Goal: Information Seeking & Learning: Learn about a topic

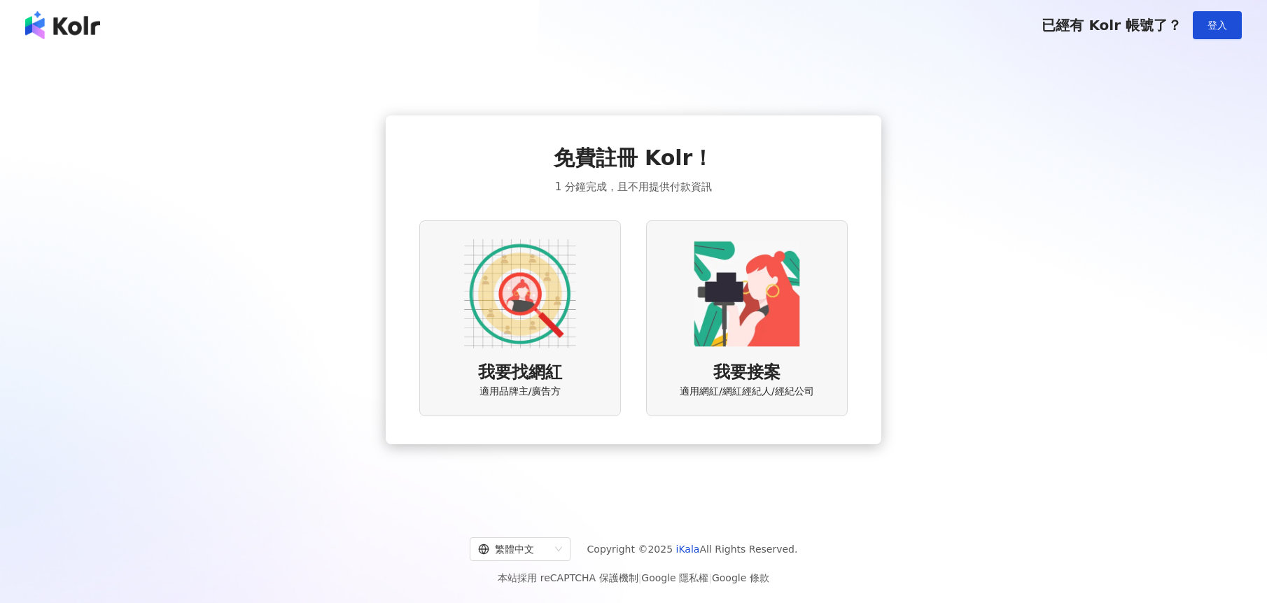
click at [509, 342] on img at bounding box center [520, 294] width 112 height 112
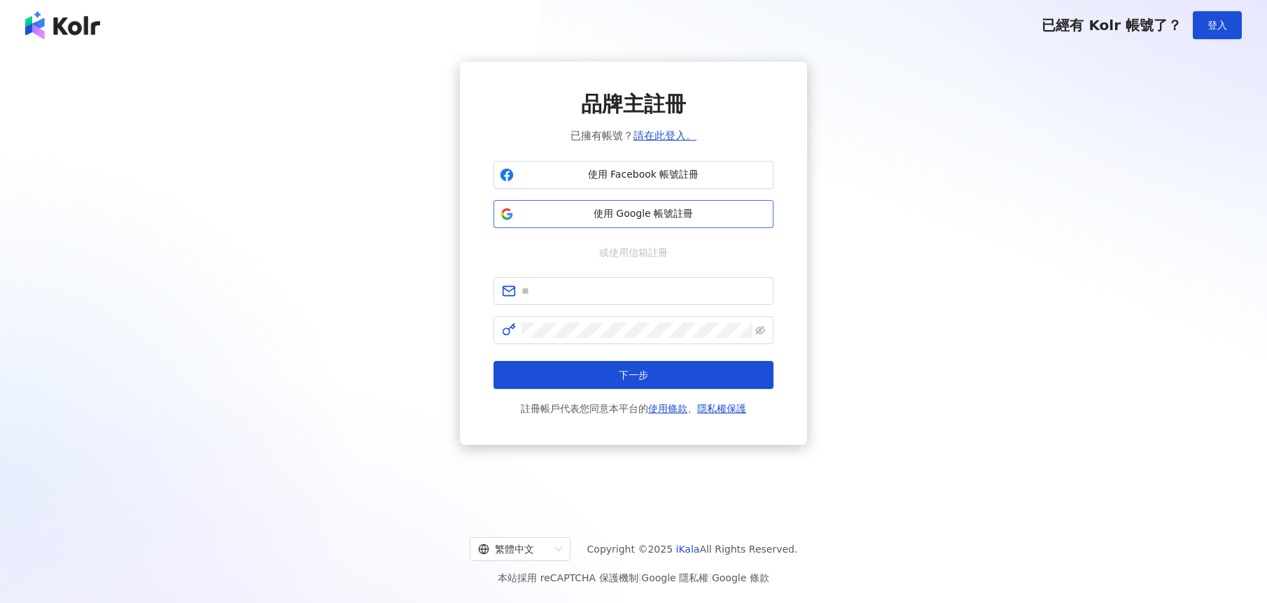
click at [683, 213] on span "使用 Google 帳號註冊" at bounding box center [643, 214] width 248 height 14
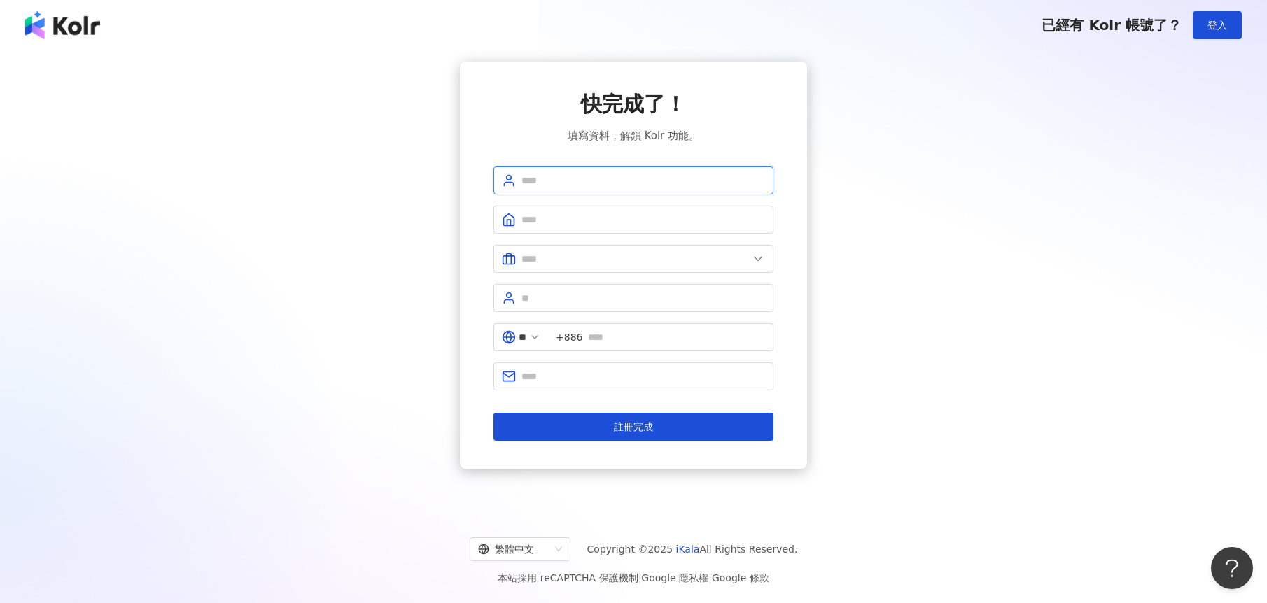
click at [567, 188] on input "text" at bounding box center [643, 180] width 244 height 15
click at [570, 188] on span at bounding box center [633, 181] width 280 height 28
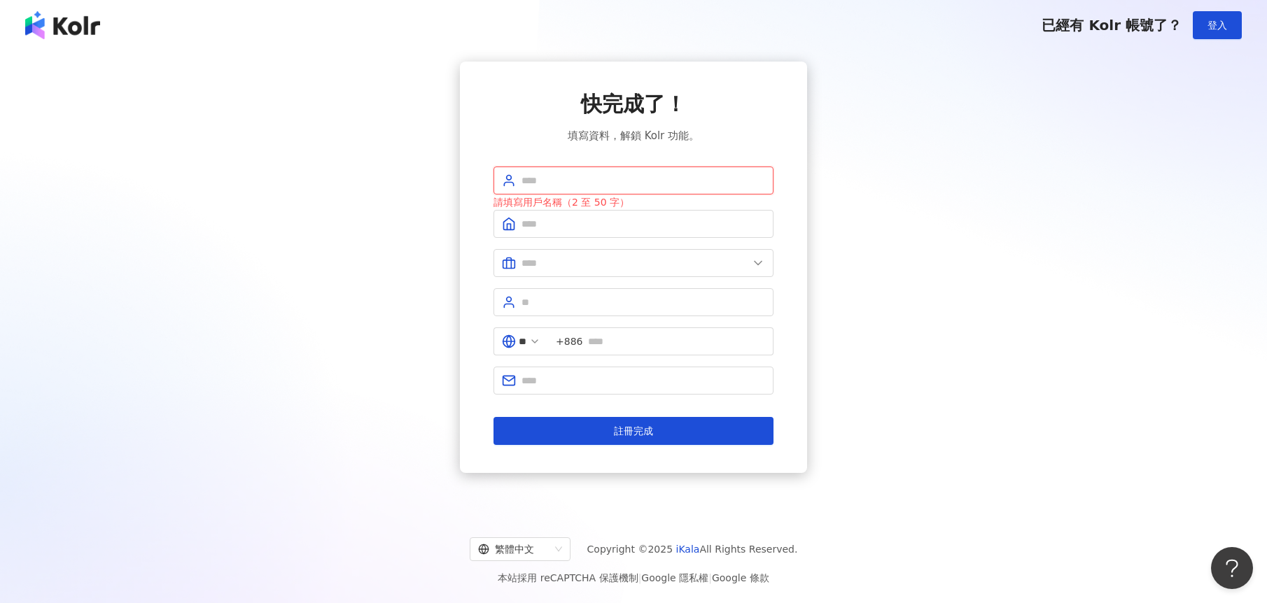
drag, startPoint x: 564, startPoint y: 185, endPoint x: 561, endPoint y: 192, distance: 8.5
click at [564, 185] on input "text" at bounding box center [643, 180] width 244 height 15
click at [577, 176] on input "text" at bounding box center [643, 180] width 244 height 15
type input "*******"
click at [576, 223] on input "text" at bounding box center [643, 223] width 244 height 15
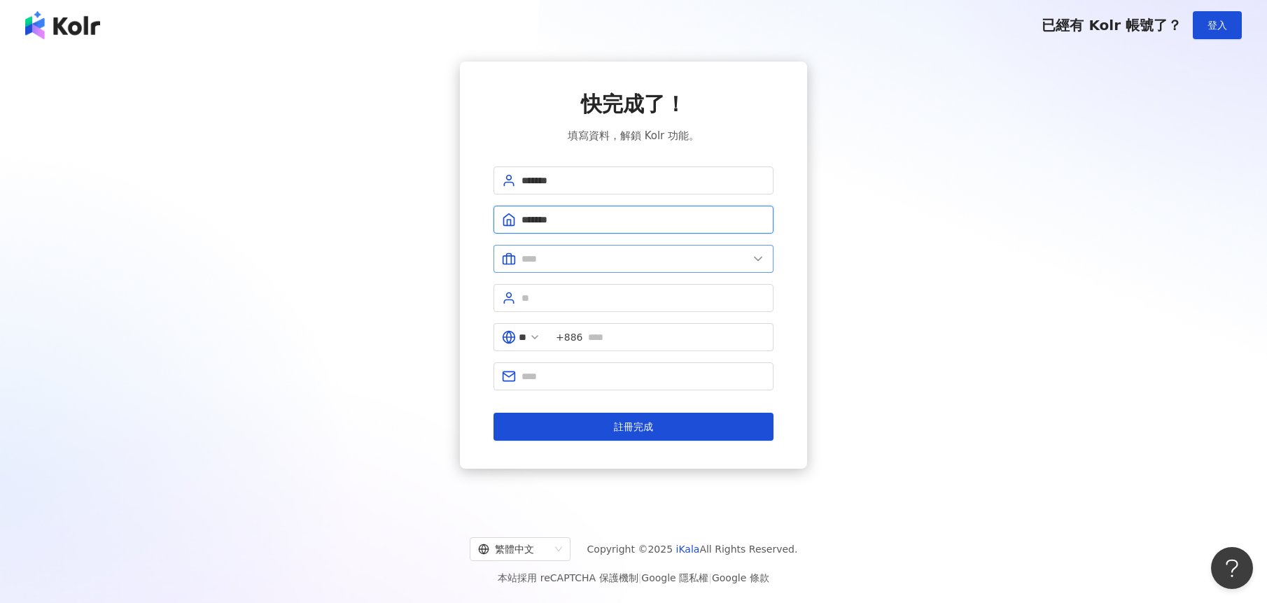
type input "*******"
click at [603, 257] on input "text" at bounding box center [634, 258] width 227 height 15
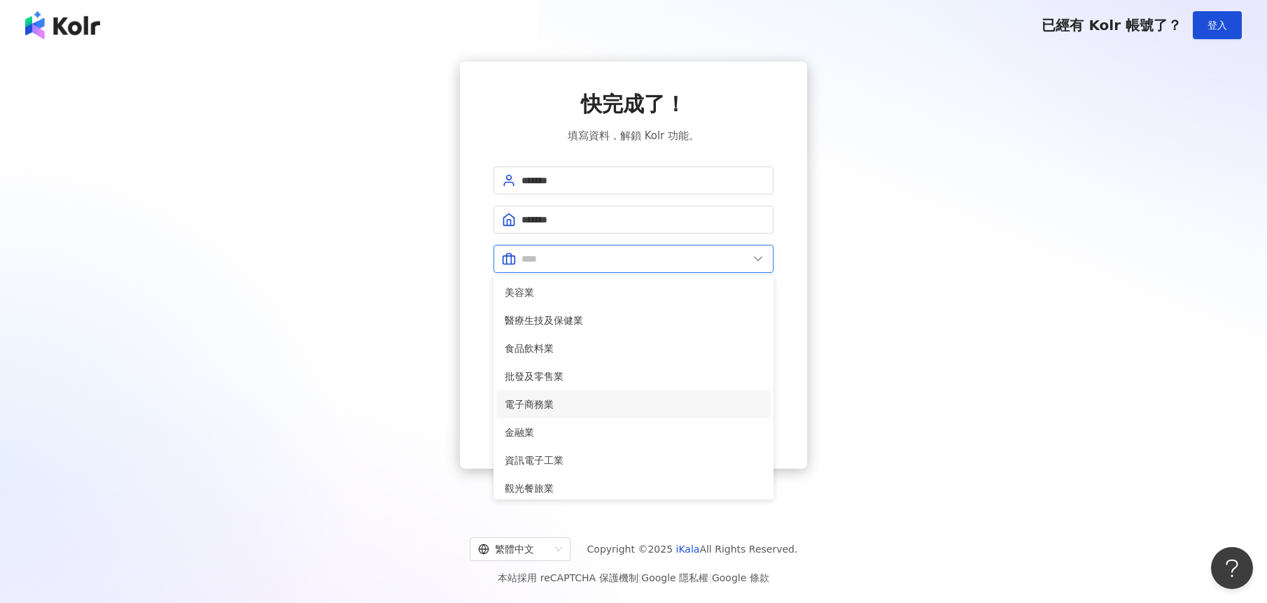
scroll to position [286, 0]
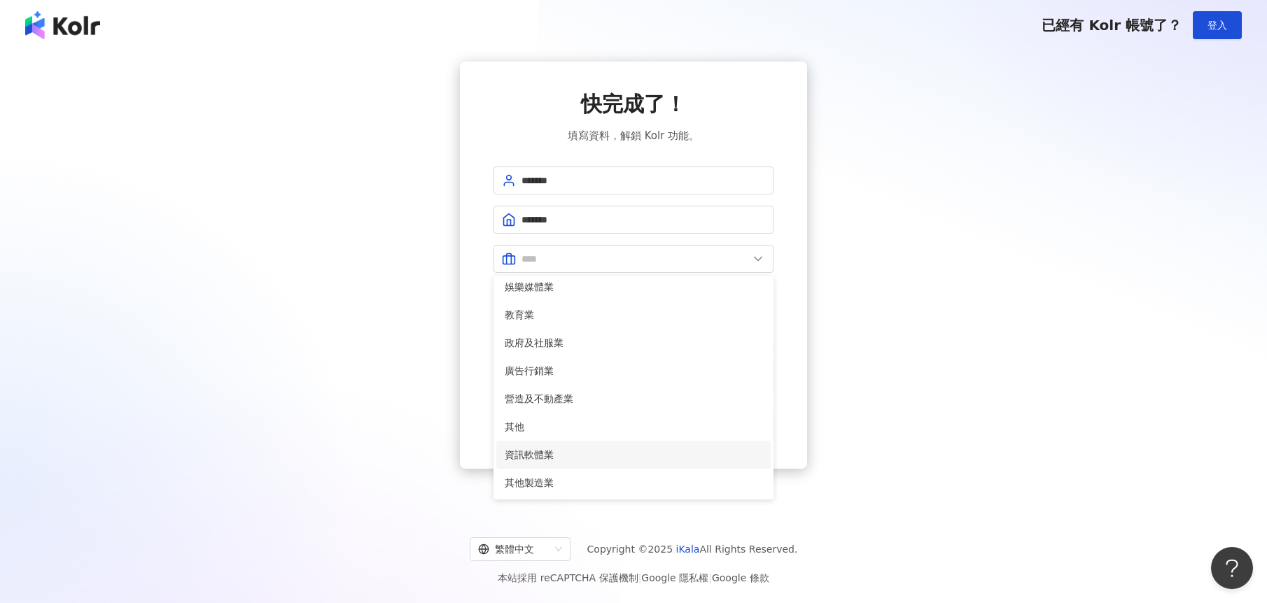
click at [603, 456] on span "資訊軟體業" at bounding box center [634, 454] width 258 height 15
type input "*****"
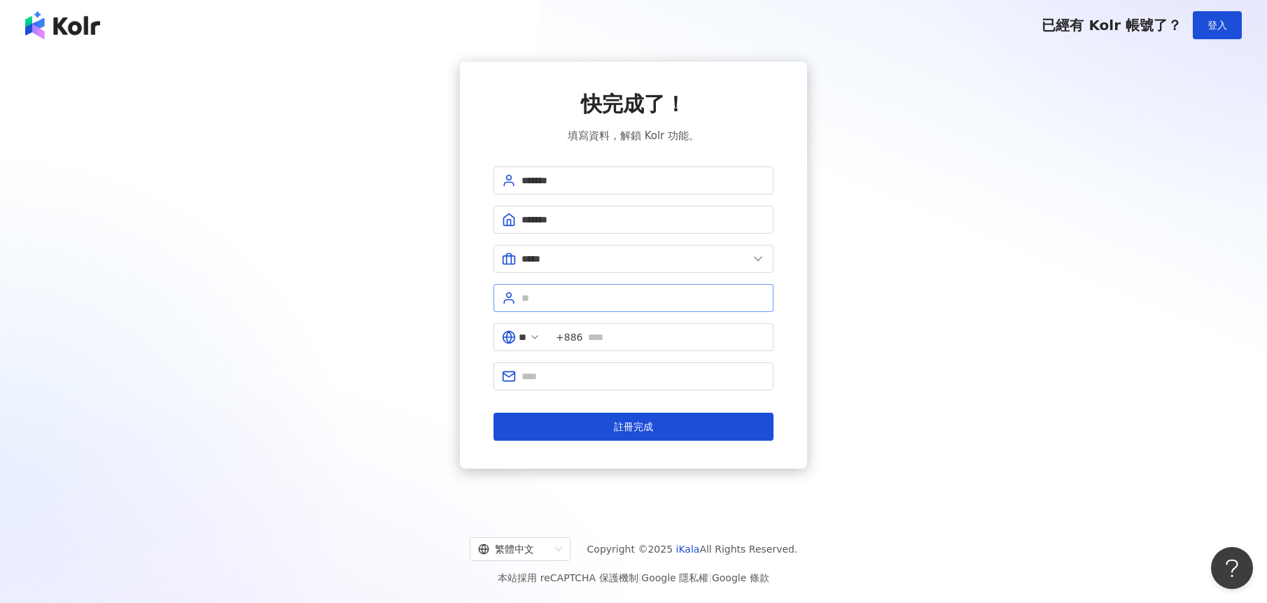
click at [544, 289] on span at bounding box center [633, 298] width 280 height 28
type input "*******"
click at [577, 337] on span "+886" at bounding box center [569, 337] width 27 height 15
click at [548, 330] on span "**" at bounding box center [520, 337] width 55 height 28
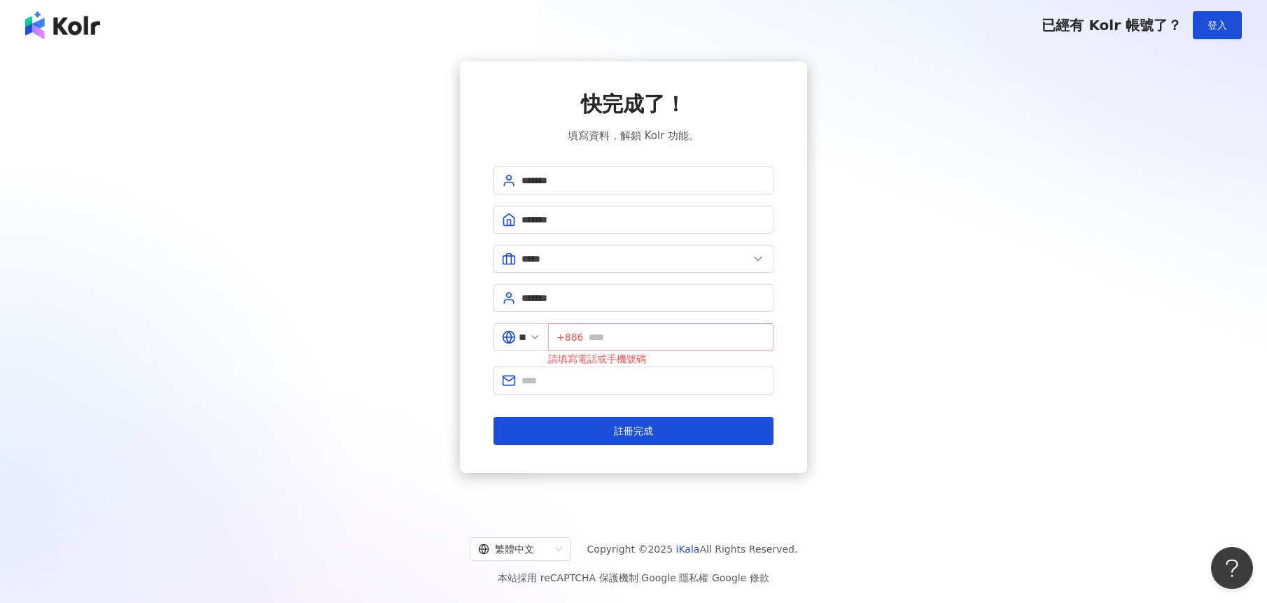
click at [580, 342] on span "+886" at bounding box center [569, 337] width 27 height 15
click at [570, 337] on span "+886" at bounding box center [569, 337] width 27 height 15
click at [540, 338] on icon at bounding box center [534, 337] width 11 height 11
click at [526, 341] on input "**" at bounding box center [523, 337] width 8 height 15
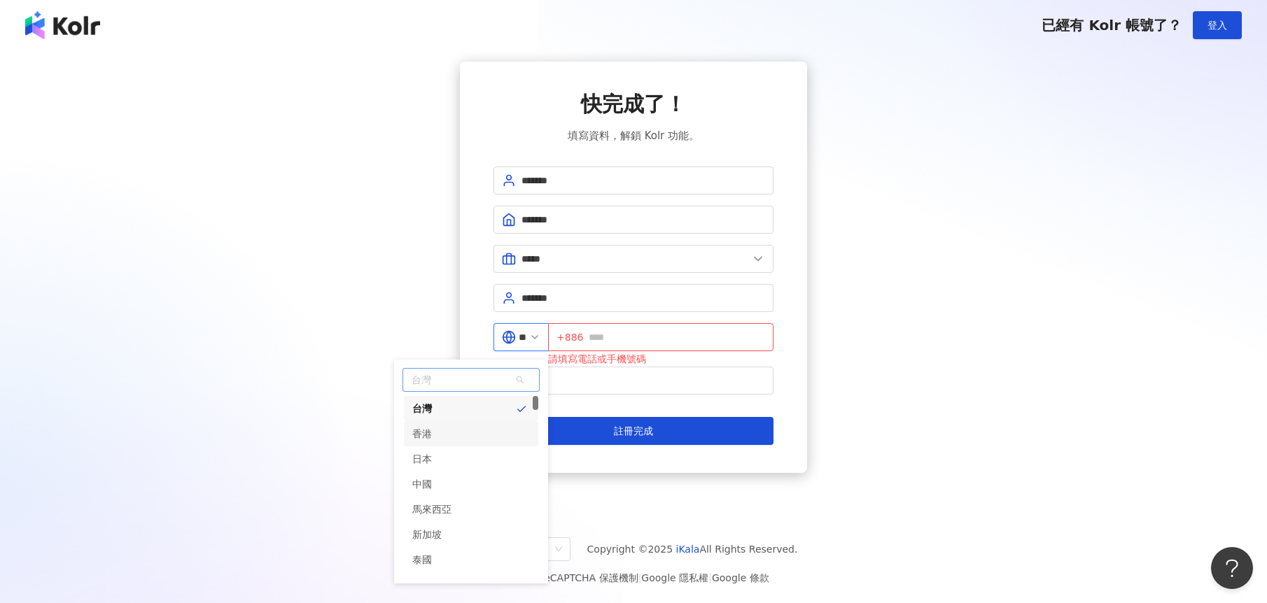
click at [460, 431] on div "香港" at bounding box center [471, 433] width 134 height 25
type input "**"
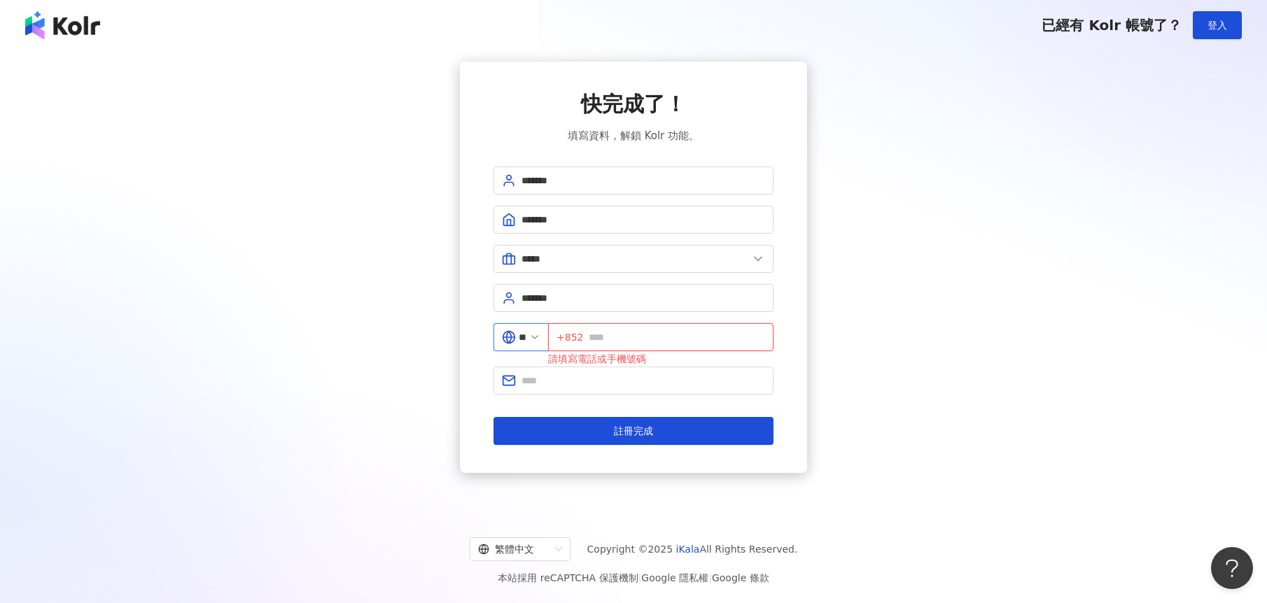
click at [620, 337] on input "text" at bounding box center [677, 337] width 176 height 15
type input "********"
drag, startPoint x: 608, startPoint y: 379, endPoint x: 606, endPoint y: 372, distance: 7.3
click at [608, 379] on input "text" at bounding box center [643, 380] width 244 height 15
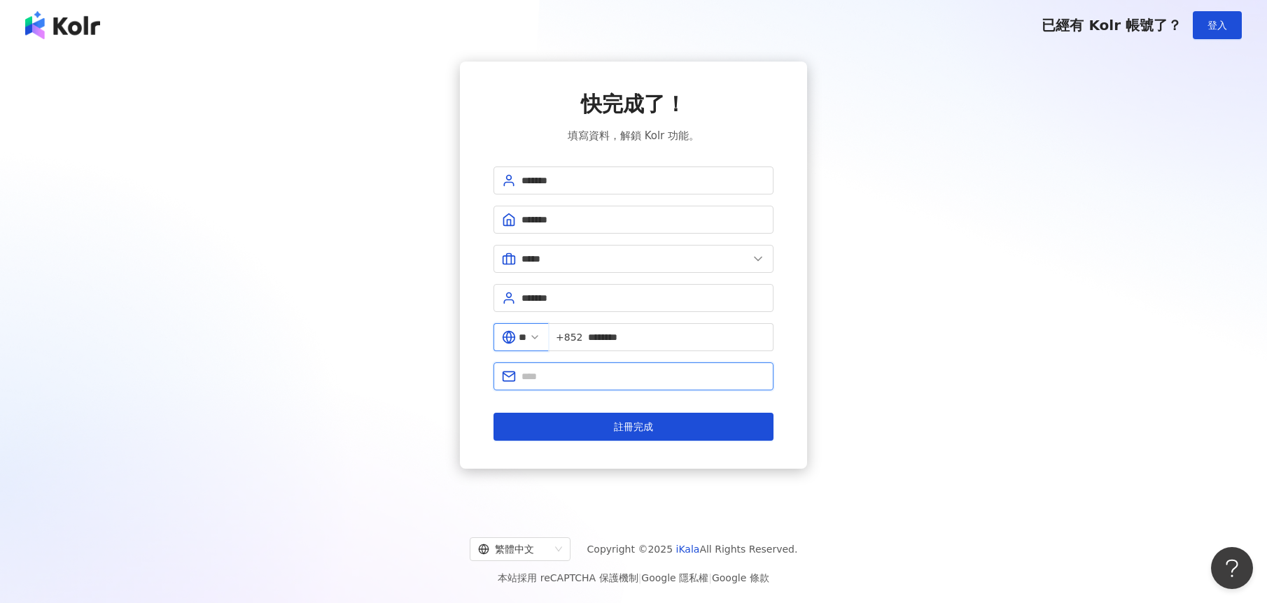
type input "**********"
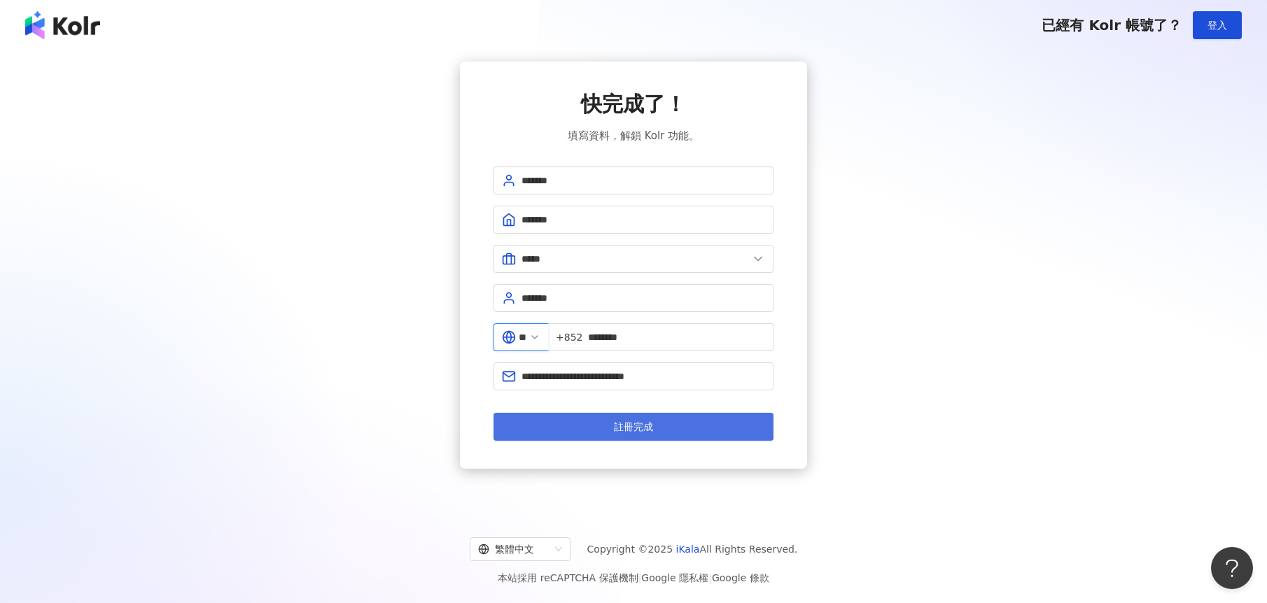
click at [698, 427] on button "註冊完成" at bounding box center [633, 427] width 280 height 28
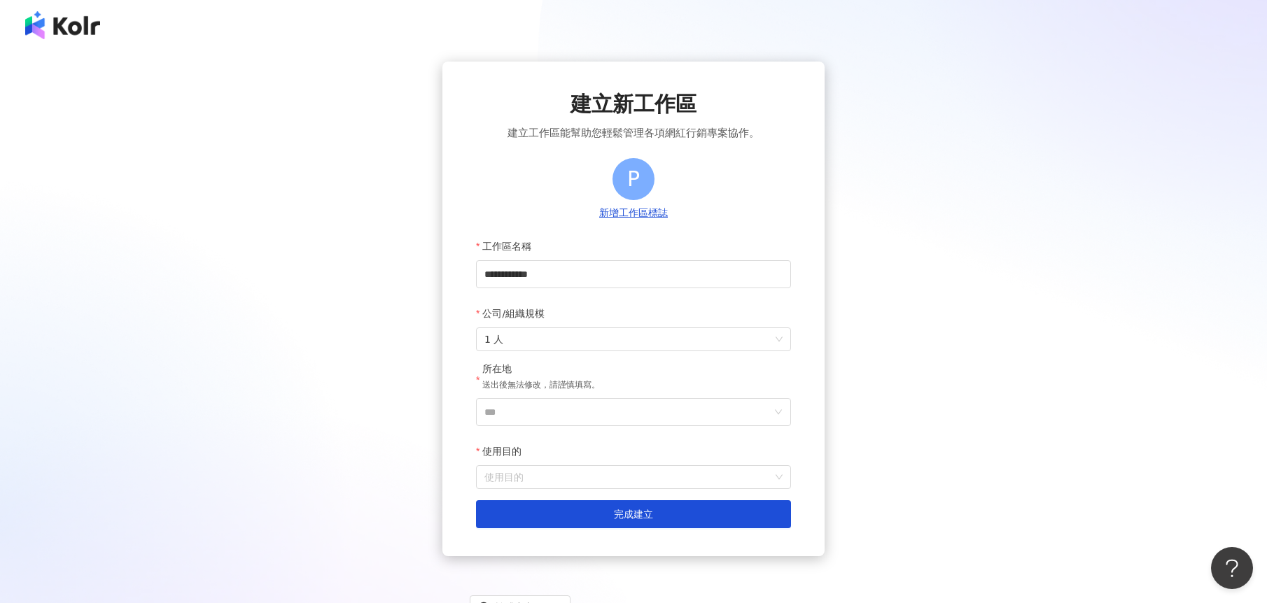
click at [537, 431] on form "**********" at bounding box center [633, 380] width 315 height 296
click at [534, 418] on input "***" at bounding box center [627, 412] width 287 height 27
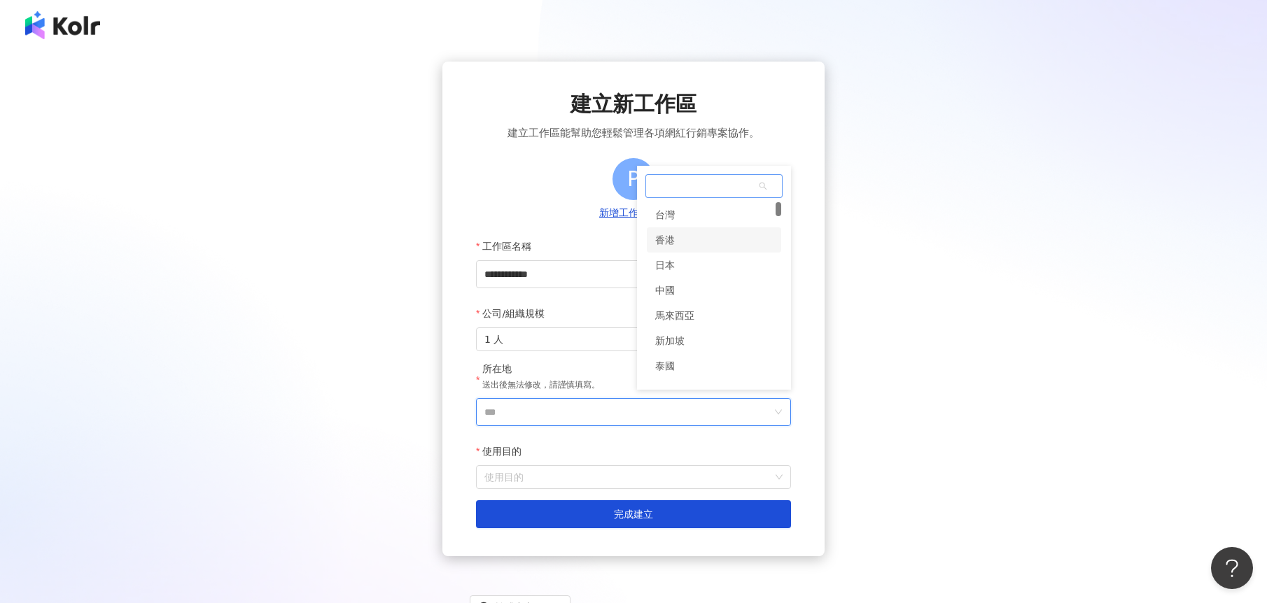
click at [724, 237] on div "香港" at bounding box center [714, 239] width 134 height 25
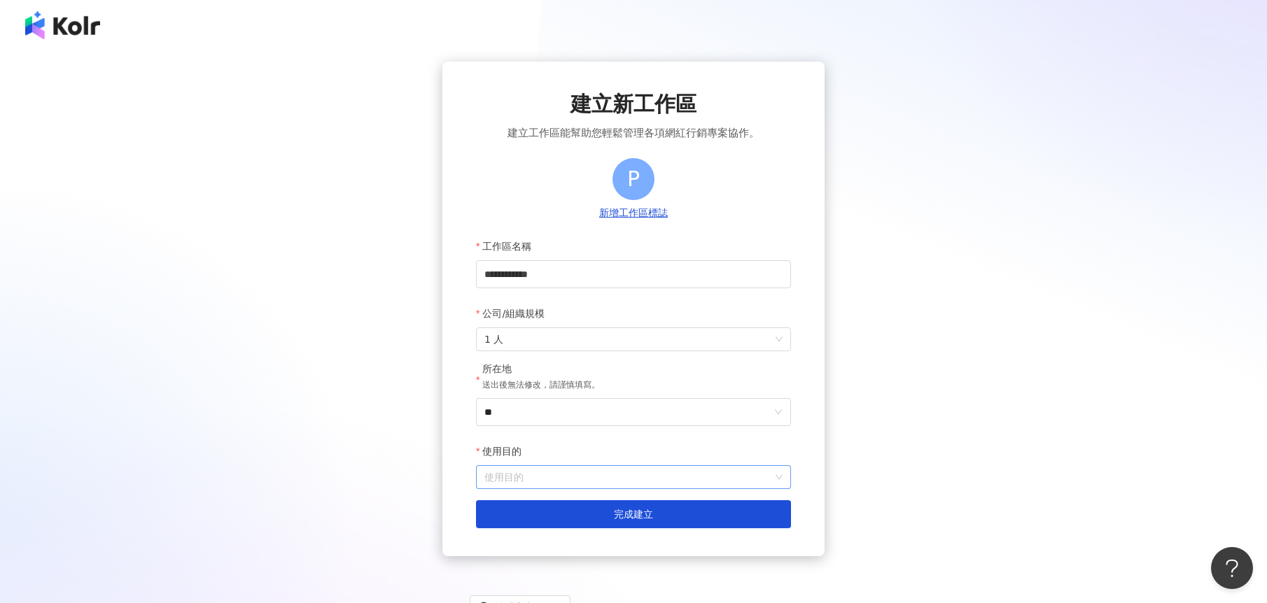
click at [510, 472] on input "使用目的" at bounding box center [633, 477] width 298 height 22
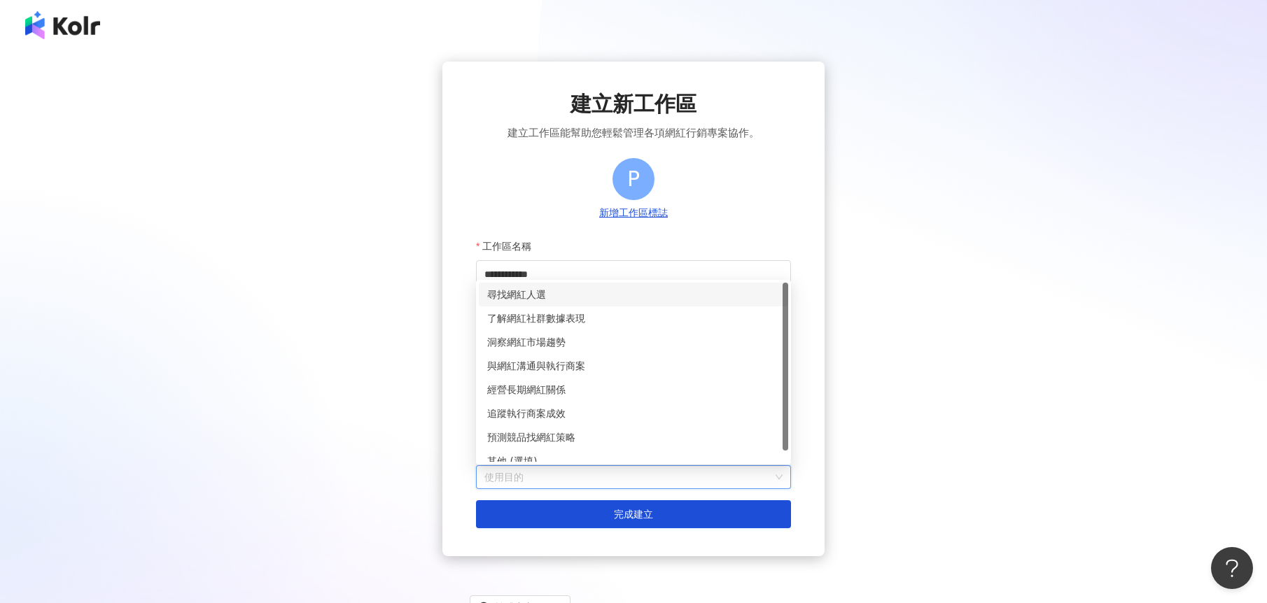
click at [539, 297] on div "尋找網紅人選" at bounding box center [633, 294] width 293 height 15
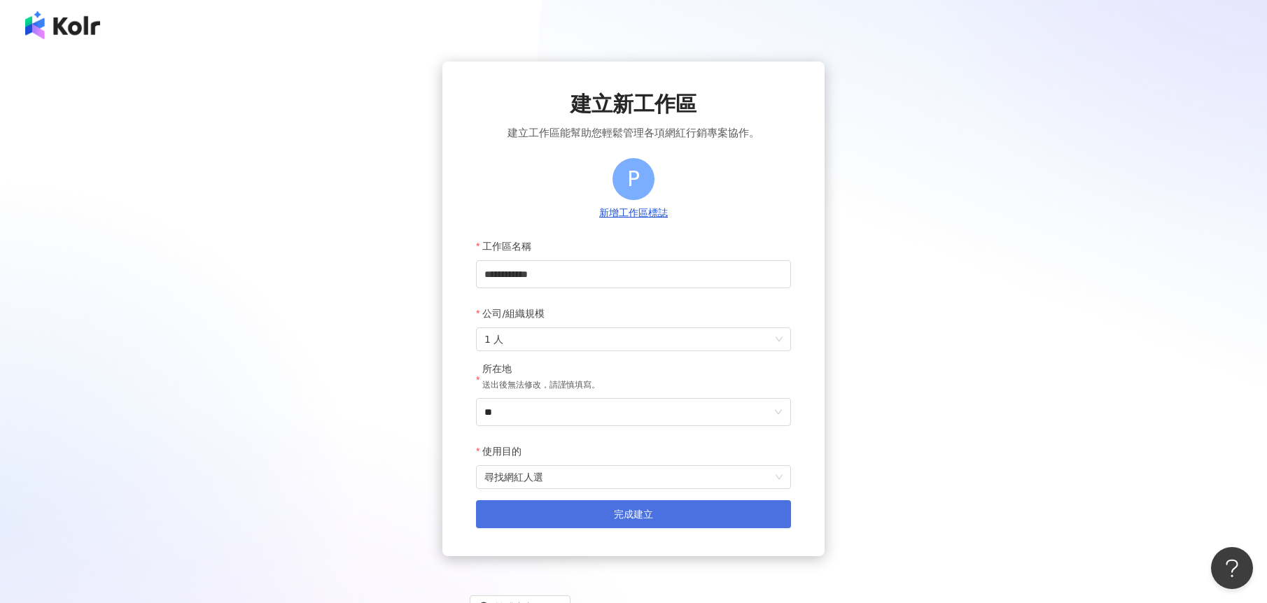
click at [704, 509] on button "完成建立" at bounding box center [633, 514] width 315 height 28
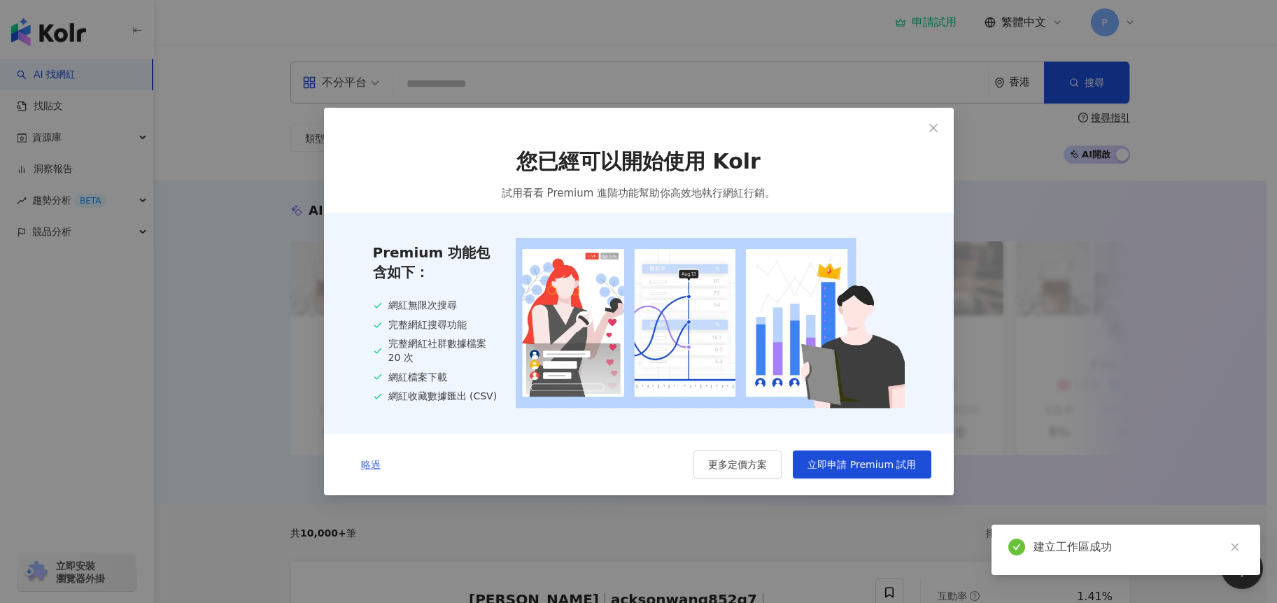
click at [374, 469] on span "略過" at bounding box center [371, 464] width 20 height 11
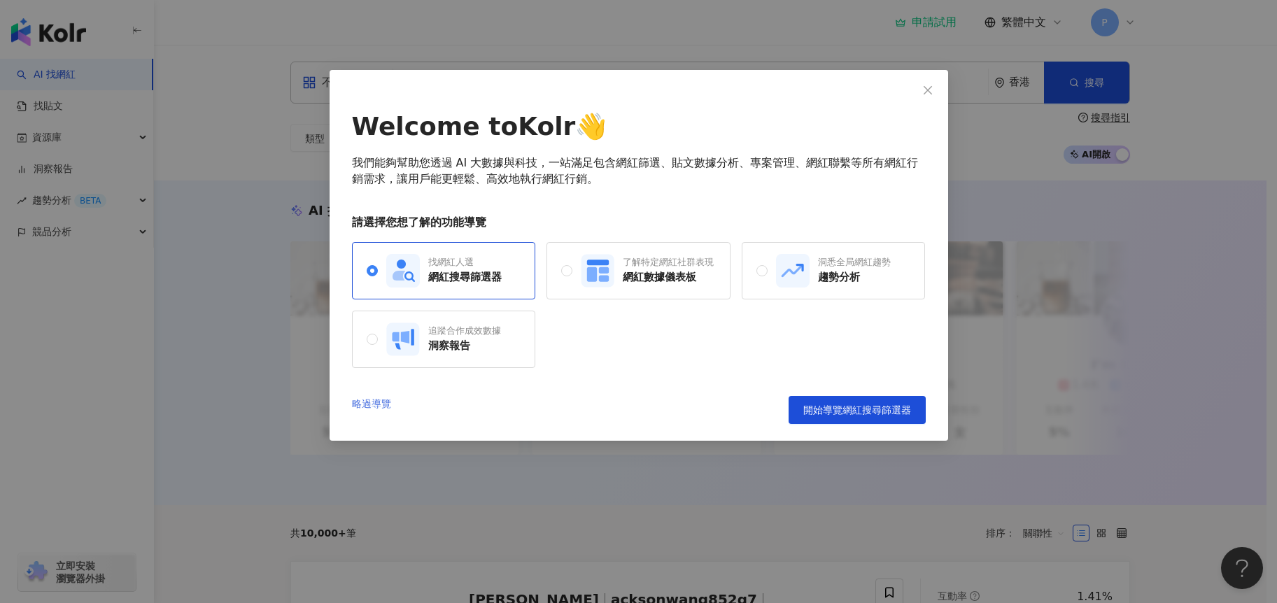
click at [360, 404] on link "略過導覽" at bounding box center [371, 410] width 39 height 28
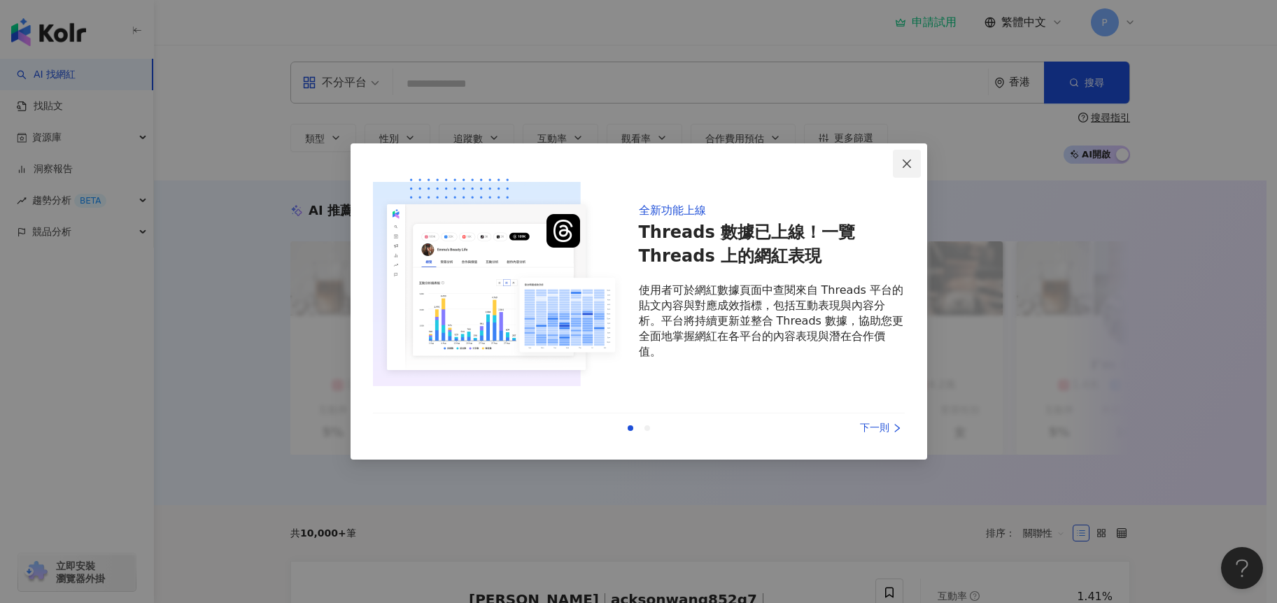
click at [908, 167] on icon "close" at bounding box center [906, 163] width 11 height 11
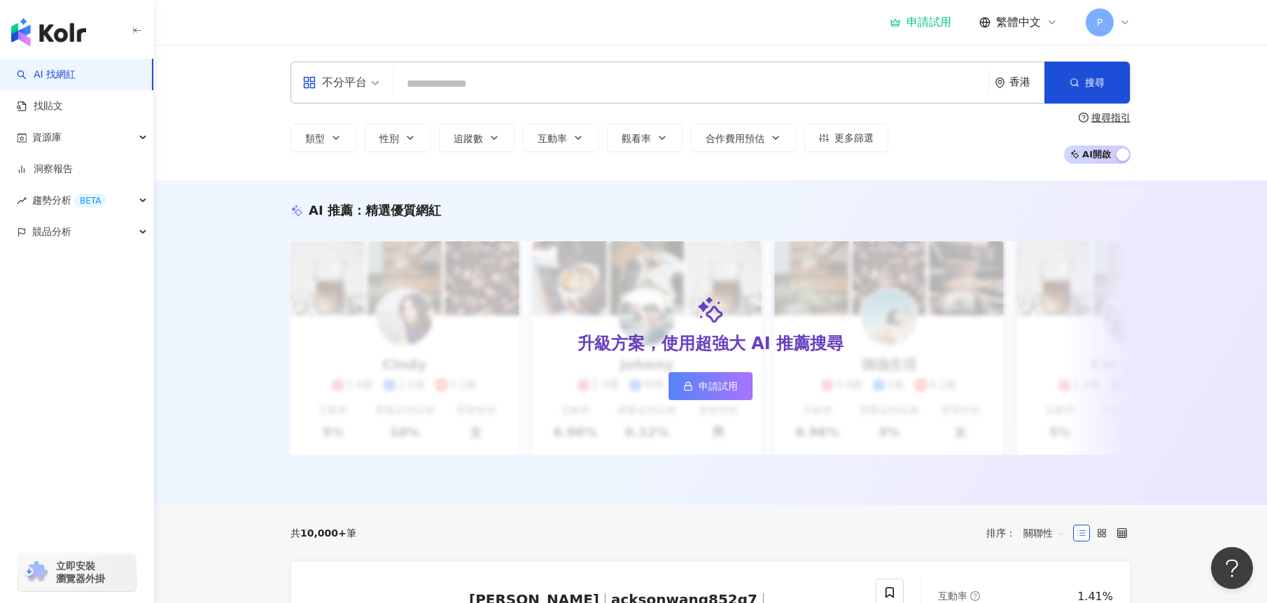
click at [448, 75] on input "search" at bounding box center [691, 84] width 584 height 27
click at [346, 95] on span at bounding box center [340, 82] width 77 height 41
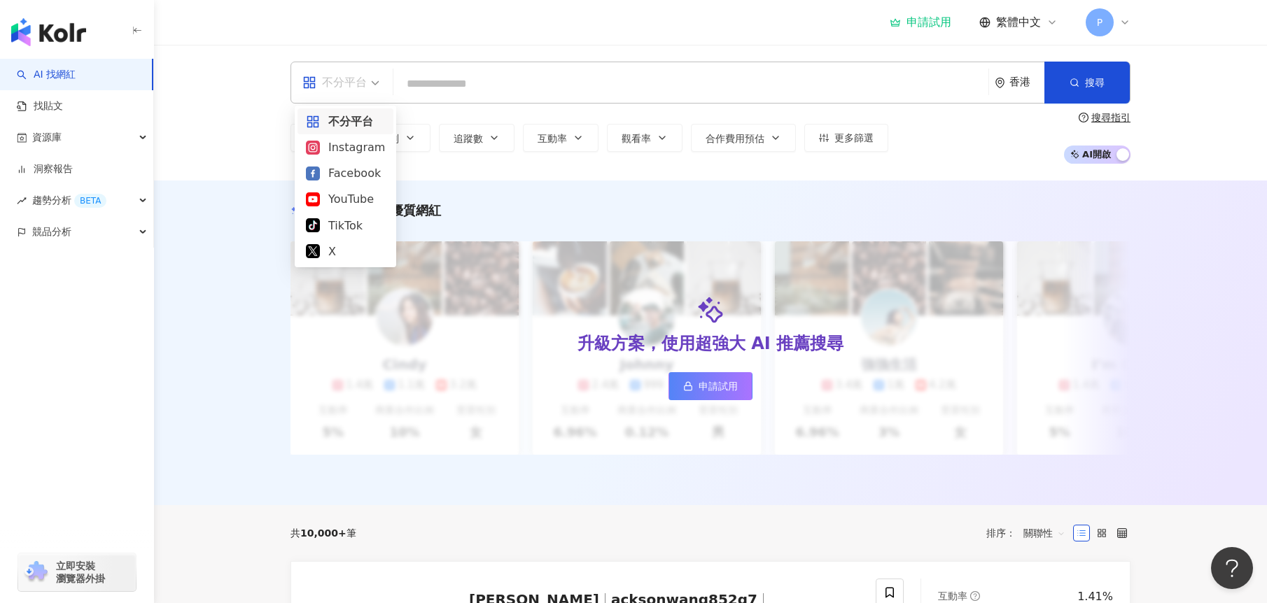
click at [346, 151] on div "Instagram" at bounding box center [345, 147] width 79 height 17
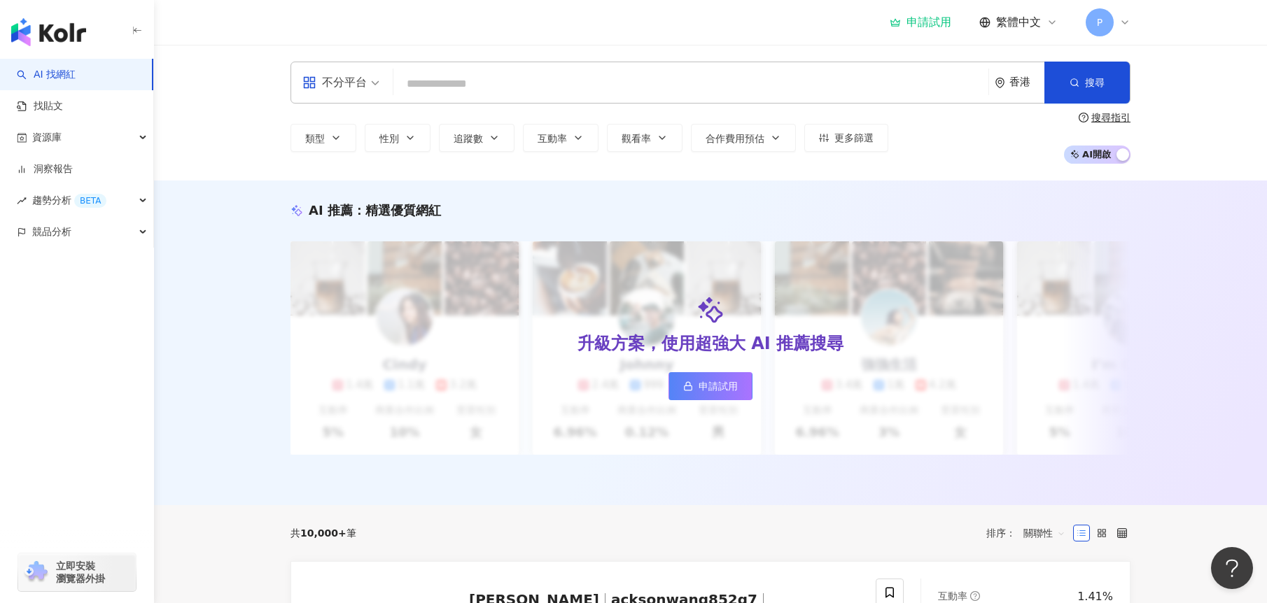
click at [466, 83] on input "search" at bounding box center [691, 84] width 584 height 27
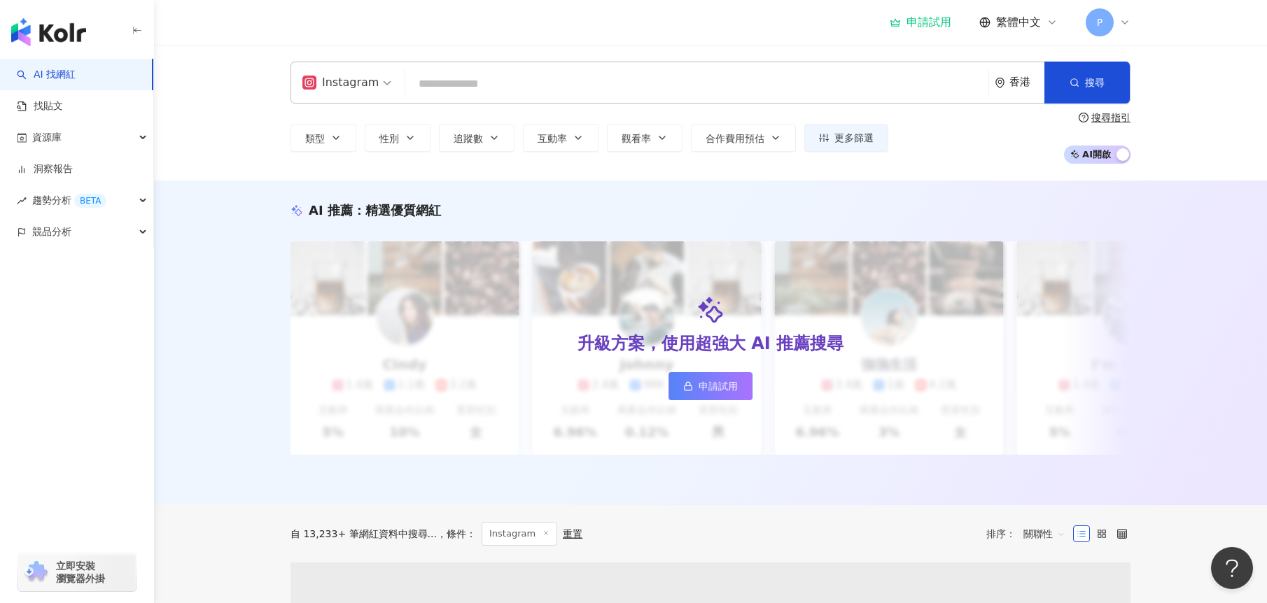
paste input "********"
type input "********"
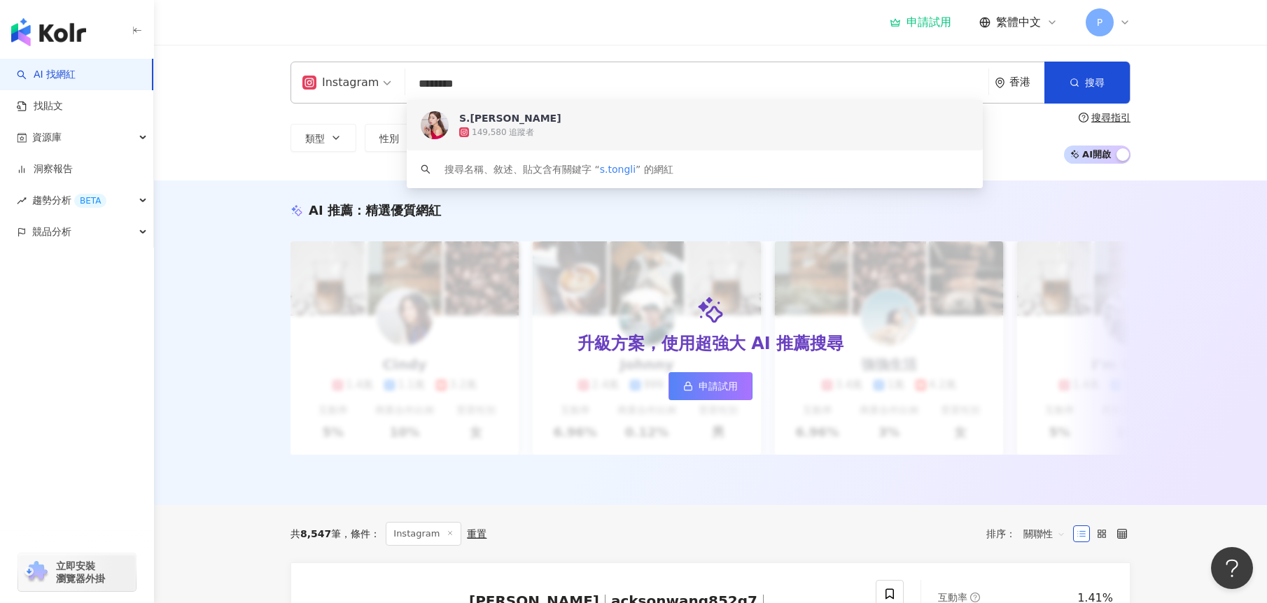
click at [497, 116] on div "S.Tong Li" at bounding box center [510, 118] width 102 height 14
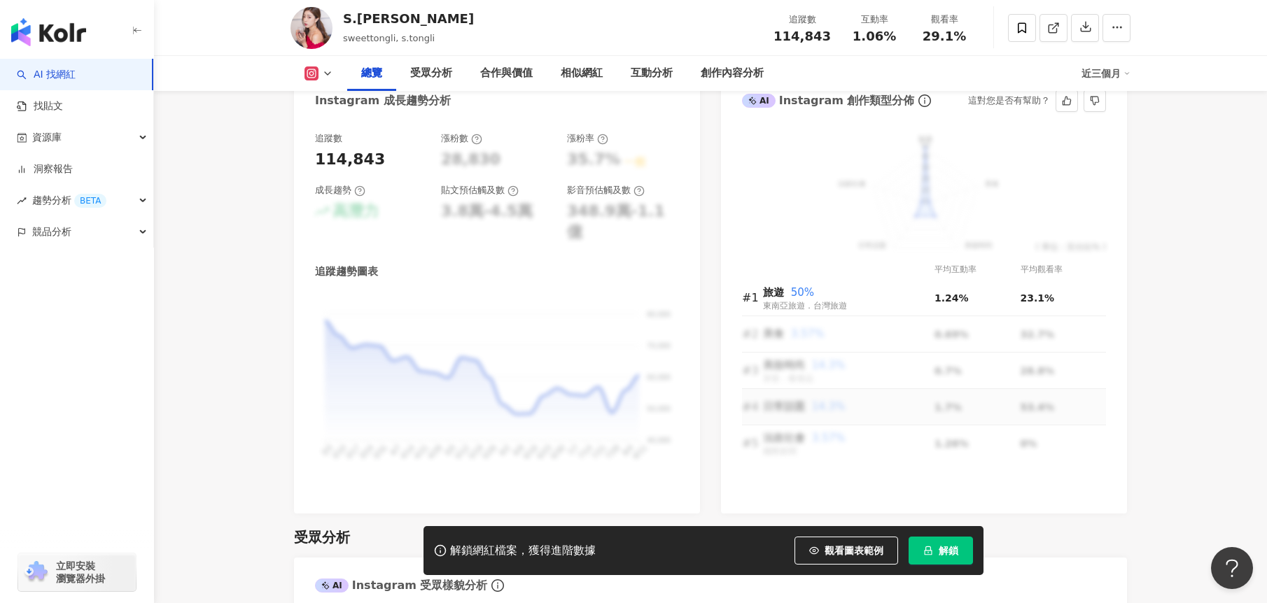
scroll to position [700, 0]
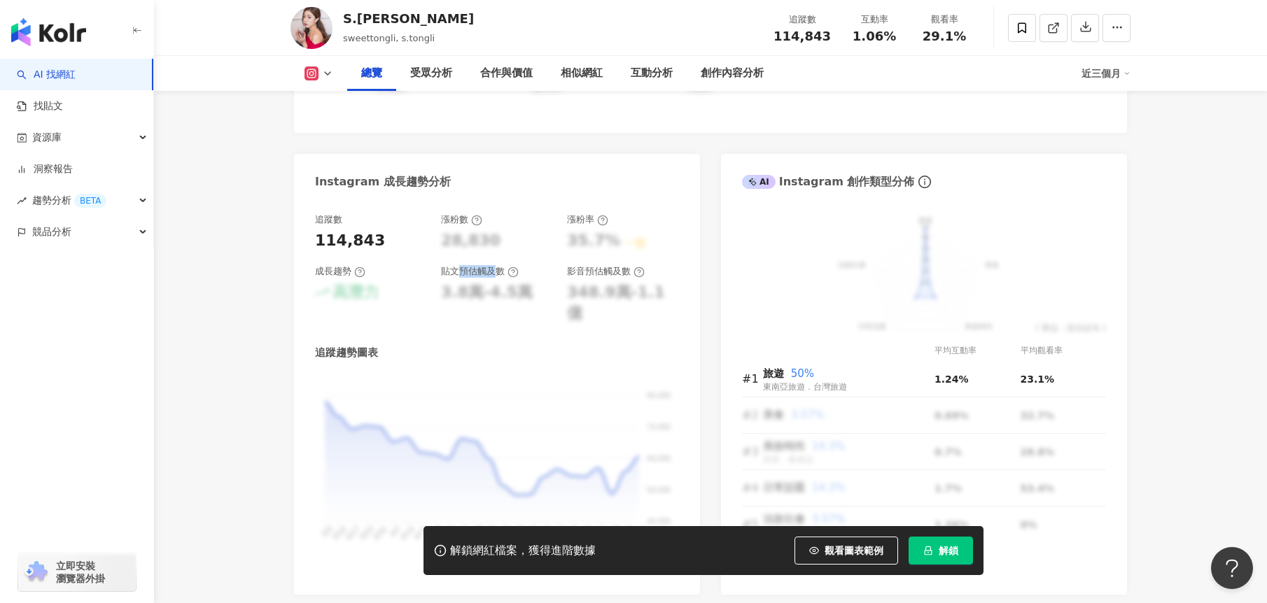
drag, startPoint x: 462, startPoint y: 286, endPoint x: 492, endPoint y: 286, distance: 30.1
click at [492, 278] on div "貼文預估觸及數" at bounding box center [480, 271] width 78 height 13
click at [505, 278] on div "貼文預估觸及數" at bounding box center [480, 271] width 78 height 13
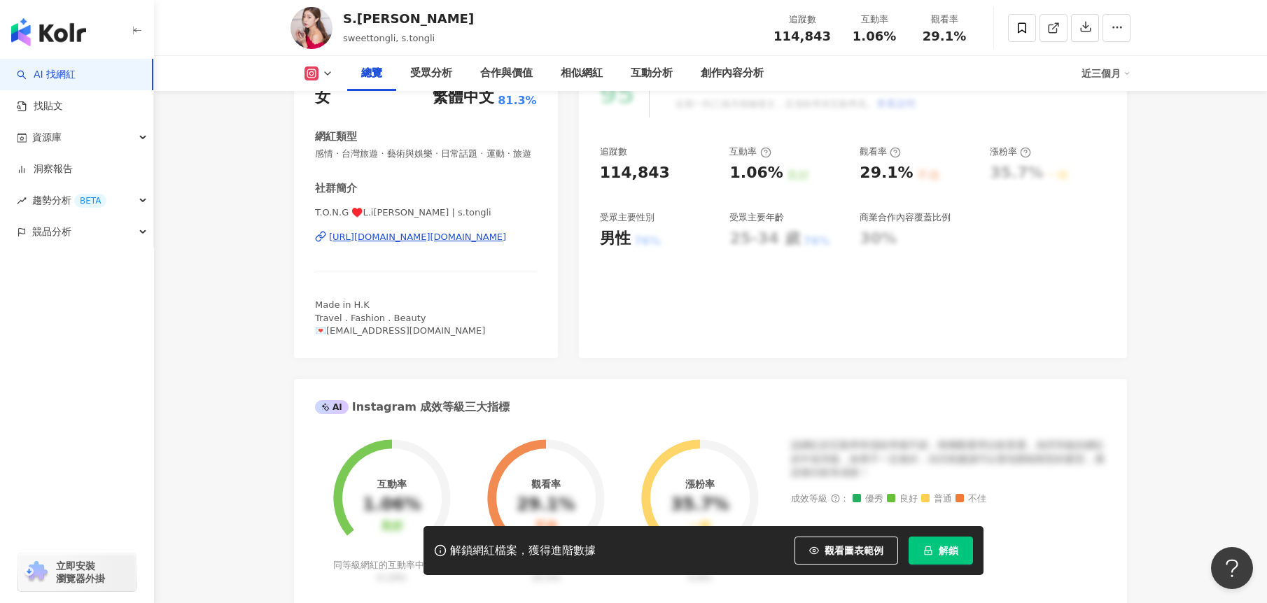
scroll to position [0, 0]
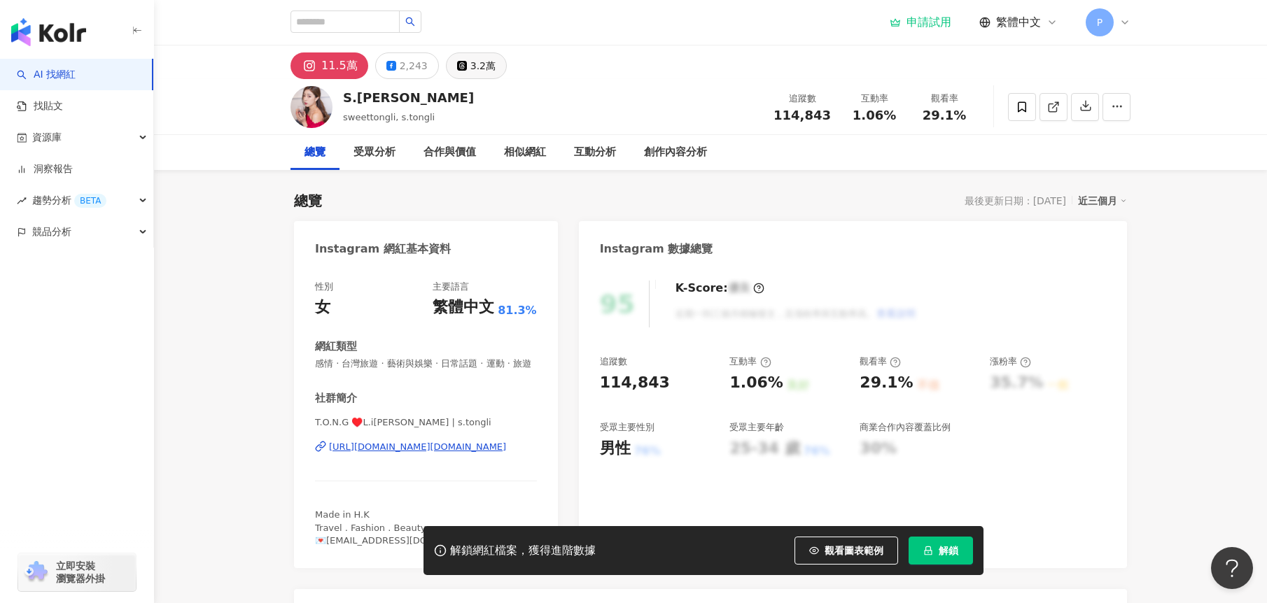
click at [479, 68] on div "3.2萬" at bounding box center [482, 66] width 25 height 20
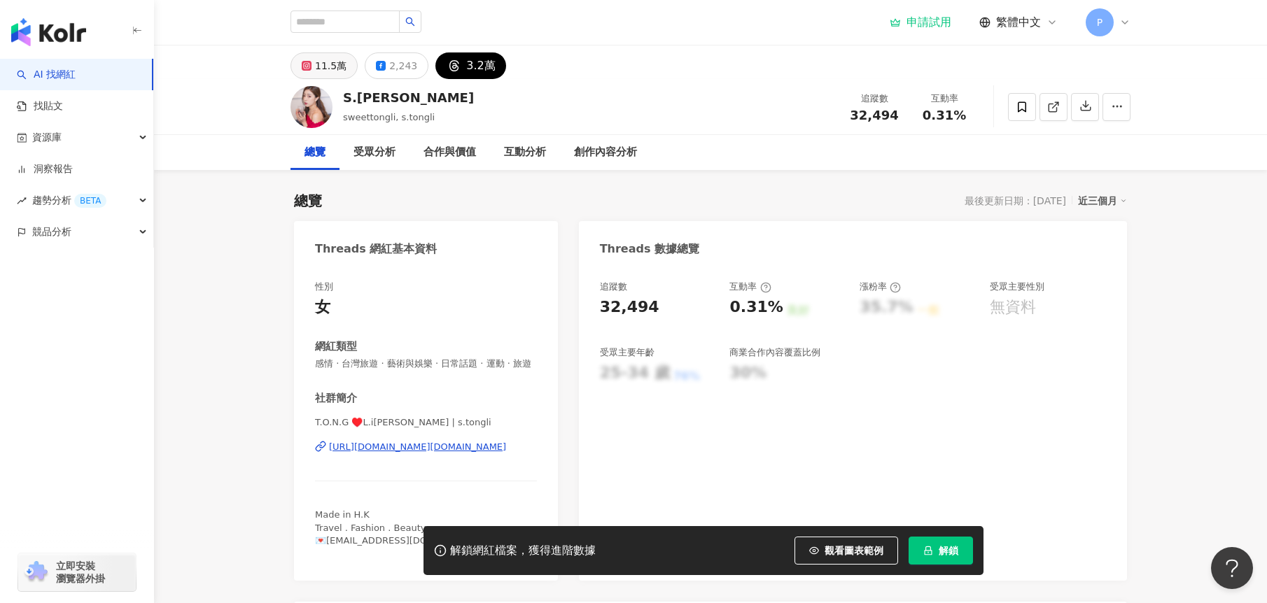
click at [343, 68] on div "11.5萬" at bounding box center [330, 66] width 31 height 20
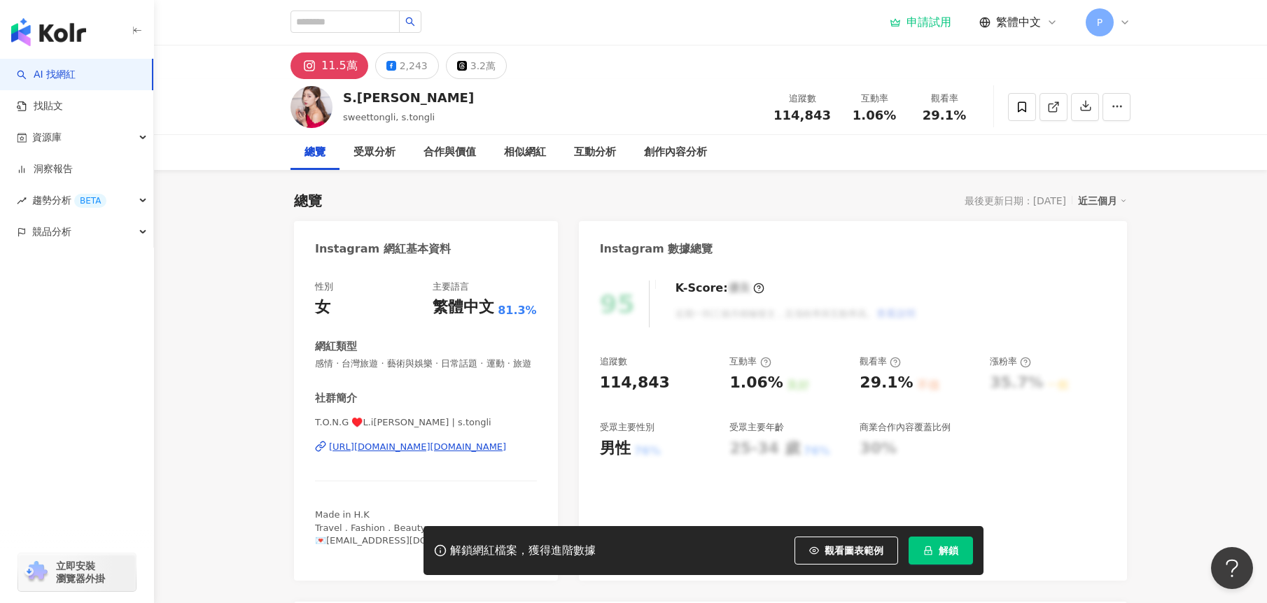
click at [76, 72] on link "AI 找網紅" at bounding box center [46, 75] width 59 height 14
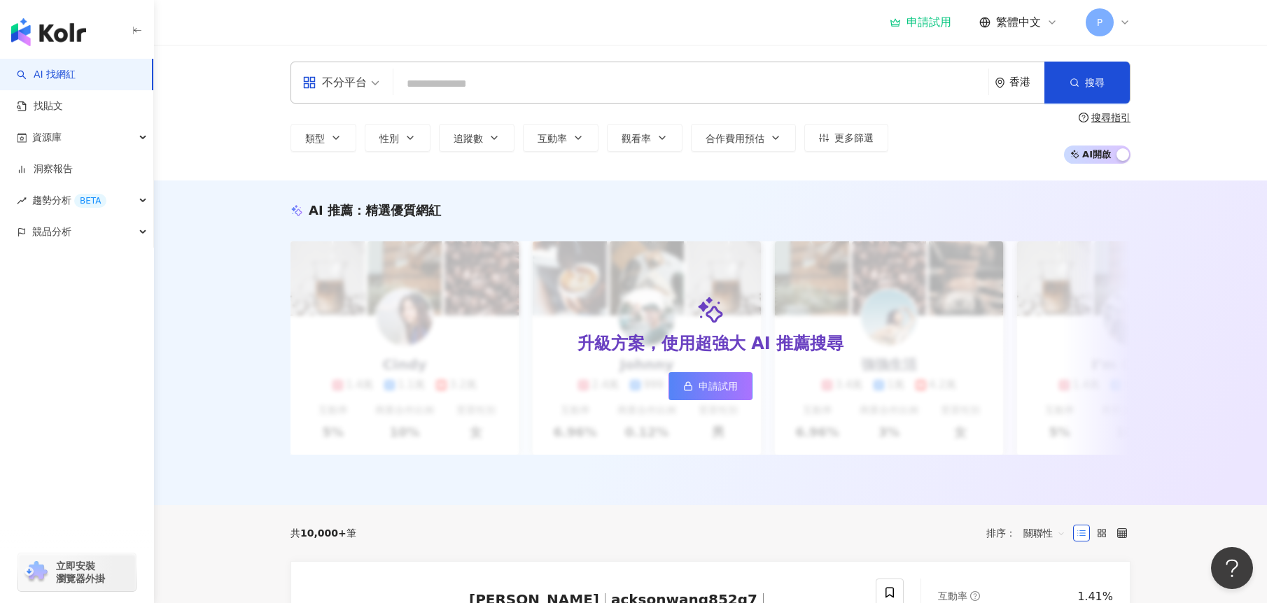
click at [460, 84] on input "search" at bounding box center [691, 84] width 584 height 27
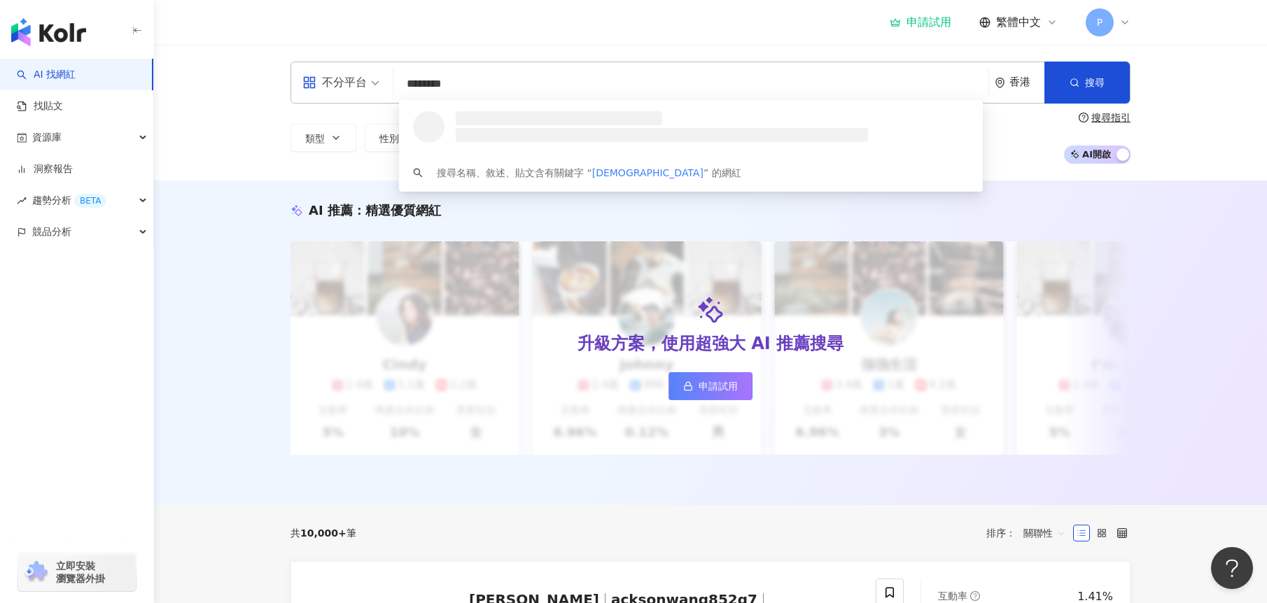
type input "*********"
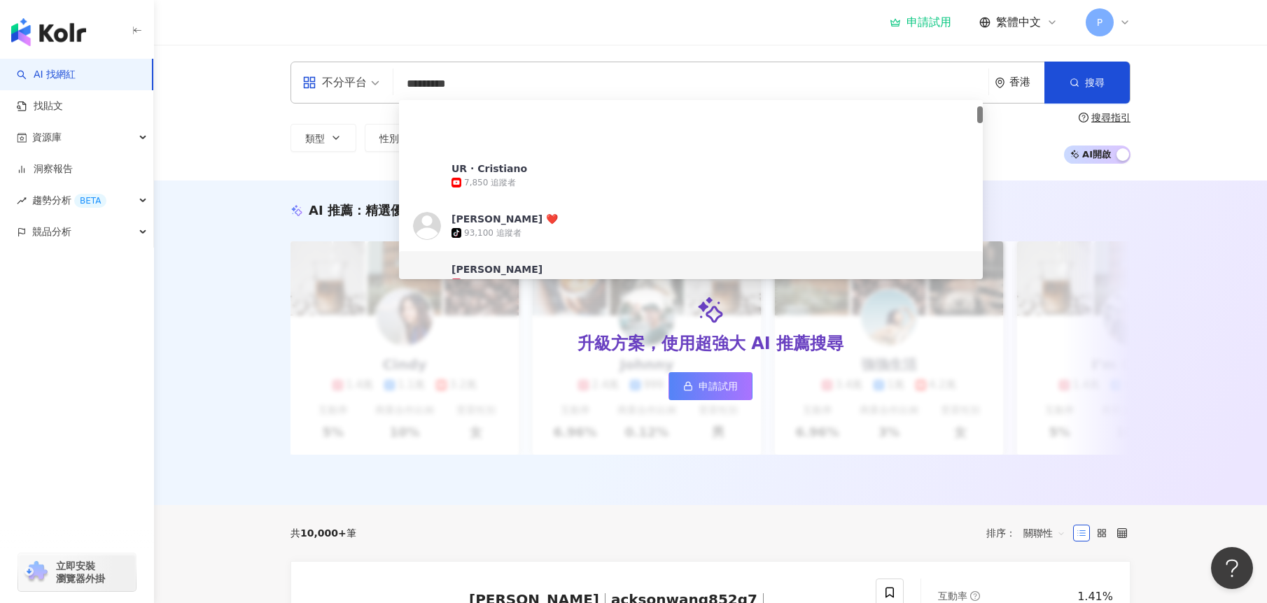
scroll to position [70, 0]
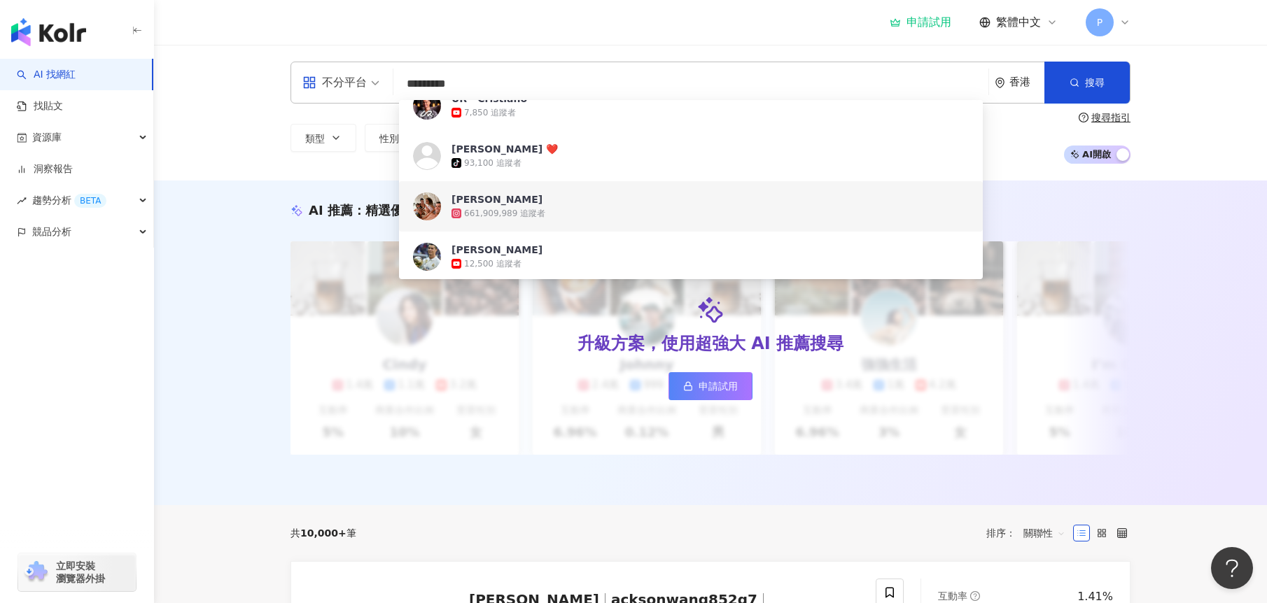
click at [477, 218] on div "661,909,989 追蹤者" at bounding box center [504, 214] width 81 height 12
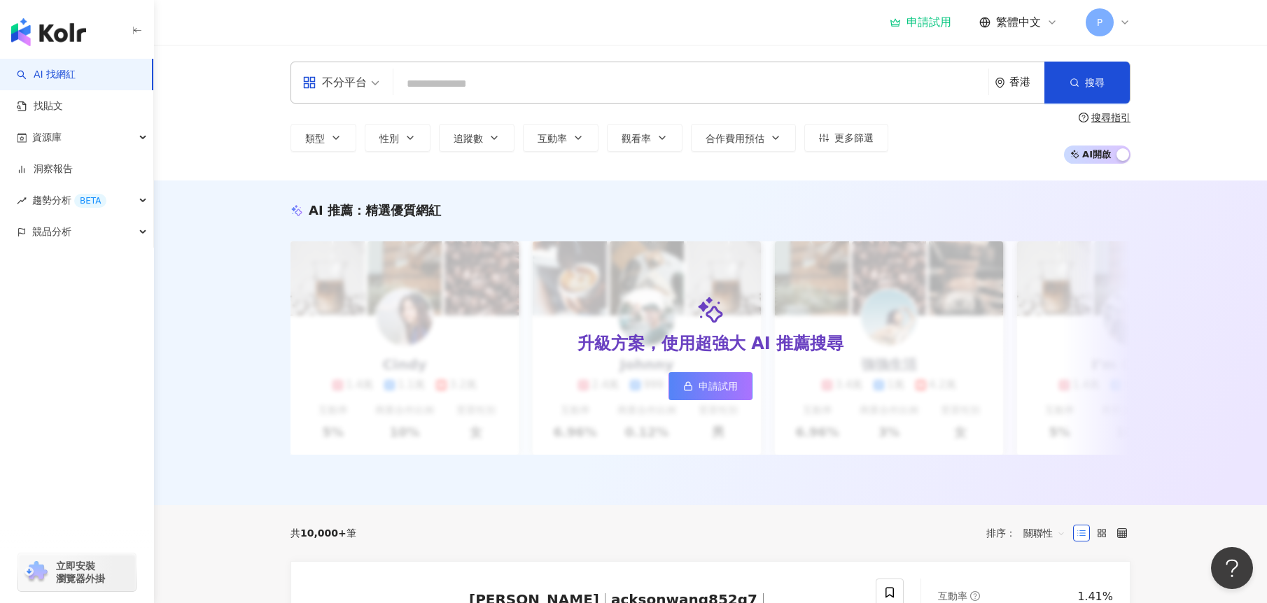
click at [620, 85] on input "search" at bounding box center [691, 84] width 584 height 27
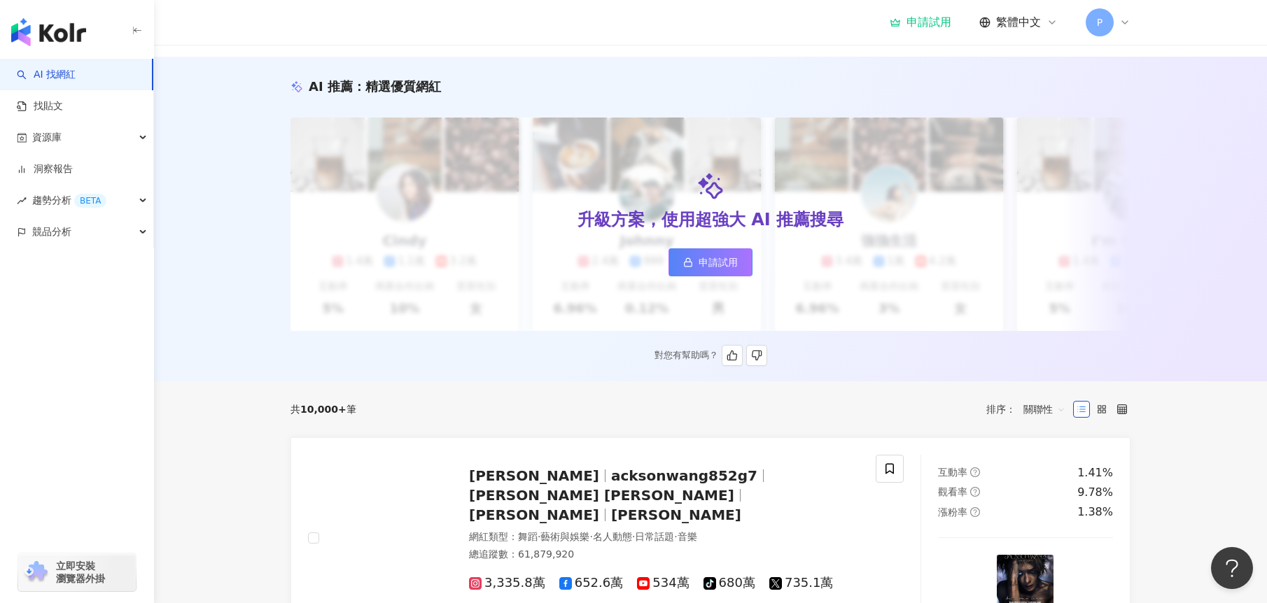
scroll to position [280, 0]
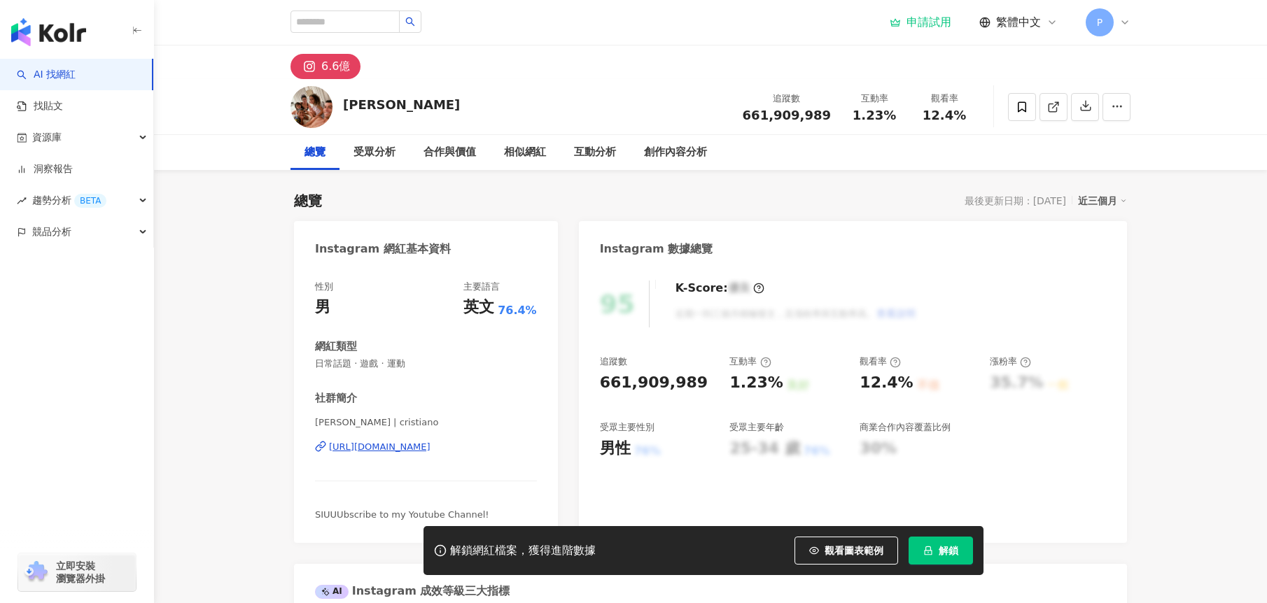
click at [894, 393] on div "12.4%" at bounding box center [885, 383] width 53 height 22
click at [904, 378] on div "12.4%" at bounding box center [885, 383] width 53 height 22
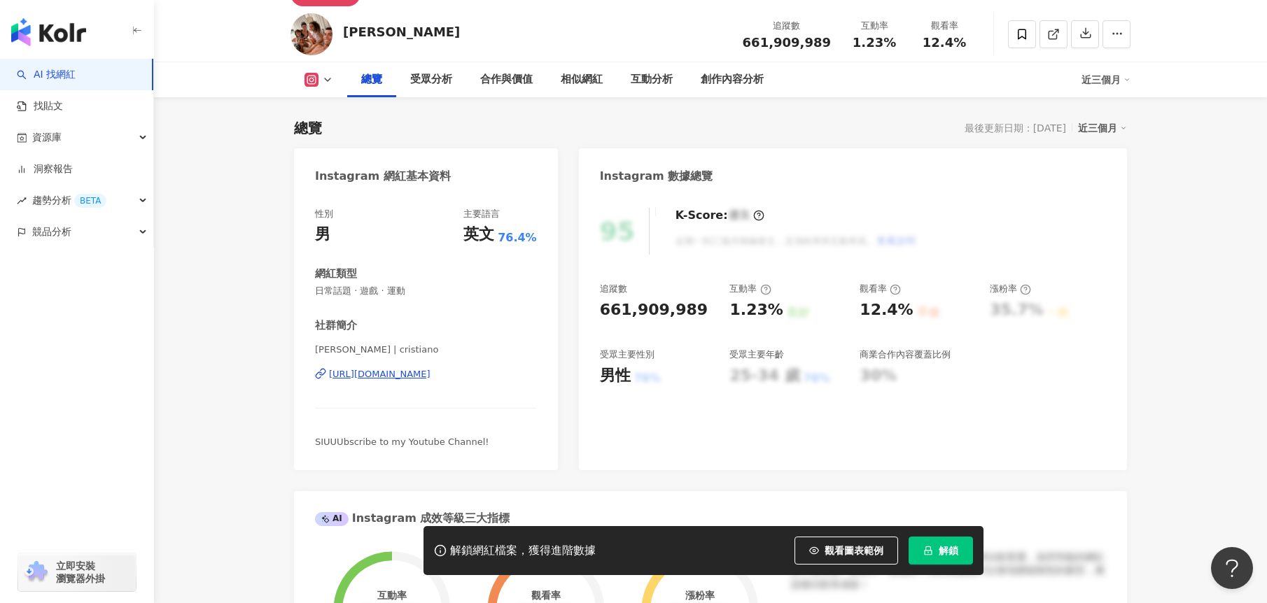
scroll to position [70, 0]
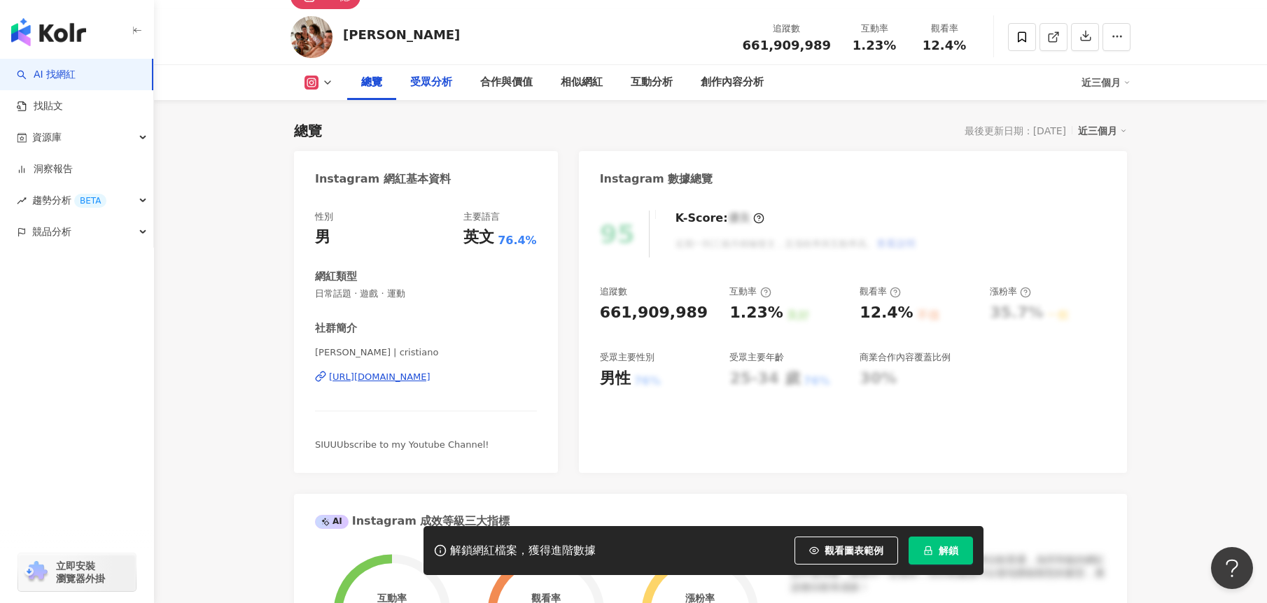
click at [425, 90] on div "受眾分析" at bounding box center [431, 82] width 42 height 17
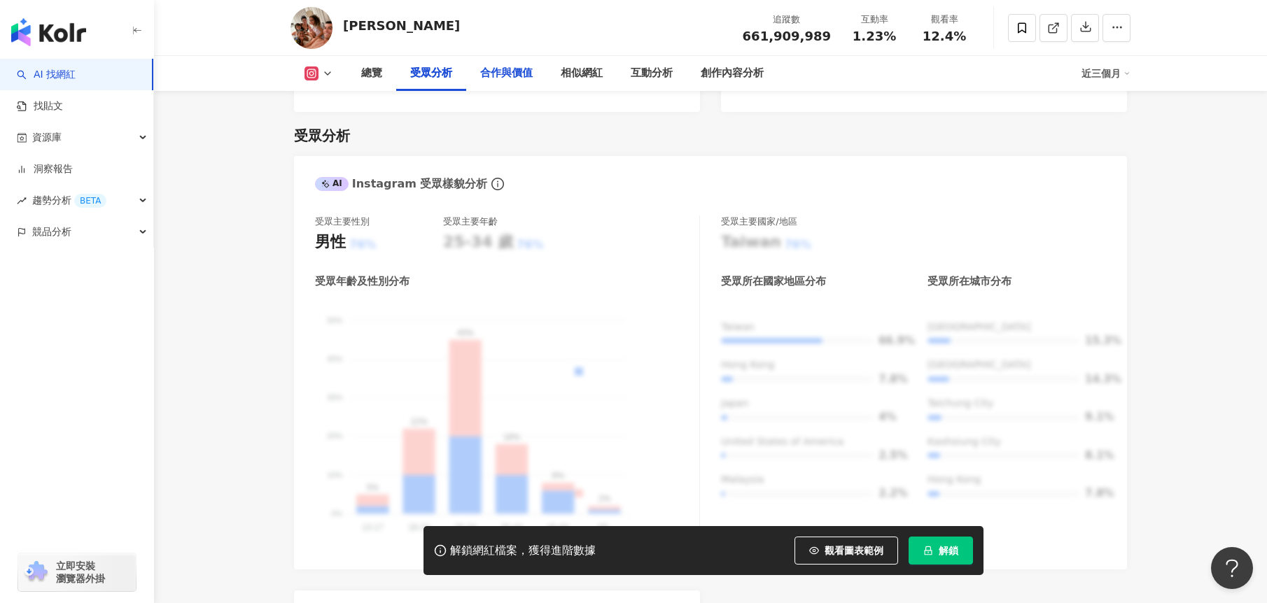
click at [511, 72] on div "合作與價值" at bounding box center [506, 73] width 52 height 17
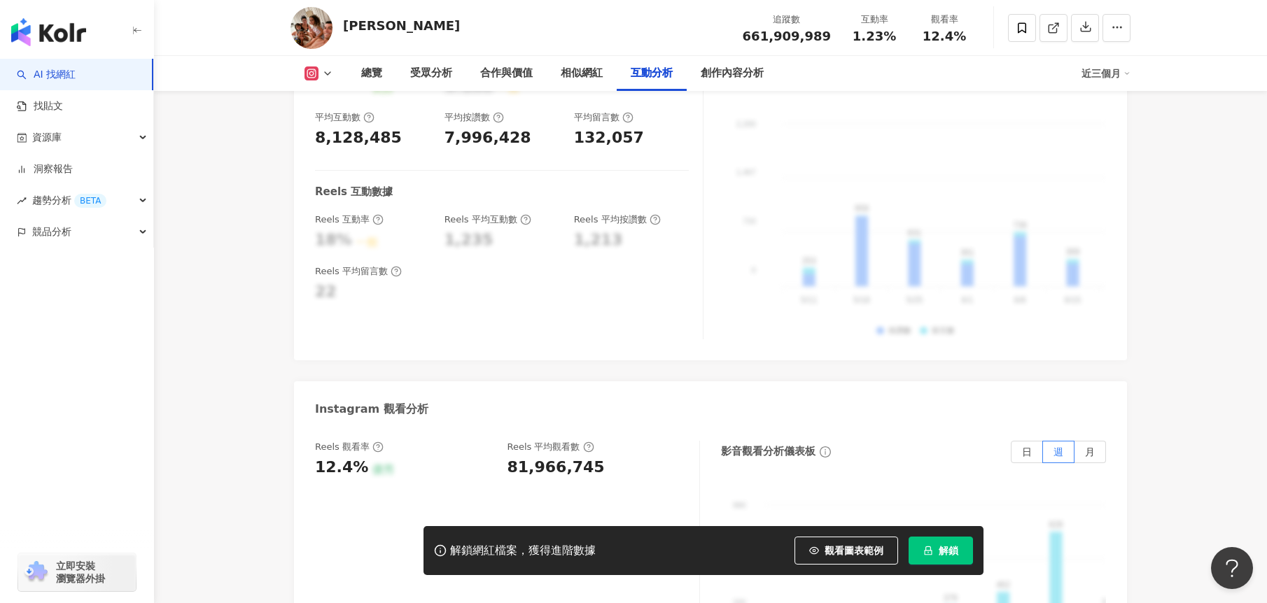
scroll to position [3117, 0]
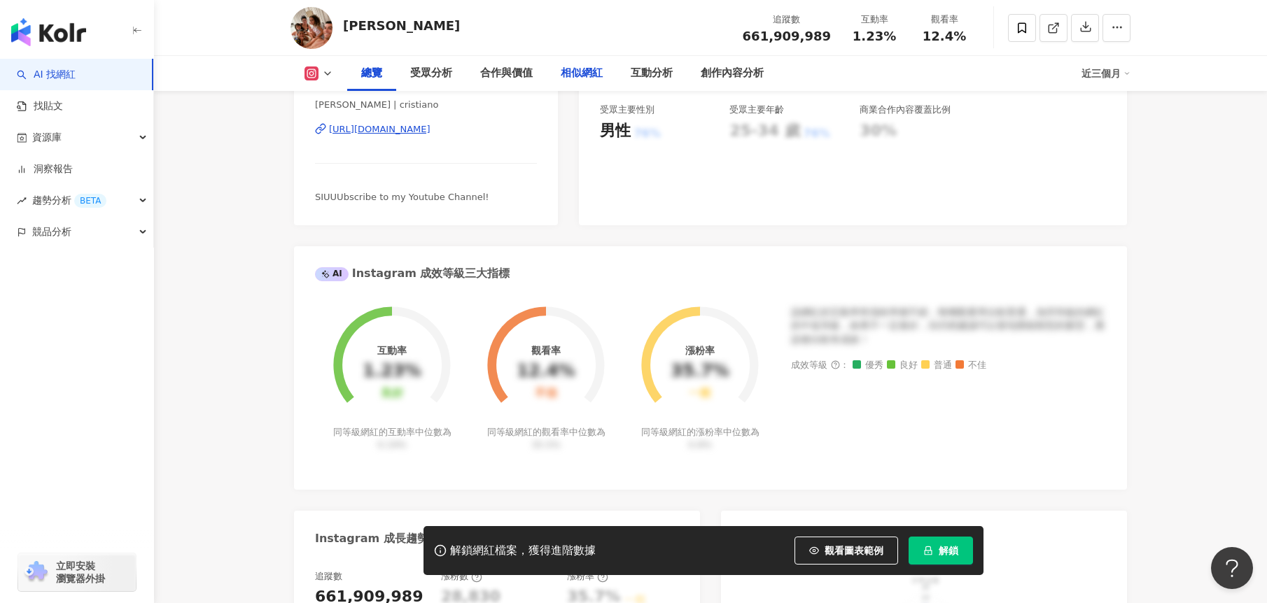
click at [567, 66] on div "相似網紅" at bounding box center [582, 73] width 42 height 17
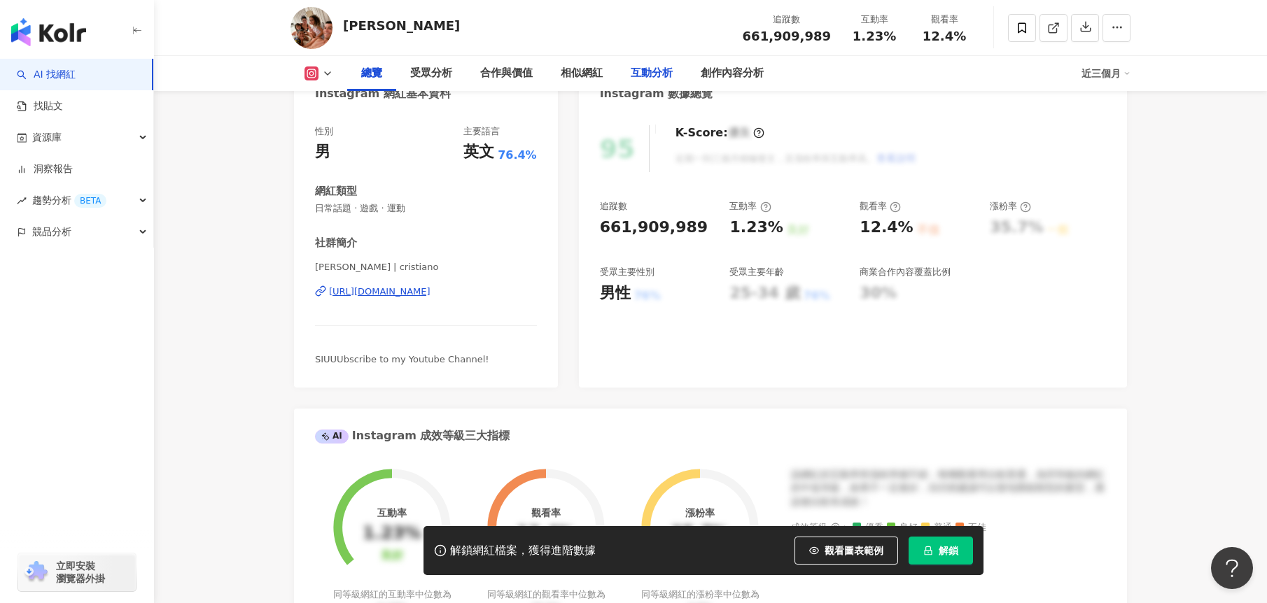
click at [643, 82] on div "互動分析" at bounding box center [652, 73] width 70 height 35
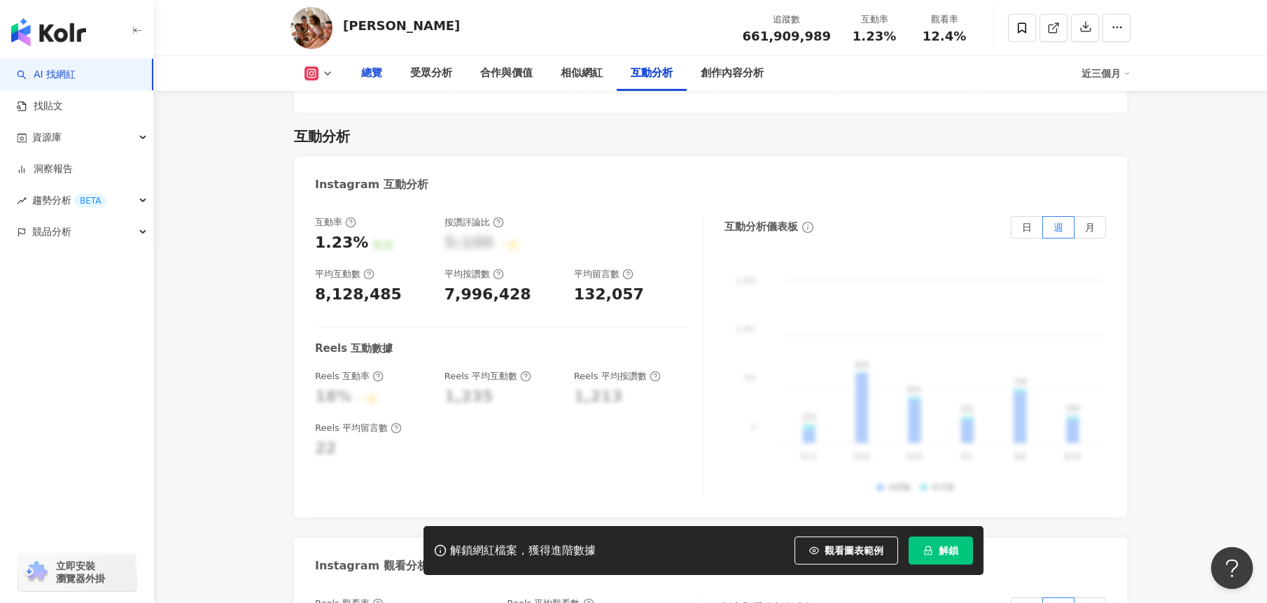
click at [372, 76] on div "總覽" at bounding box center [371, 73] width 21 height 17
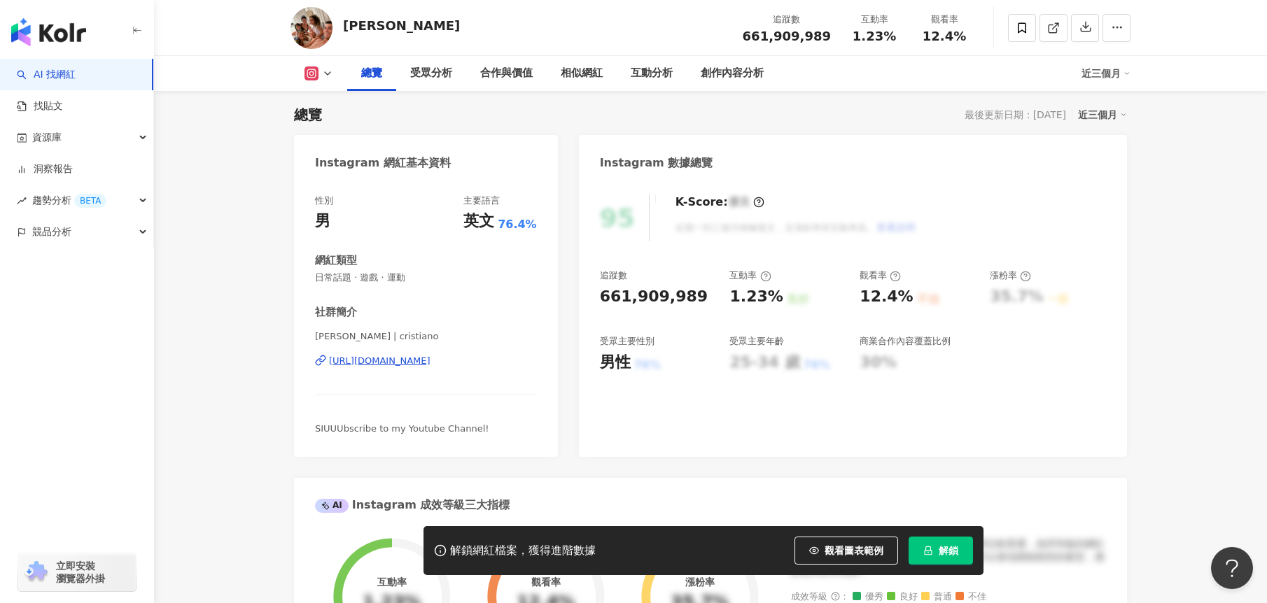
click at [76, 80] on link "AI 找網紅" at bounding box center [46, 75] width 59 height 14
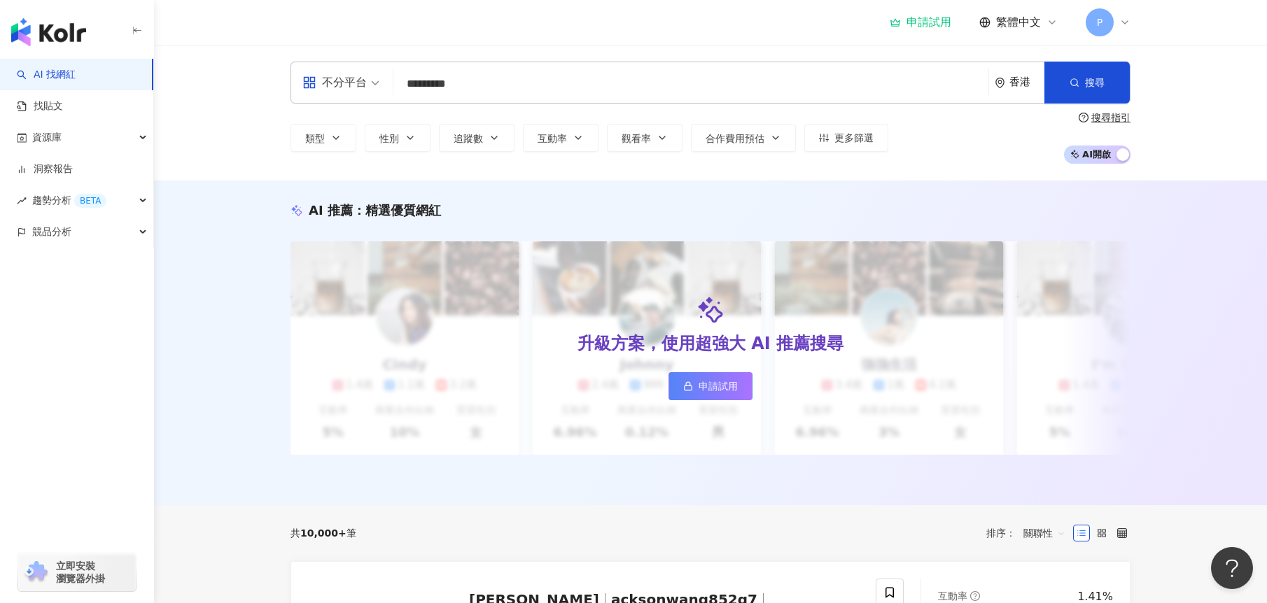
type input "*********"
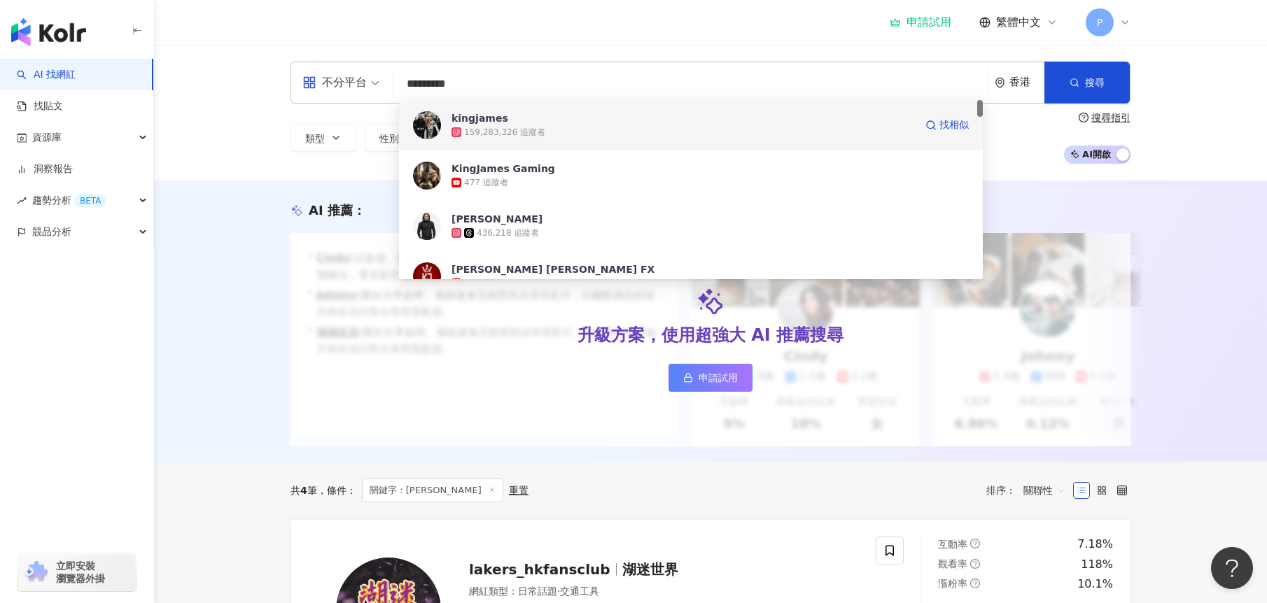
click at [577, 122] on span "kingjames" at bounding box center [682, 118] width 463 height 14
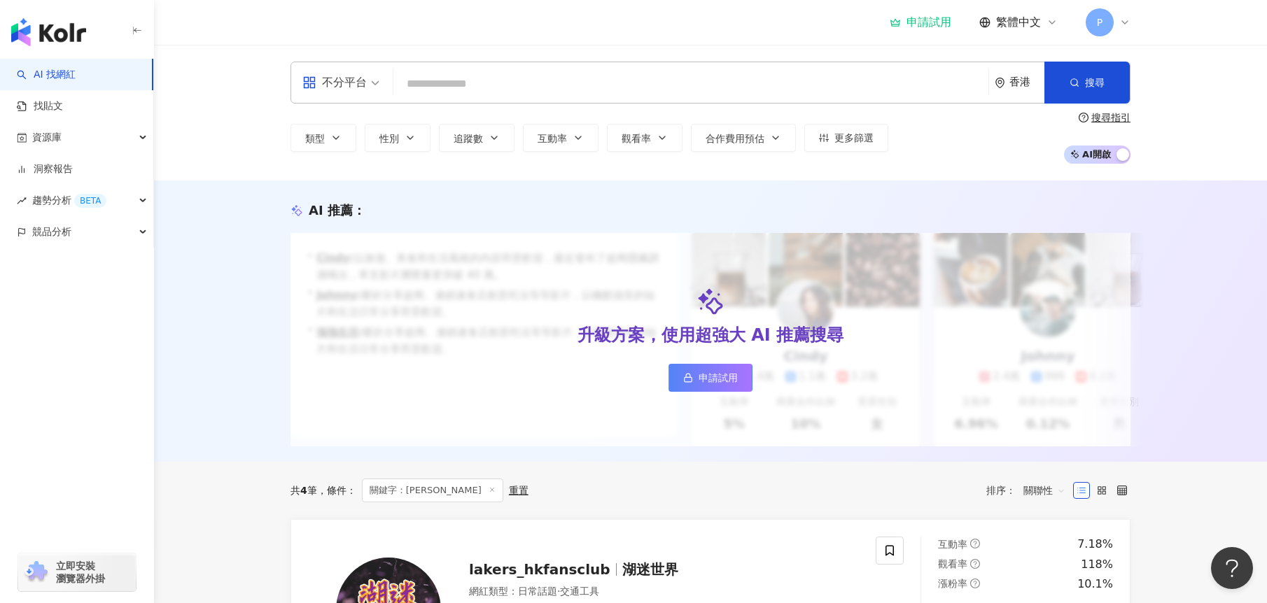
click at [687, 85] on input "search" at bounding box center [691, 84] width 584 height 27
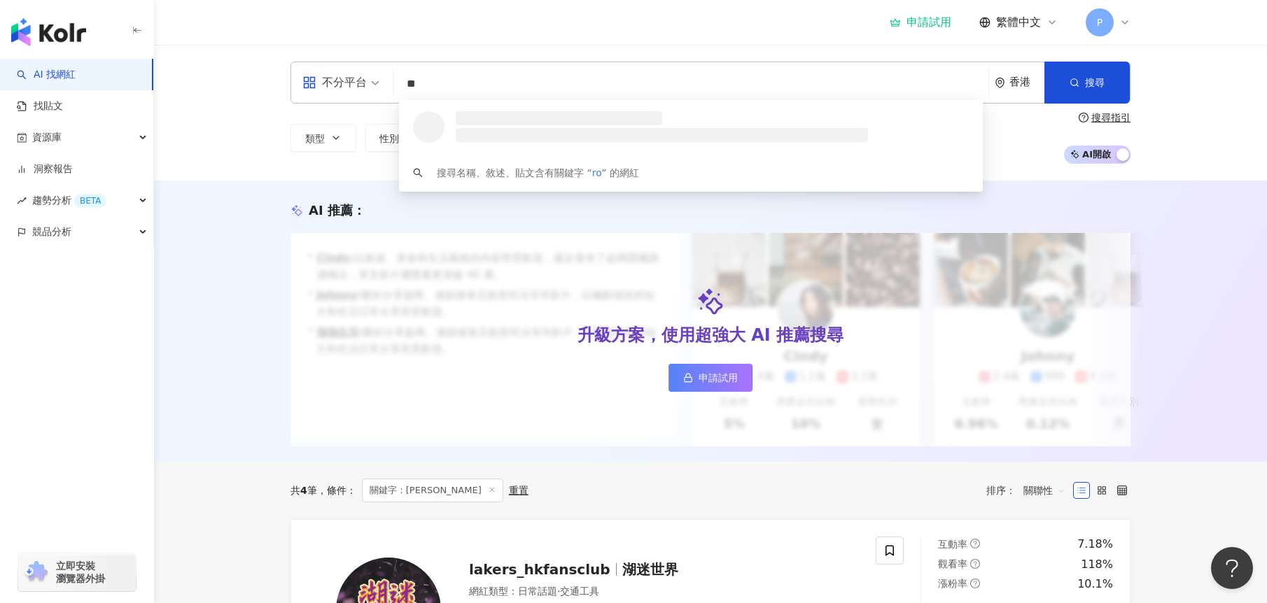
type input "*"
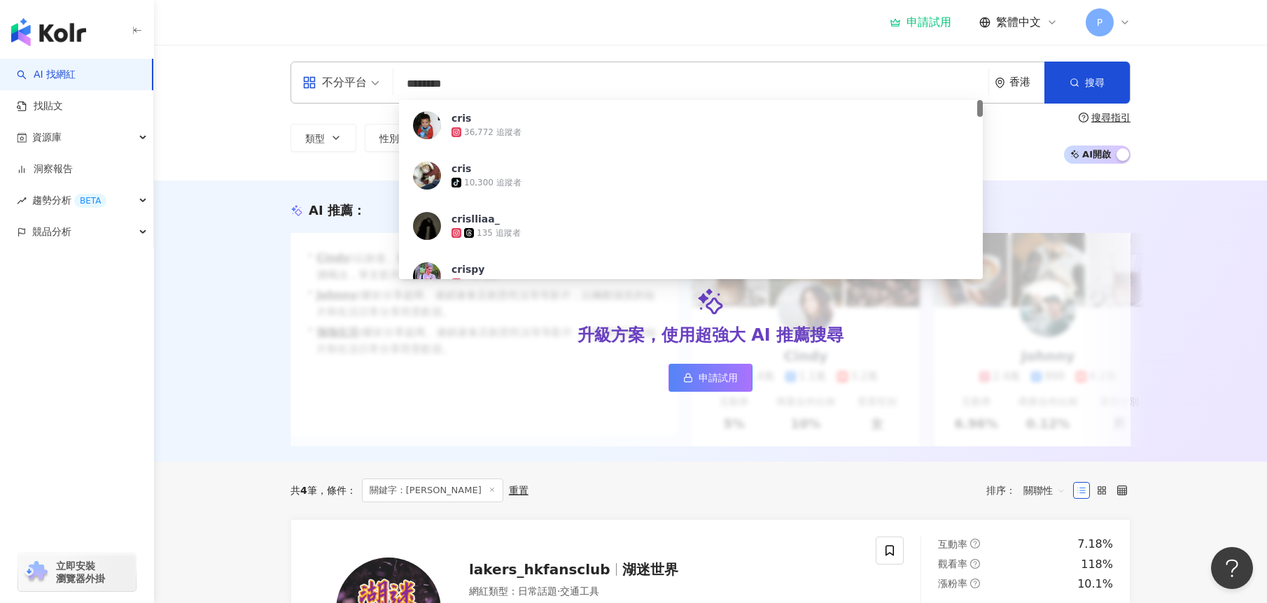
type input "*********"
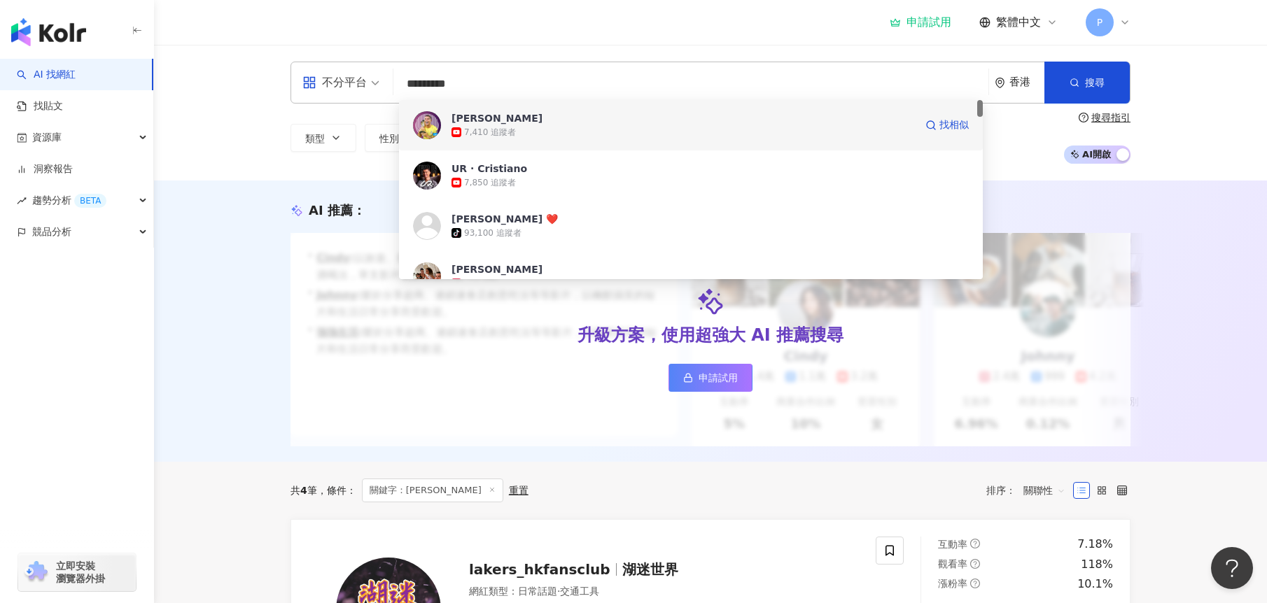
click at [565, 139] on div "Cristiano Ronaldo 7,410 追蹤者 找相似" at bounding box center [691, 125] width 584 height 50
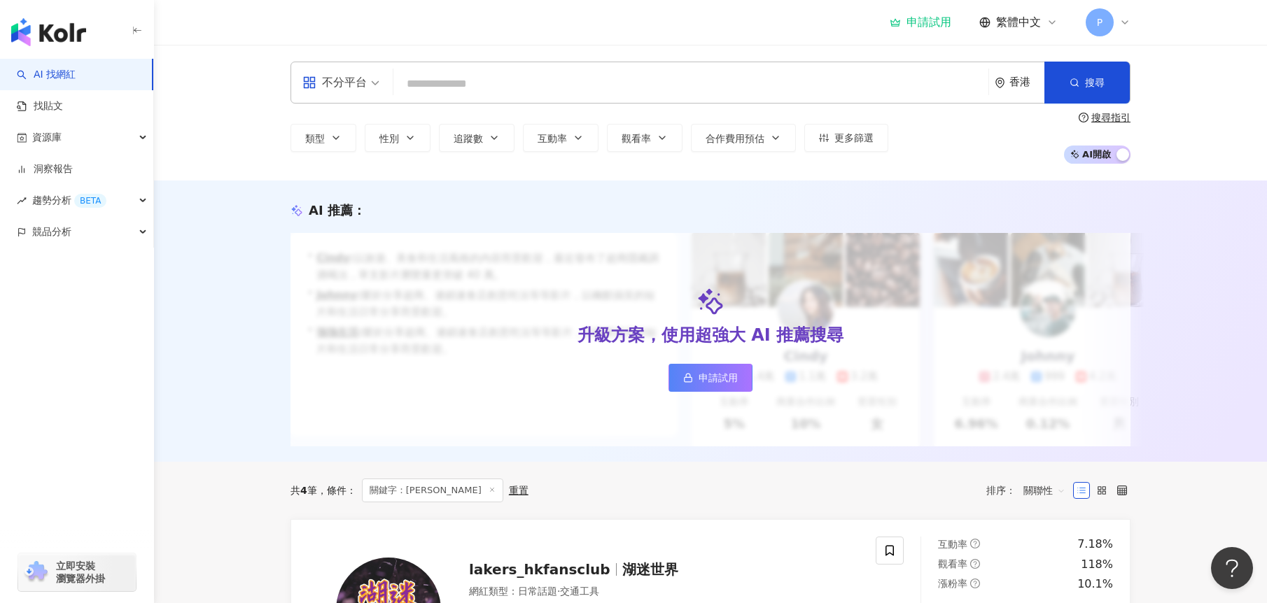
click at [686, 75] on input "search" at bounding box center [691, 84] width 584 height 27
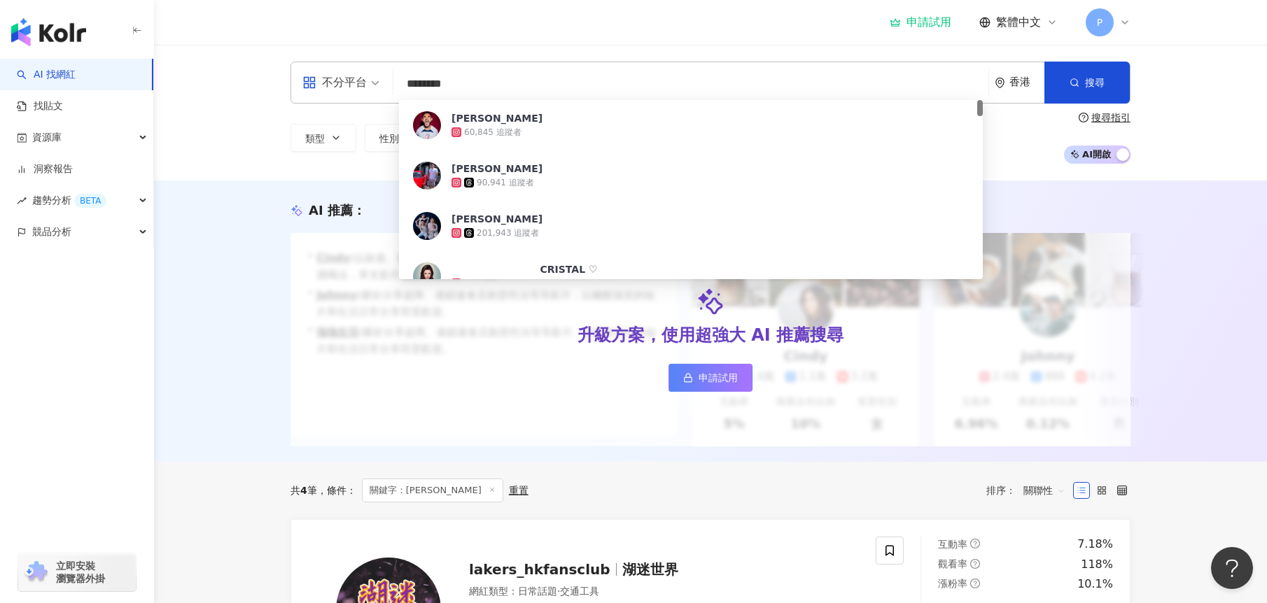
type input "*********"
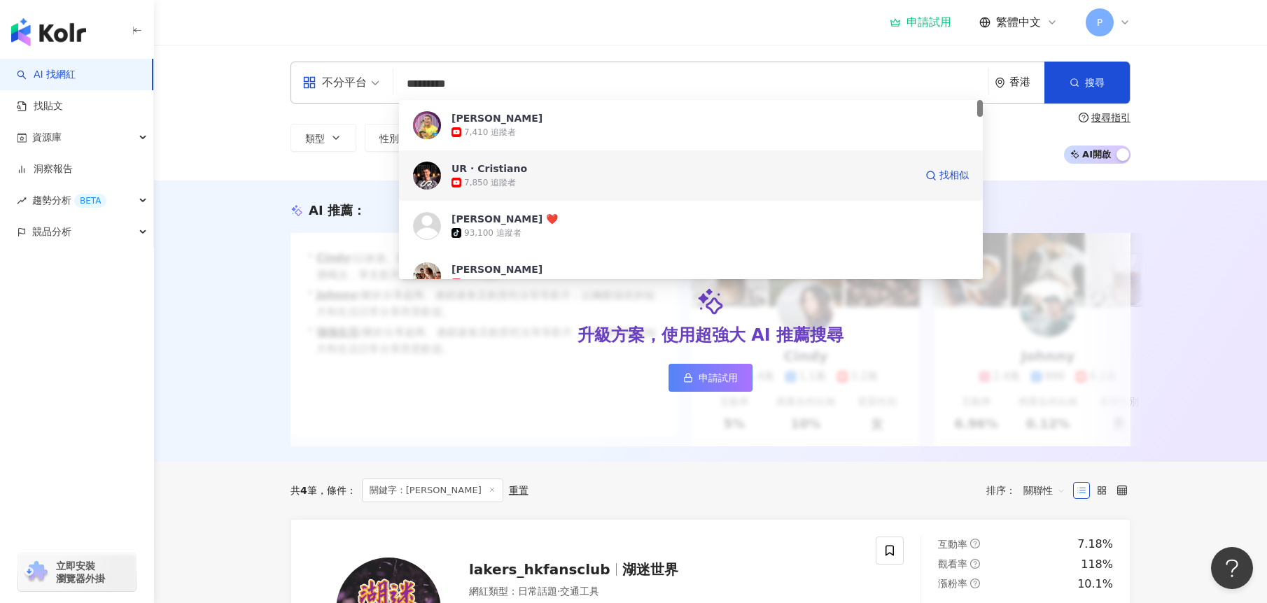
scroll to position [140, 0]
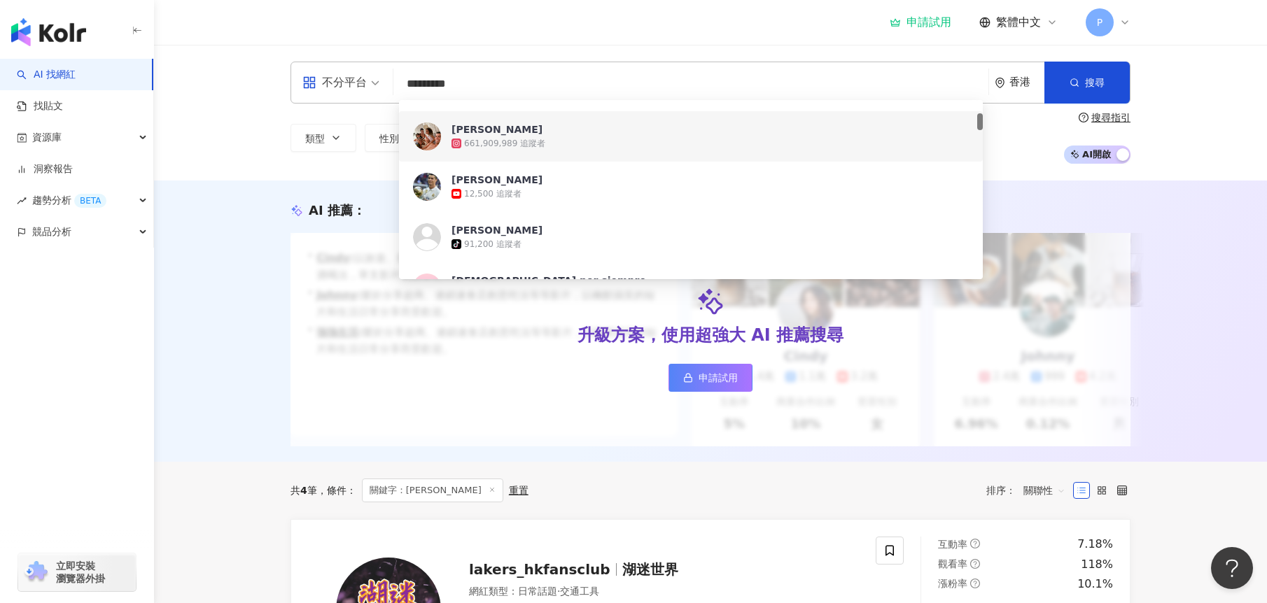
click at [579, 141] on div "661,909,989 追蹤者" at bounding box center [709, 143] width 517 height 14
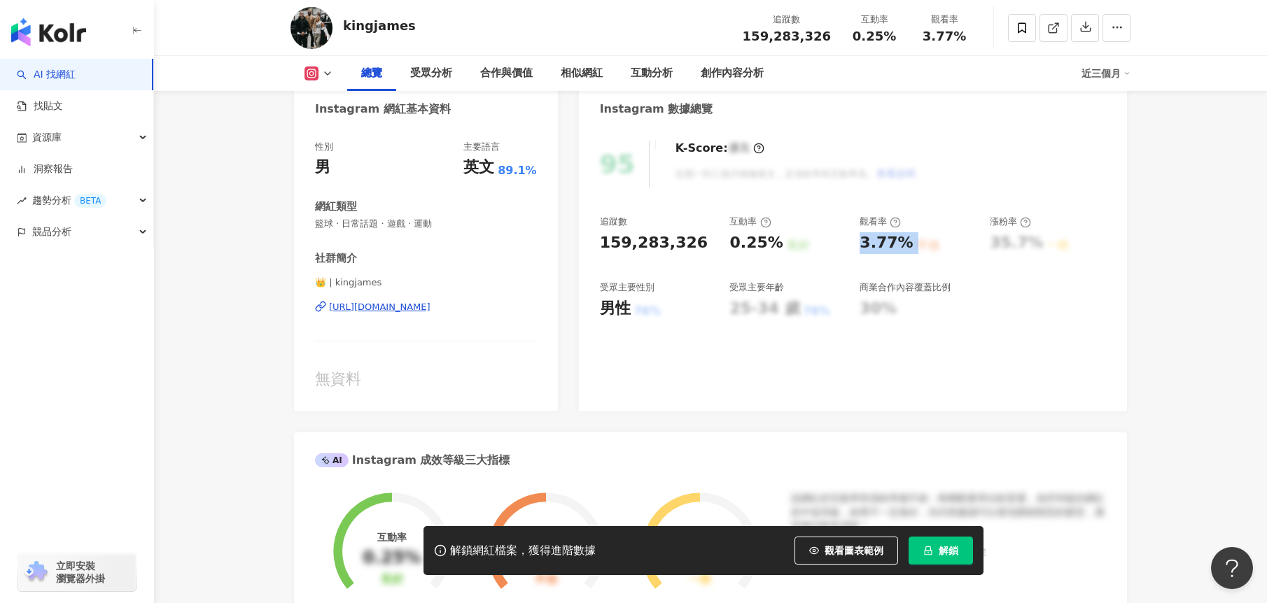
drag, startPoint x: 858, startPoint y: 241, endPoint x: 912, endPoint y: 246, distance: 54.1
click at [912, 246] on div "追蹤數 159,283,326 互動率 0.25% 良好 觀看率 3.77% 不佳 漲粉率 35.7% 一般 受眾主要性別 男性 76% 受眾主要年齡 25-…" at bounding box center [853, 268] width 506 height 104
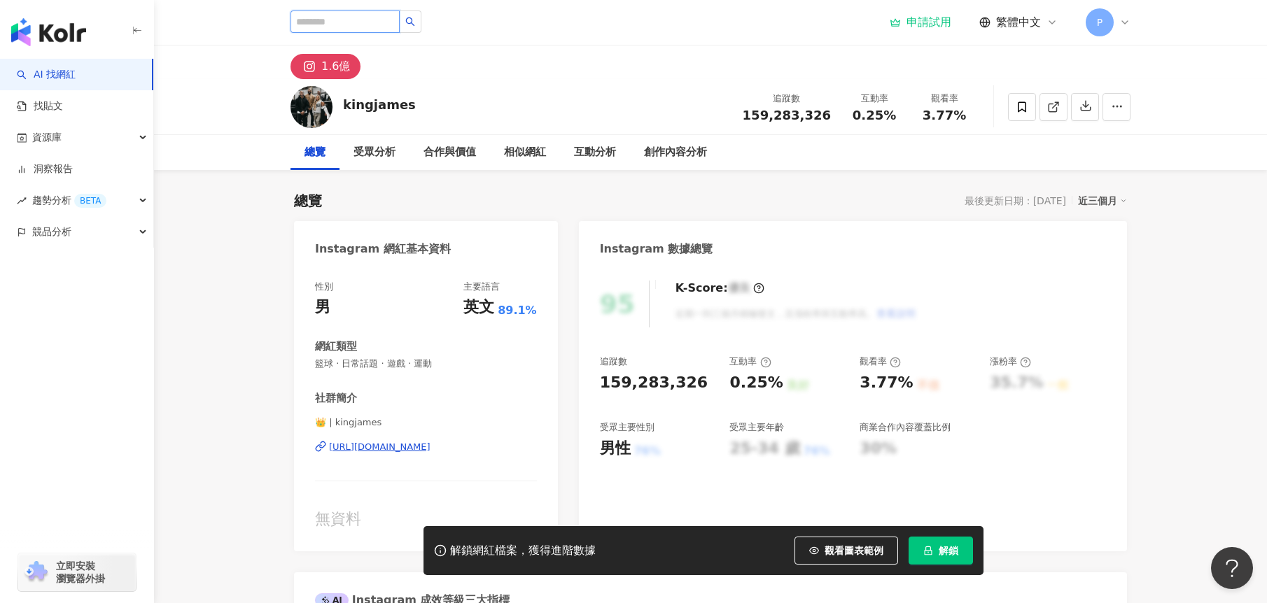
click at [327, 20] on input "search" at bounding box center [344, 21] width 109 height 22
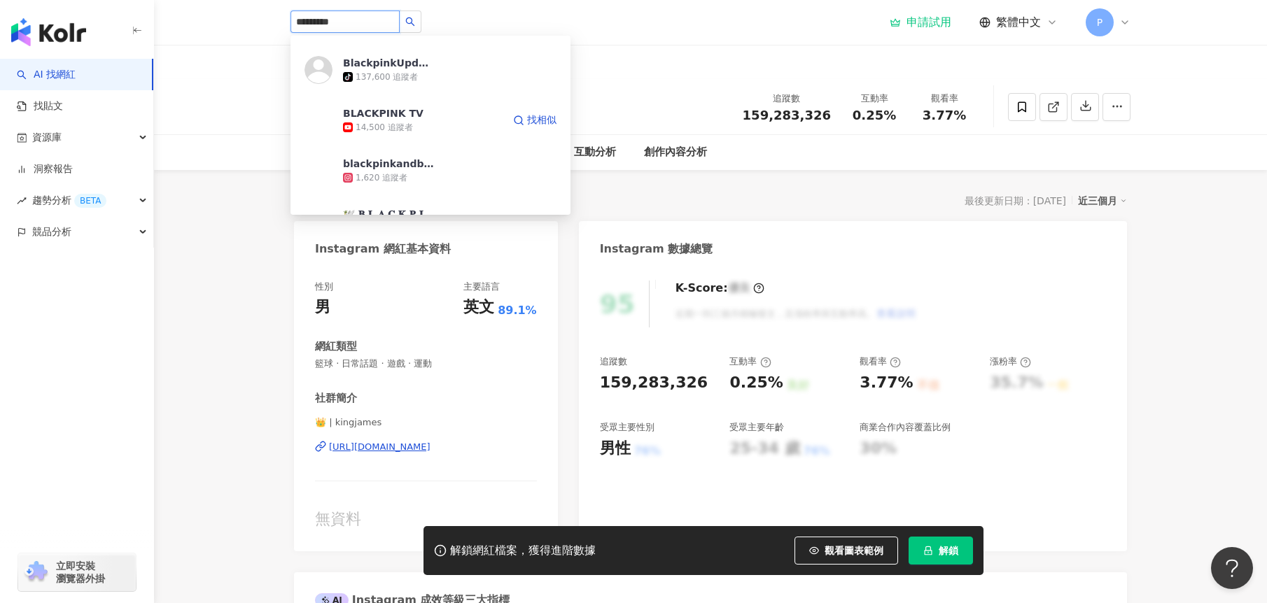
scroll to position [1050, 0]
type input "**********"
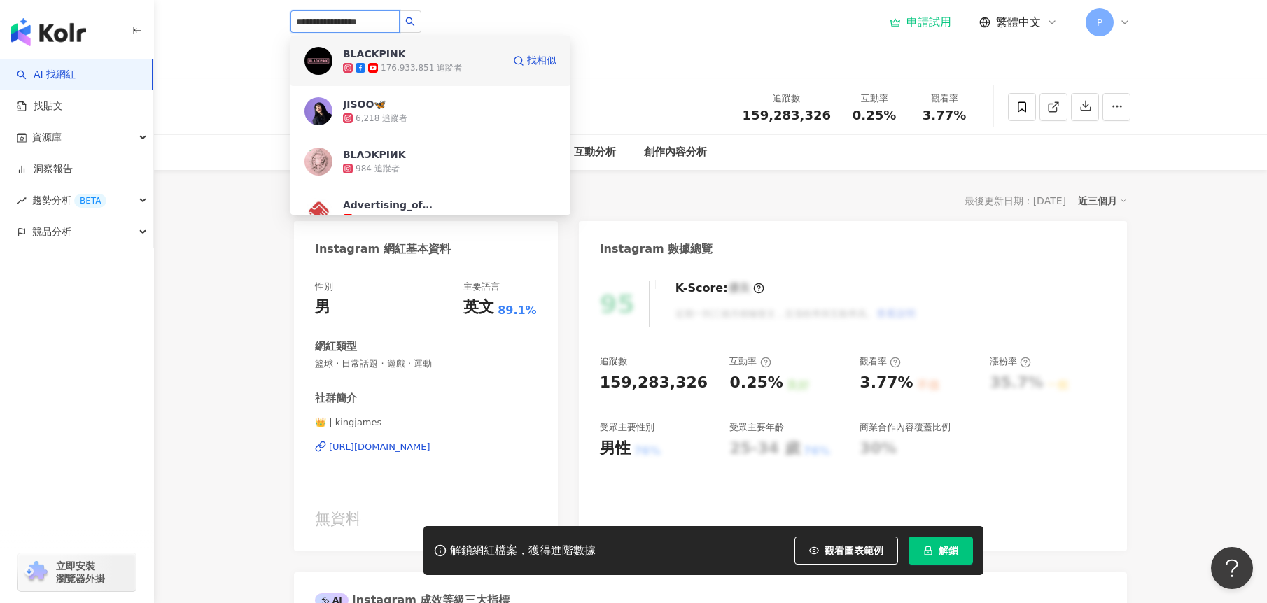
click at [429, 52] on span "BLACKPINK" at bounding box center [388, 54] width 91 height 14
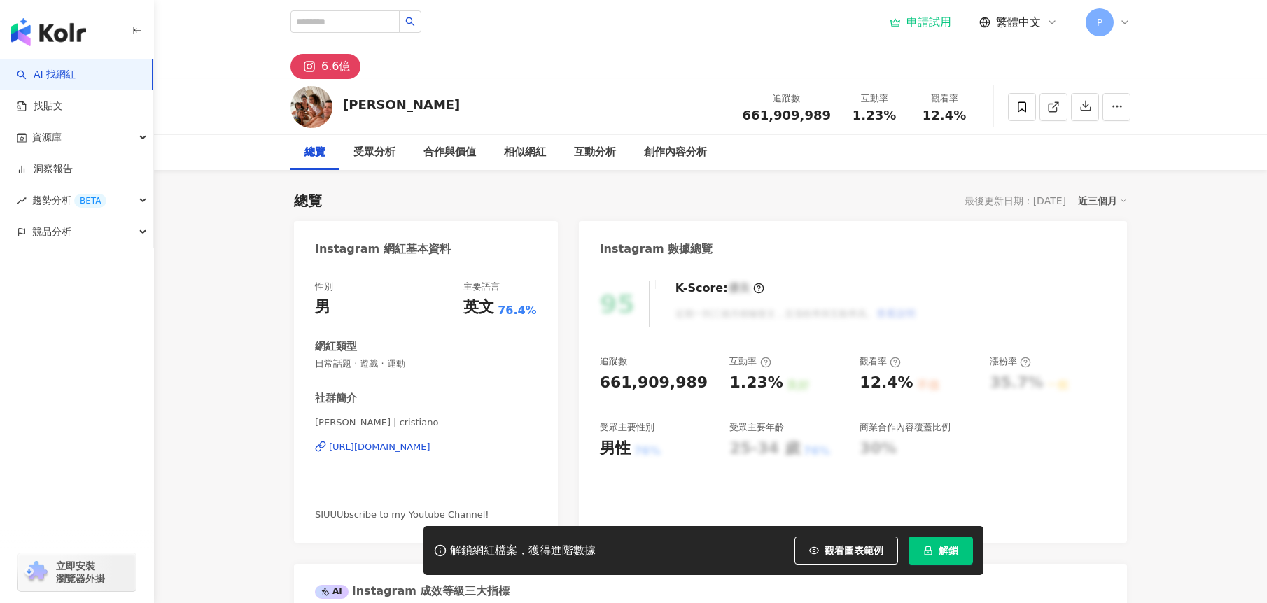
click at [917, 386] on div "不佳" at bounding box center [928, 385] width 22 height 15
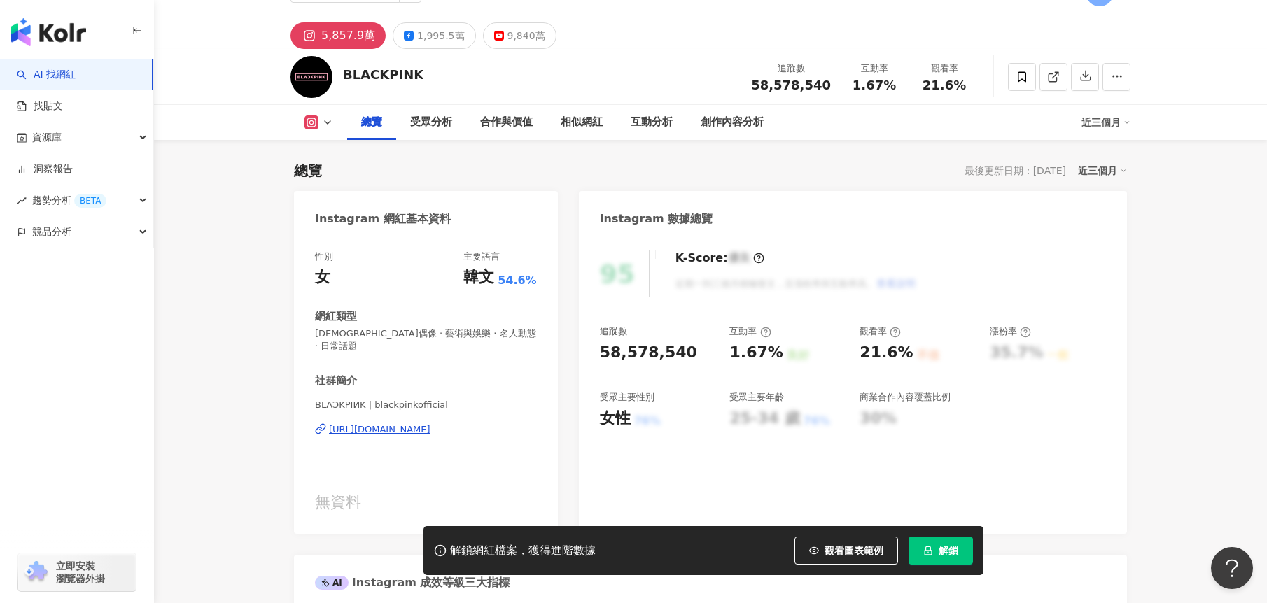
scroll to position [210, 0]
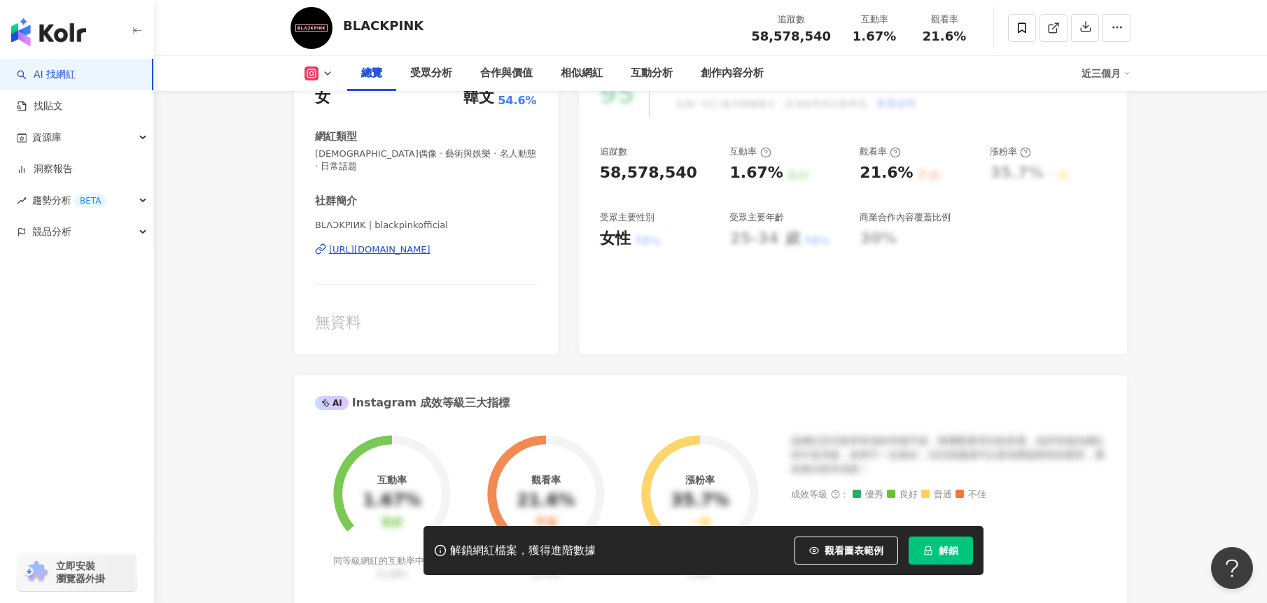
click at [834, 174] on div "追蹤數 58,578,540 互動率 1.67% 良好 觀看率 21.6% 不佳 漲粉率 35.7% 一般 受眾主要性別 女性 76% 受眾主要年齡 25-3…" at bounding box center [853, 198] width 506 height 104
click at [901, 185] on div "追蹤數 58,578,540 互動率 1.67% 良好 觀看率 21.6% 不佳 漲粉率 35.7% 一般 受眾主要性別 女性 76% 受眾主要年齡 25-3…" at bounding box center [853, 198] width 506 height 104
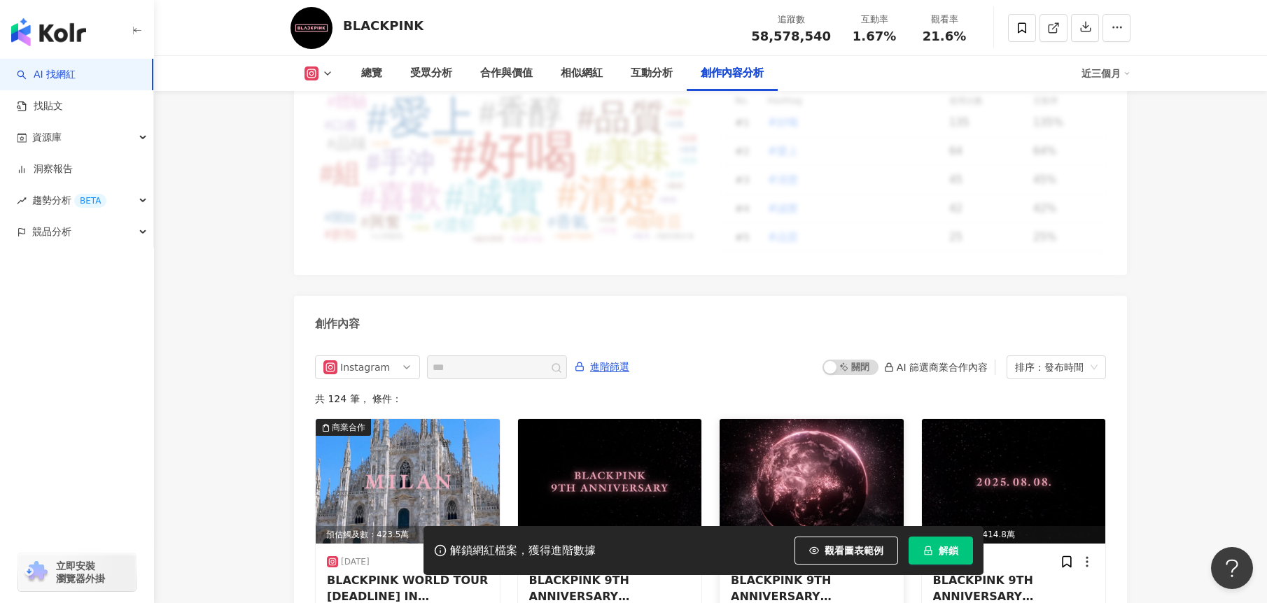
scroll to position [4322, 0]
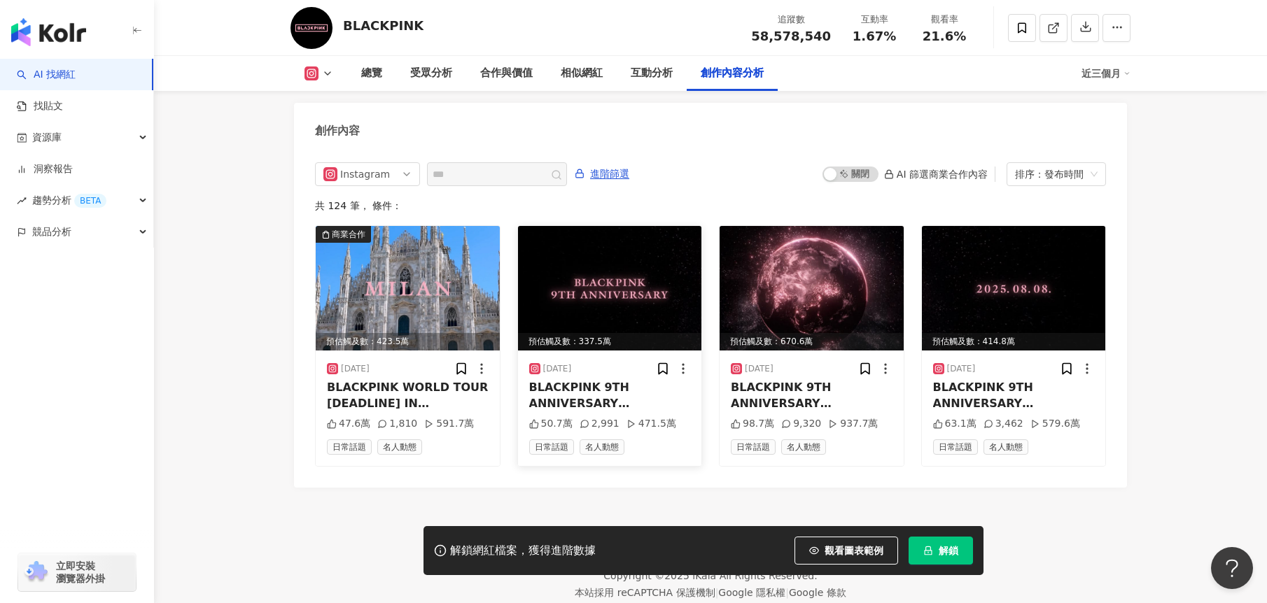
click at [593, 380] on div "BLACKPINK 9TH ANNIVERSARY #BLACKPINK #블랙핑크 #BLACKPINK9THANNIVERSARY #9YEARSWITH…" at bounding box center [610, 395] width 162 height 31
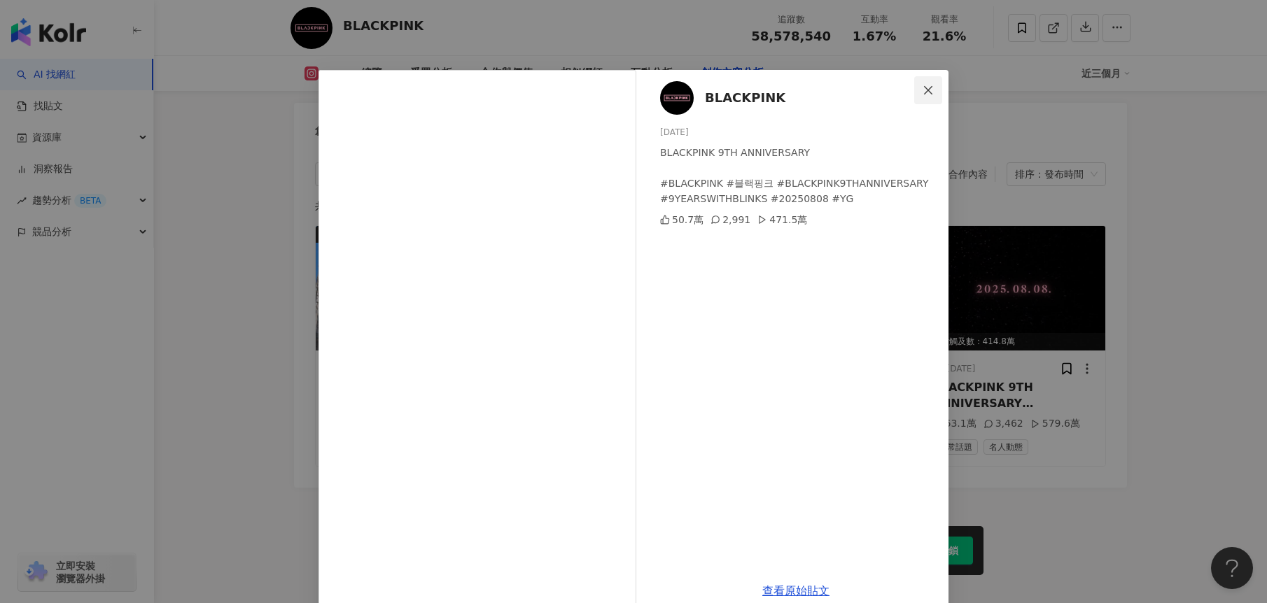
click at [924, 88] on icon "close" at bounding box center [927, 90] width 11 height 11
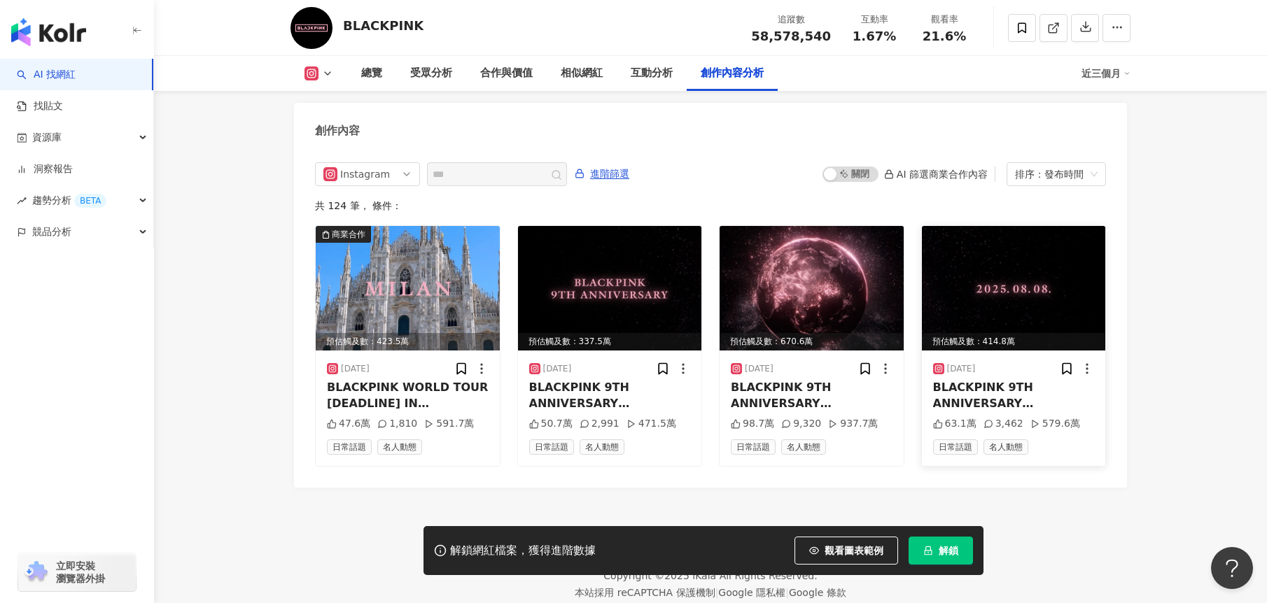
click at [1042, 380] on div "BLACKPINK 9TH ANNIVERSARY #BLACKPINK #블랙핑크 #BLACKPINK9THANNIVERSARY #9YEARSWITH…" at bounding box center [1014, 395] width 162 height 31
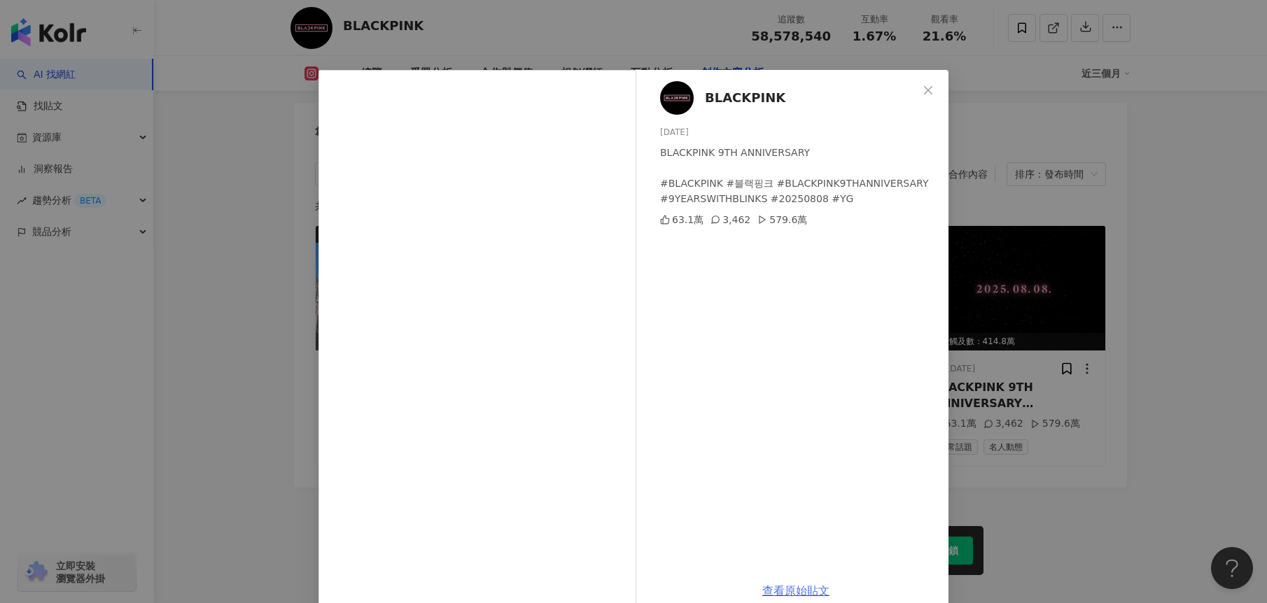
click at [806, 592] on link "查看原始貼文" at bounding box center [795, 590] width 67 height 13
drag, startPoint x: 796, startPoint y: 228, endPoint x: 748, endPoint y: 225, distance: 47.7
click at [748, 225] on div "BLACKPINK 2025/8/7 BLACKPINK 9TH ANNIVERSARY #BLACKPINK #블랙핑크 #BLACKPINK9THANNI…" at bounding box center [795, 320] width 305 height 501
click at [817, 232] on div "BLACKPINK 2025/8/7 BLACKPINK 9TH ANNIVERSARY #BLACKPINK #블랙핑크 #BLACKPINK9THANNI…" at bounding box center [795, 320] width 305 height 501
click at [801, 589] on link "查看原始貼文" at bounding box center [795, 590] width 67 height 13
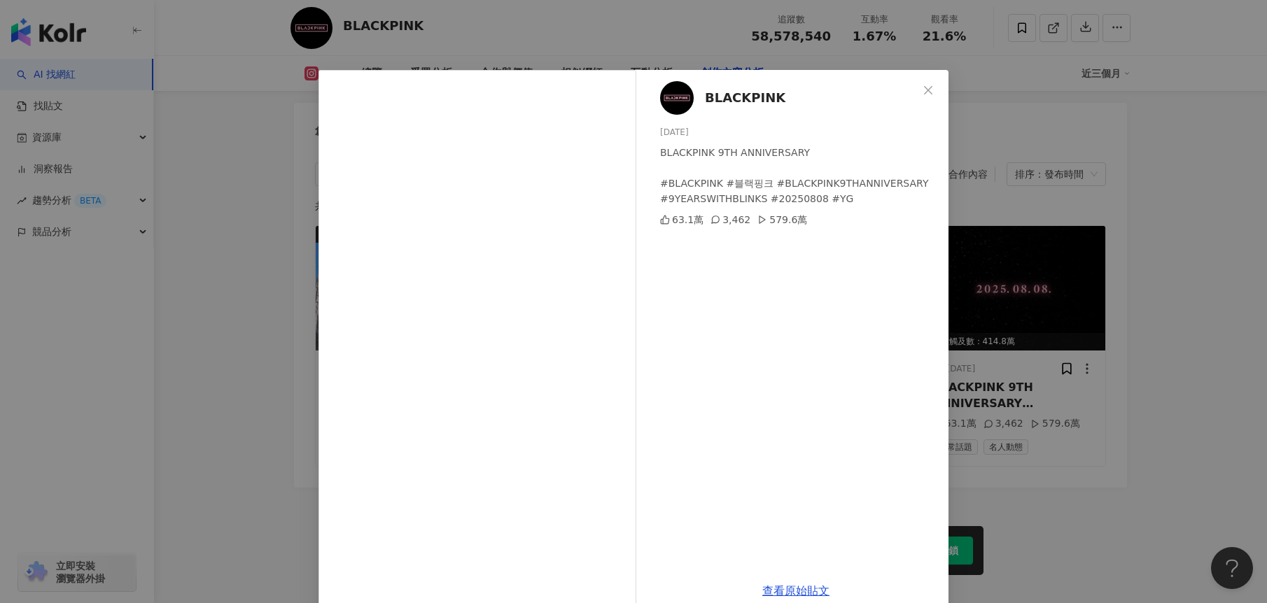
click at [914, 98] on button "Close" at bounding box center [928, 90] width 28 height 28
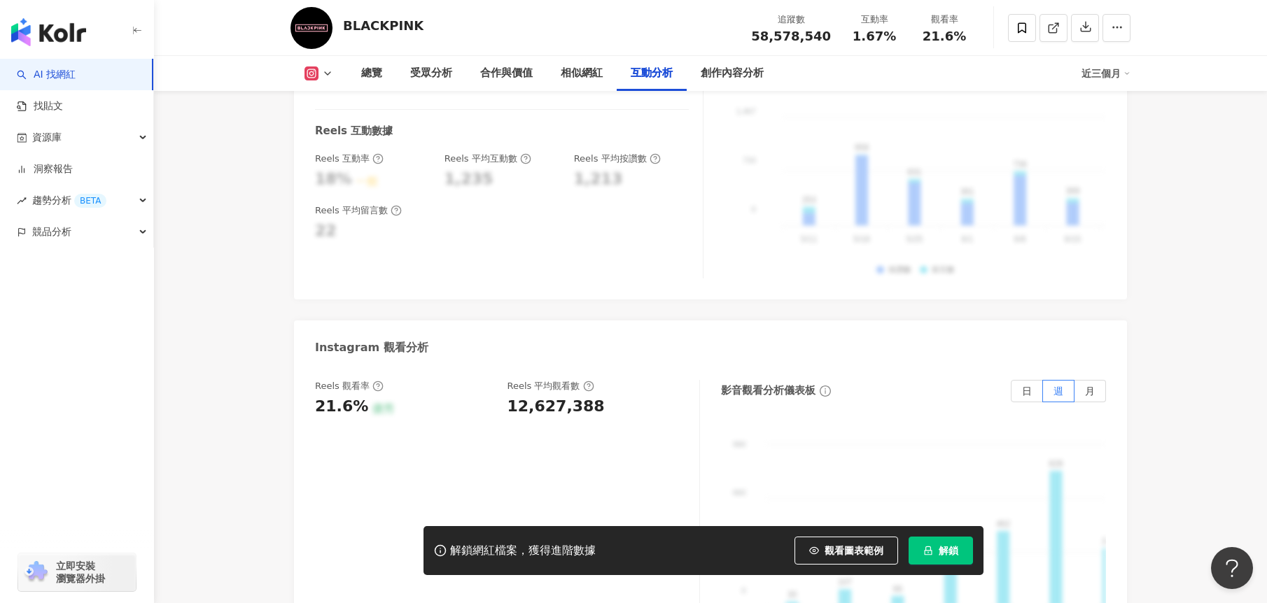
scroll to position [3132, 0]
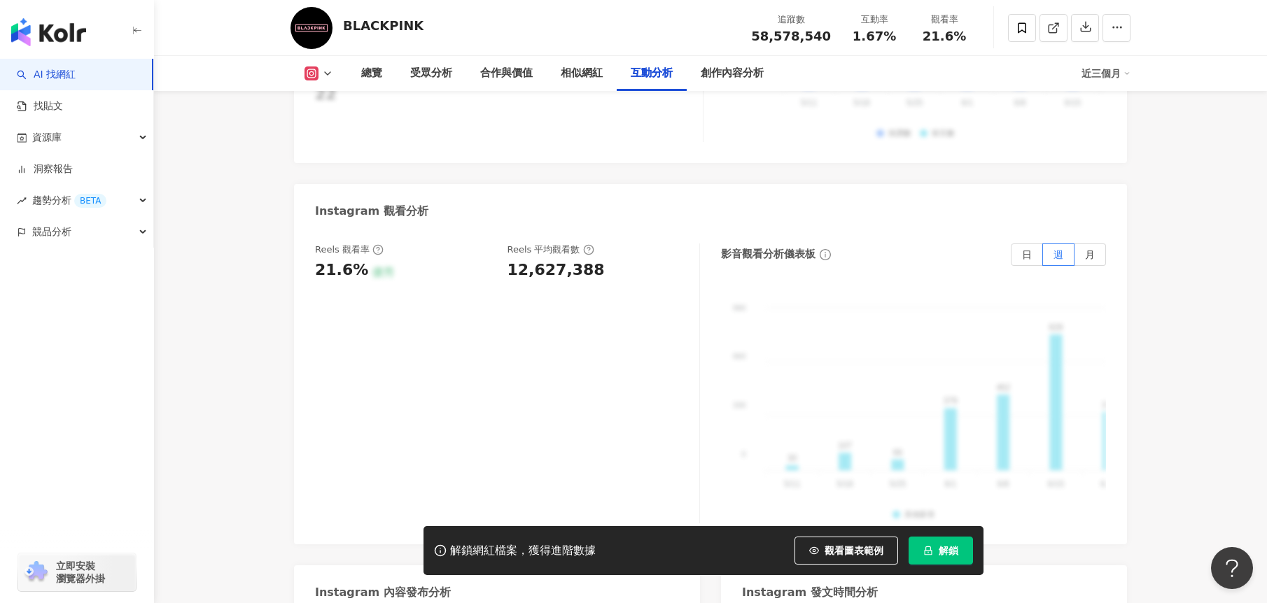
click at [1024, 244] on label "日" at bounding box center [1026, 255] width 32 height 22
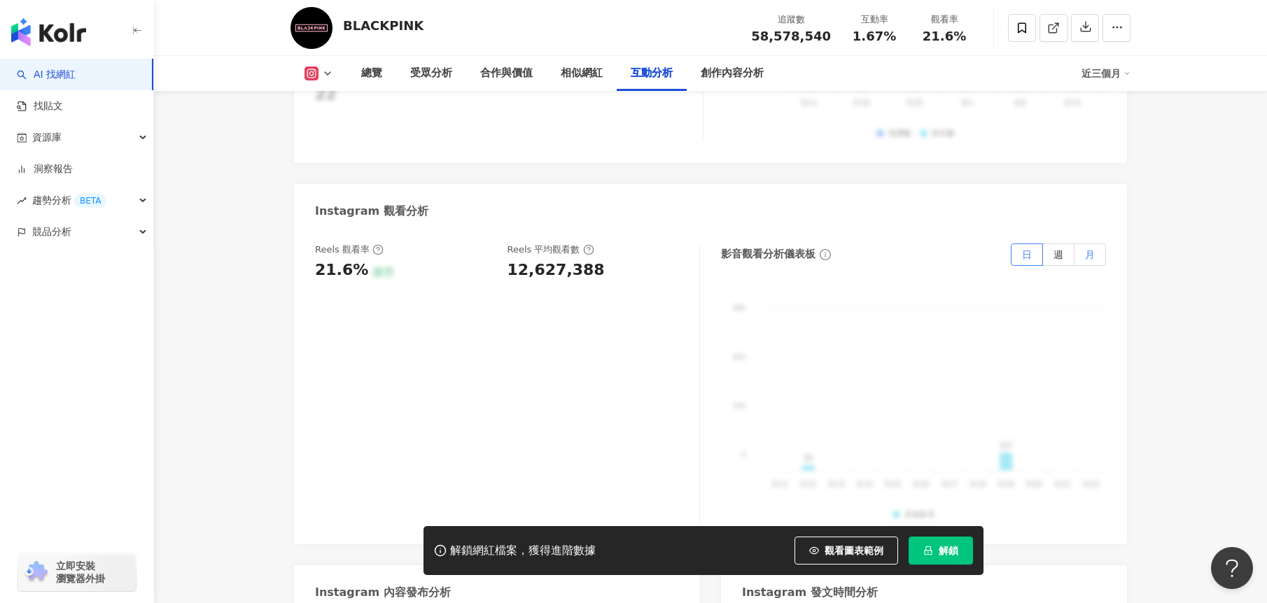
click at [1095, 244] on label "月" at bounding box center [1089, 255] width 31 height 22
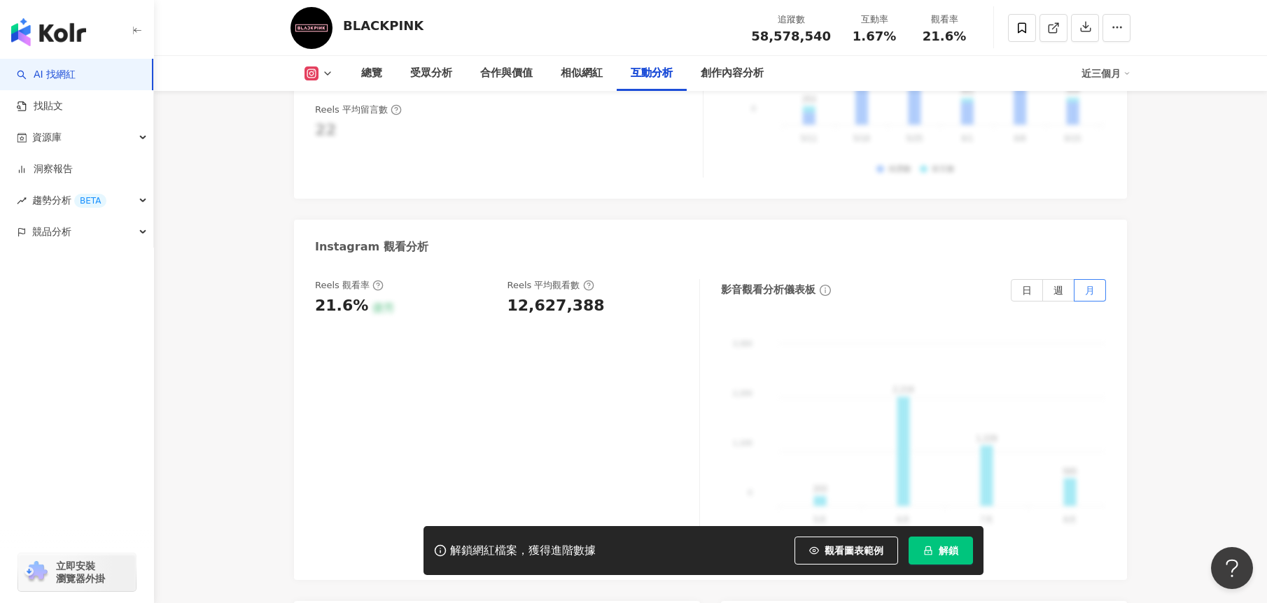
scroll to position [3062, 0]
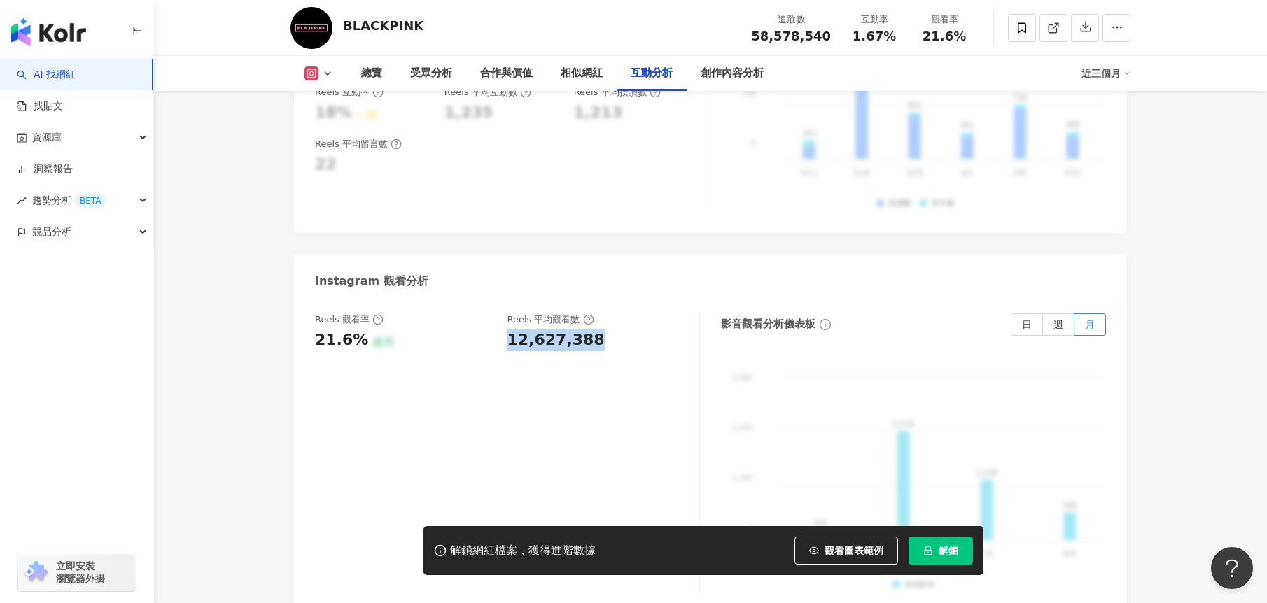
drag, startPoint x: 582, startPoint y: 289, endPoint x: 505, endPoint y: 301, distance: 78.6
click at [505, 314] on div "Reels 觀看率 21.6% 優秀 Reels 平均觀看數 12,627,388" at bounding box center [500, 333] width 370 height 38
click at [582, 347] on div "Reels 觀看率 21.6% 優秀 Reels 平均觀看數 12,627,388" at bounding box center [507, 454] width 385 height 280
click at [606, 318] on div "Reels 觀看率 21.6% 優秀 Reels 平均觀看數 12,627,388" at bounding box center [507, 454] width 385 height 280
drag, startPoint x: 617, startPoint y: 302, endPoint x: 482, endPoint y: 270, distance: 138.7
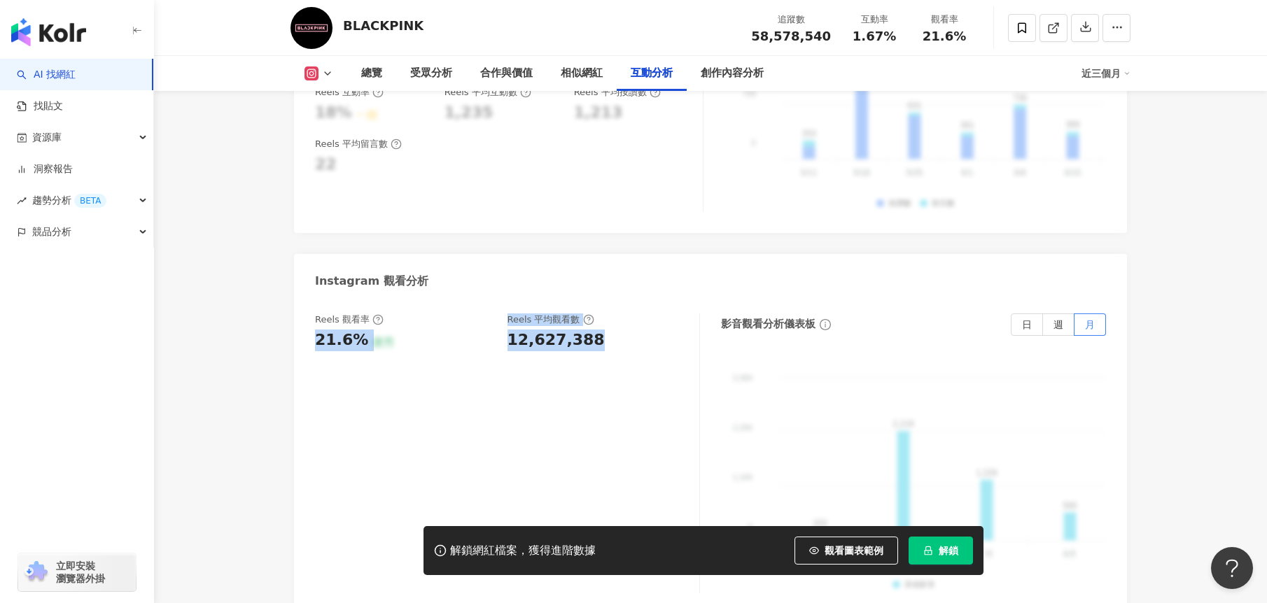
click at [482, 314] on div "Reels 觀看率 21.6% 優秀 Reels 平均觀看數 12,627,388" at bounding box center [507, 454] width 385 height 280
click at [583, 330] on div "Reels 觀看率 21.6% 優秀 Reels 平均觀看數 12,627,388" at bounding box center [507, 454] width 385 height 280
click at [591, 330] on div "12,627,388" at bounding box center [596, 341] width 178 height 22
drag, startPoint x: 614, startPoint y: 297, endPoint x: 486, endPoint y: 281, distance: 129.2
click at [486, 314] on div "Reels 觀看率 21.6% 優秀 Reels 平均觀看數 12,627,388" at bounding box center [500, 333] width 370 height 38
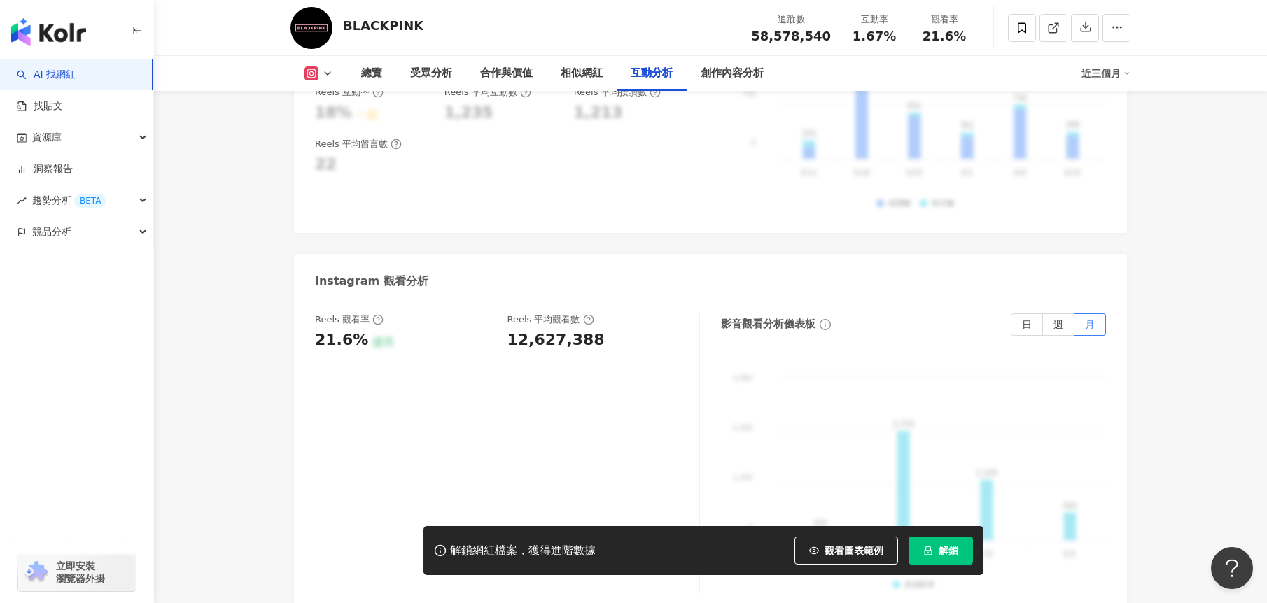
click at [461, 314] on div "Reels 觀看率 21.6% 優秀 Reels 平均觀看數 12,627,388" at bounding box center [507, 454] width 385 height 280
drag, startPoint x: 304, startPoint y: 293, endPoint x: 540, endPoint y: 321, distance: 237.5
click at [380, 300] on div "Reels 觀看率 21.6% 優秀 Reels 平均觀看數 12,627,388 影音觀看分析儀表板 日 週 月 3,300 3,300 2,200 2,2…" at bounding box center [710, 457] width 833 height 315
click at [613, 317] on div "Reels 觀看率 21.6% 優秀 Reels 平均觀看數 12,627,388" at bounding box center [507, 454] width 385 height 280
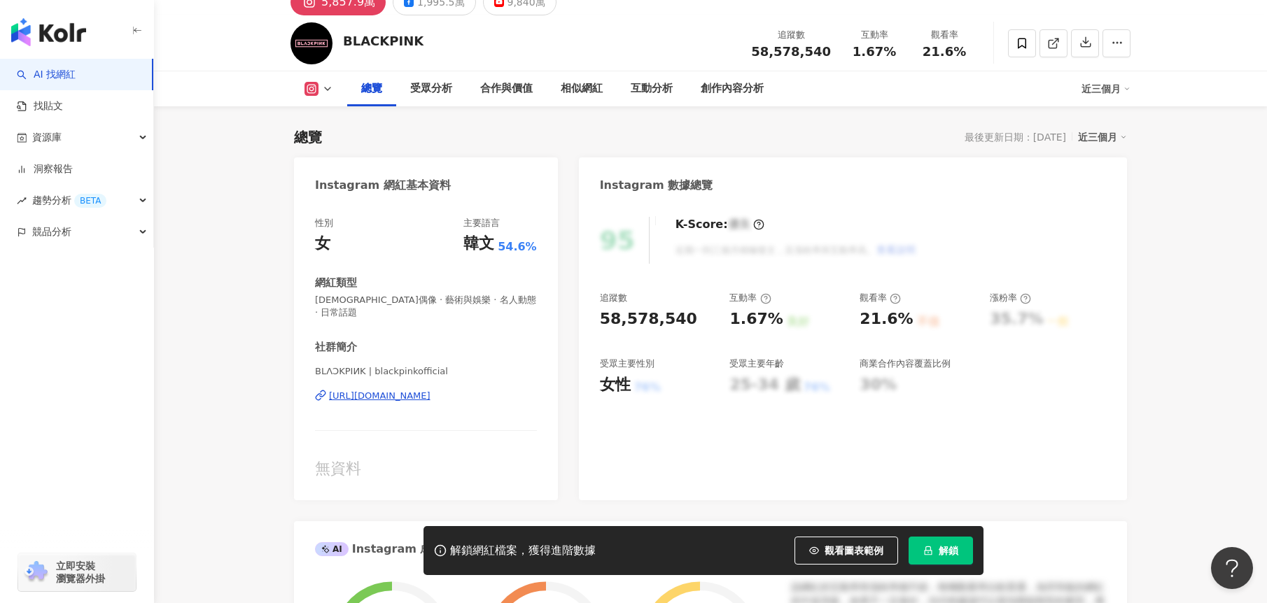
scroll to position [0, 0]
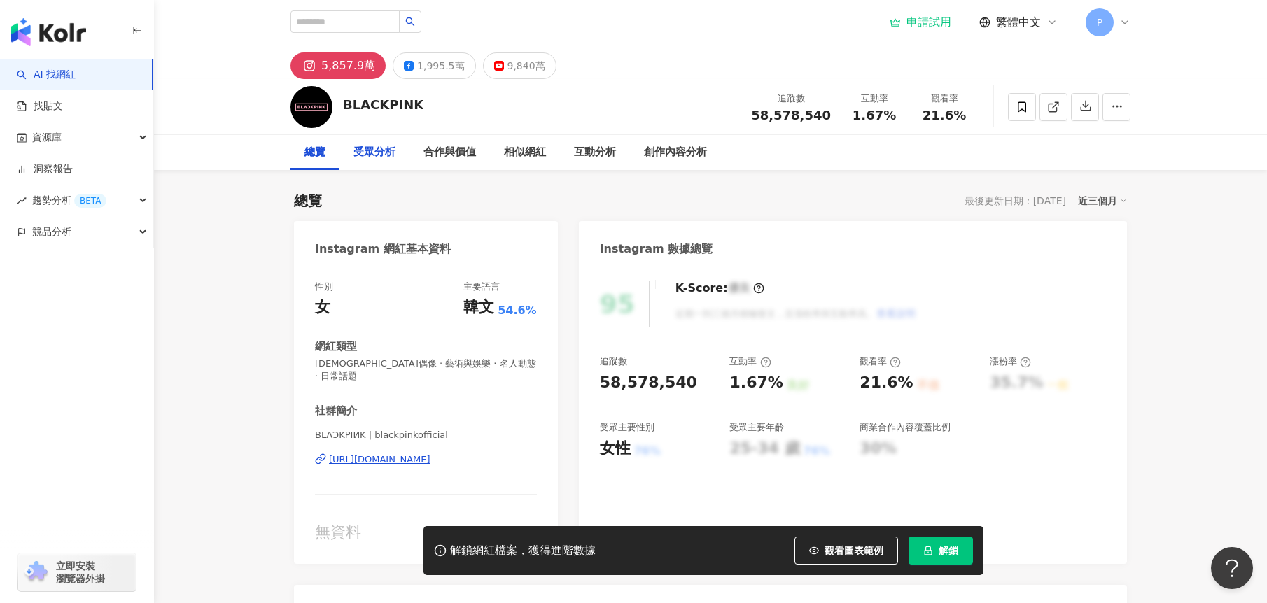
click at [372, 153] on div "受眾分析" at bounding box center [374, 152] width 42 height 17
click at [338, 24] on input "search" at bounding box center [344, 21] width 109 height 22
click at [369, 154] on div "受眾分析" at bounding box center [374, 152] width 42 height 17
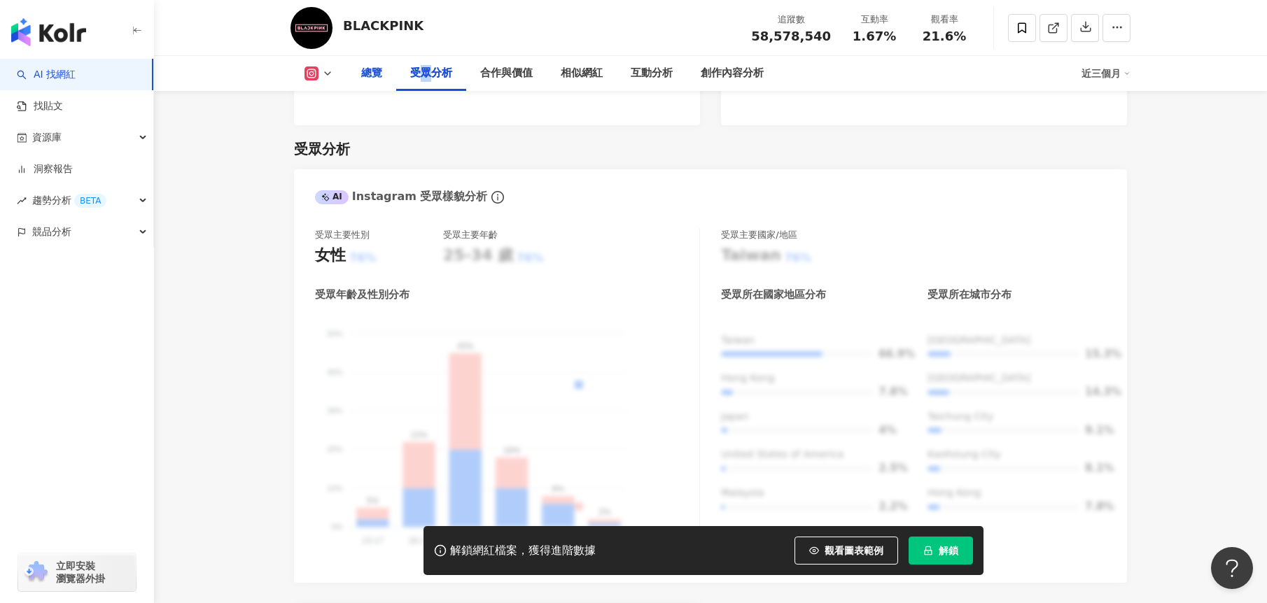
click at [365, 73] on div "總覽" at bounding box center [371, 73] width 21 height 17
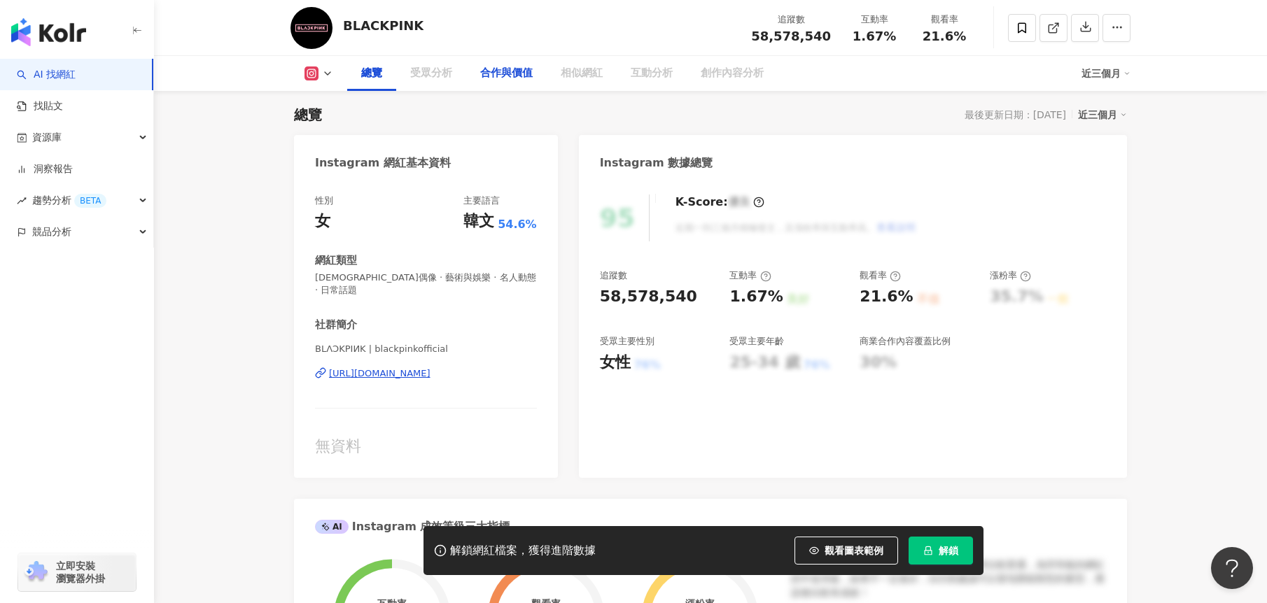
click at [517, 73] on div "合作與價值" at bounding box center [506, 73] width 52 height 17
click at [583, 76] on div "相似網紅" at bounding box center [582, 73] width 42 height 17
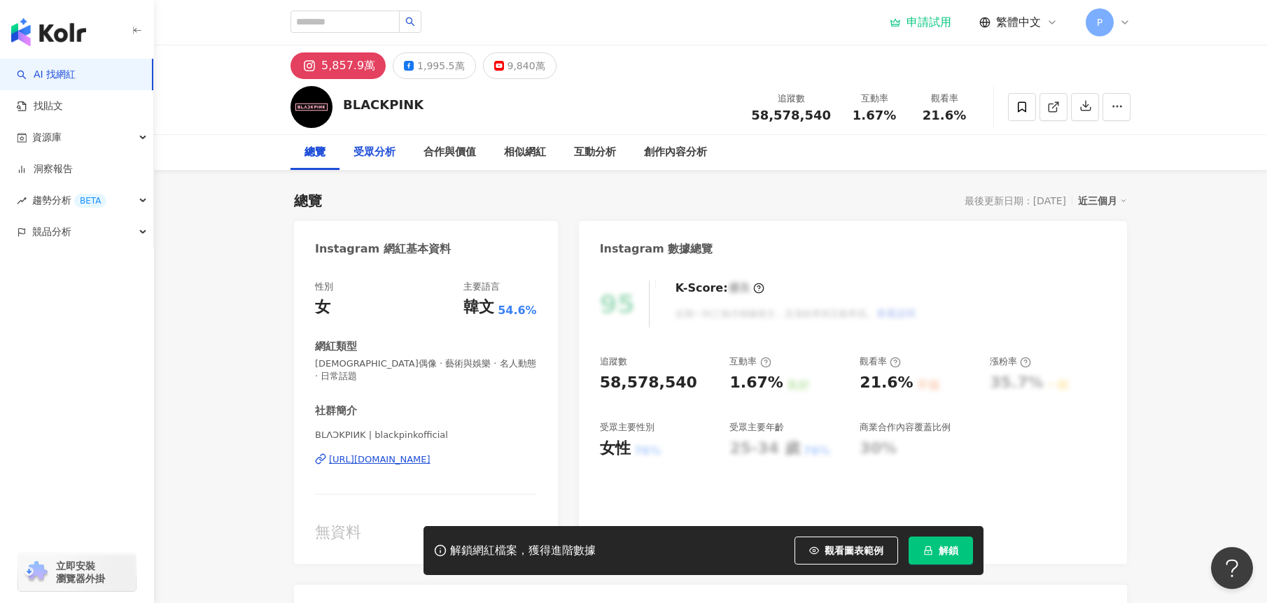
click at [385, 162] on div "受眾分析" at bounding box center [374, 152] width 70 height 35
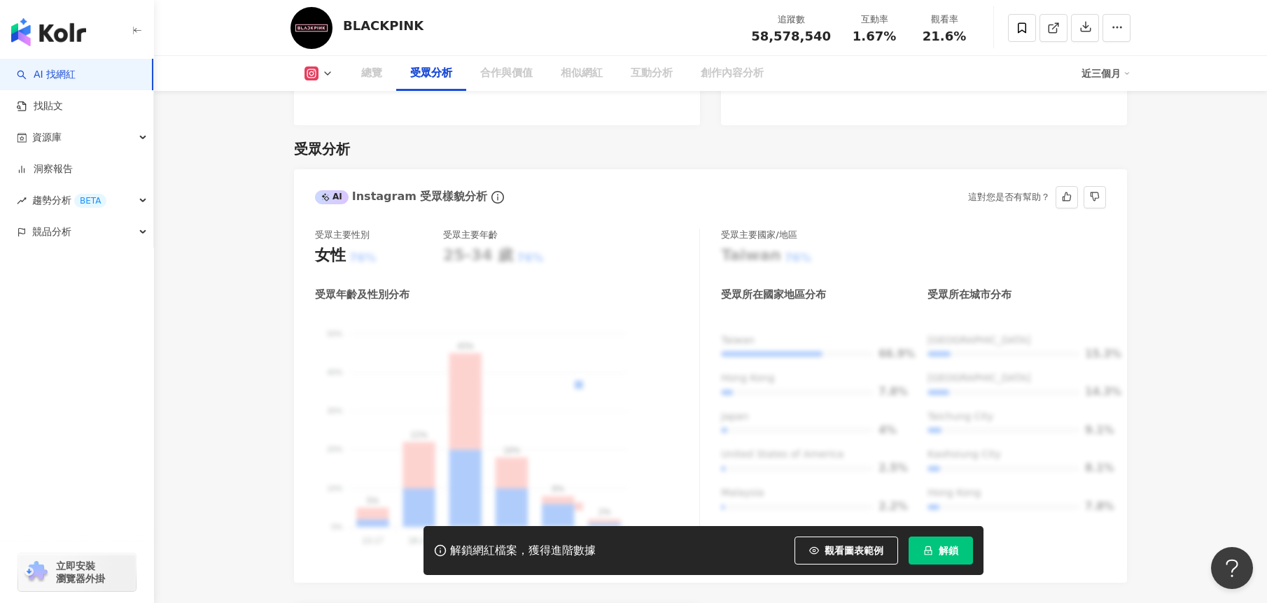
click at [373, 78] on div "總覽" at bounding box center [371, 73] width 21 height 17
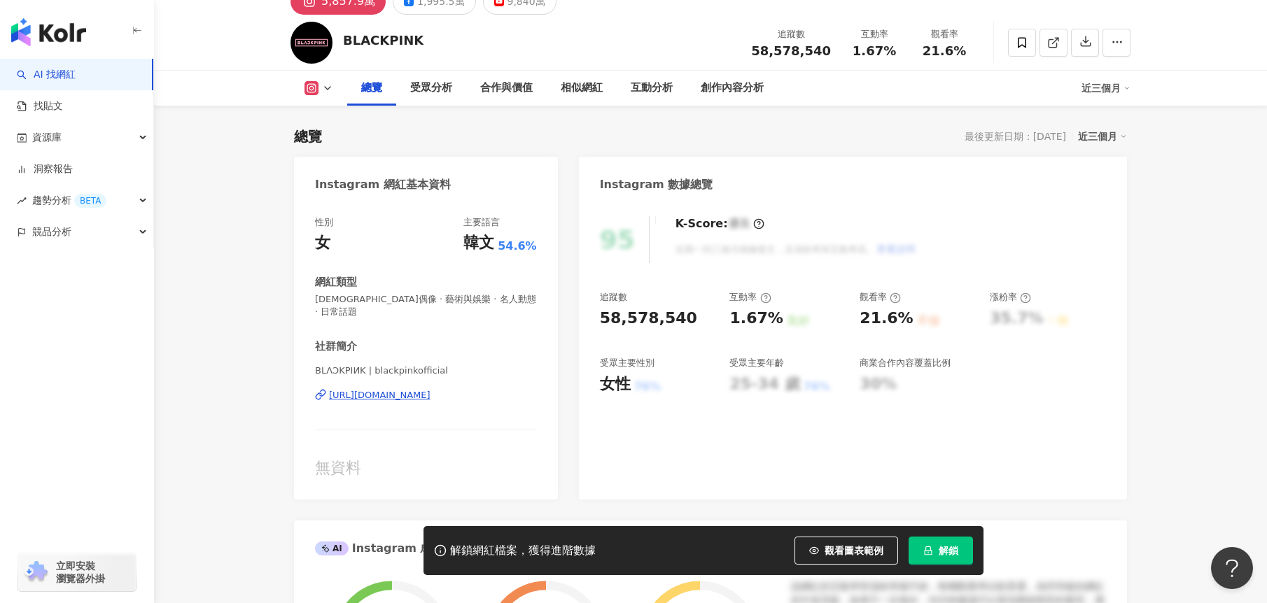
scroll to position [0, 0]
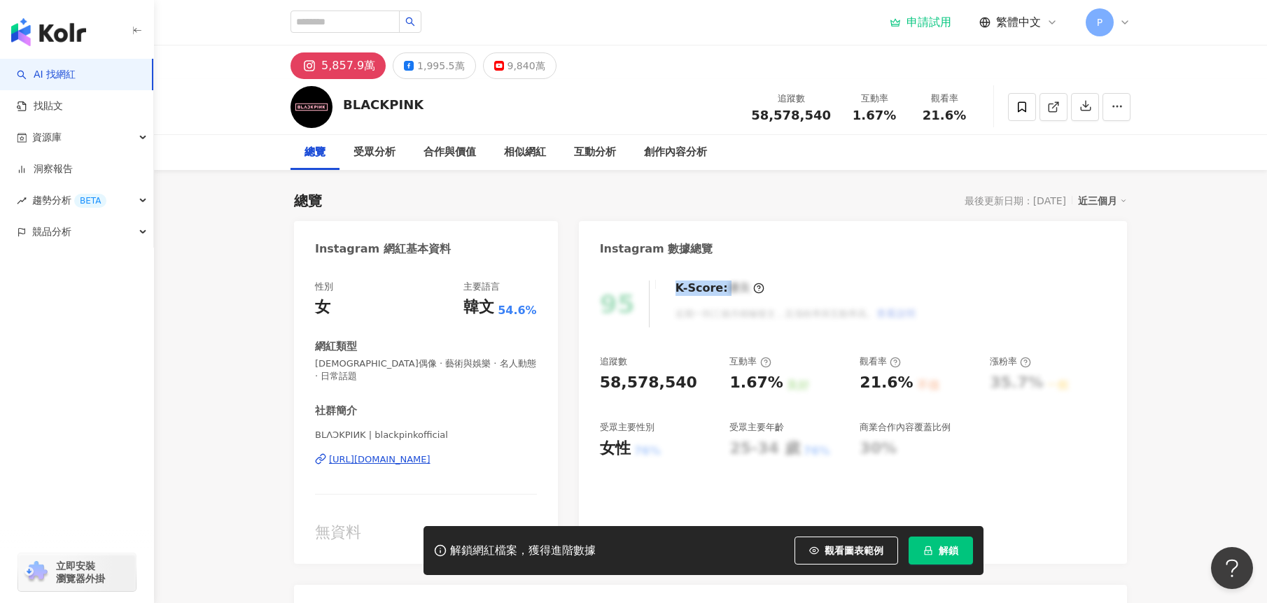
drag, startPoint x: 668, startPoint y: 290, endPoint x: 724, endPoint y: 293, distance: 56.1
click at [724, 293] on div "K-Score : 優良 近期一到三個月積極發文，且漲粉率與互動率高。 查看說明" at bounding box center [788, 304] width 255 height 47
click at [752, 302] on div "K-Score : 優良 近期一到三個月積極發文，且漲粉率與互動率高。 查看說明" at bounding box center [788, 304] width 255 height 47
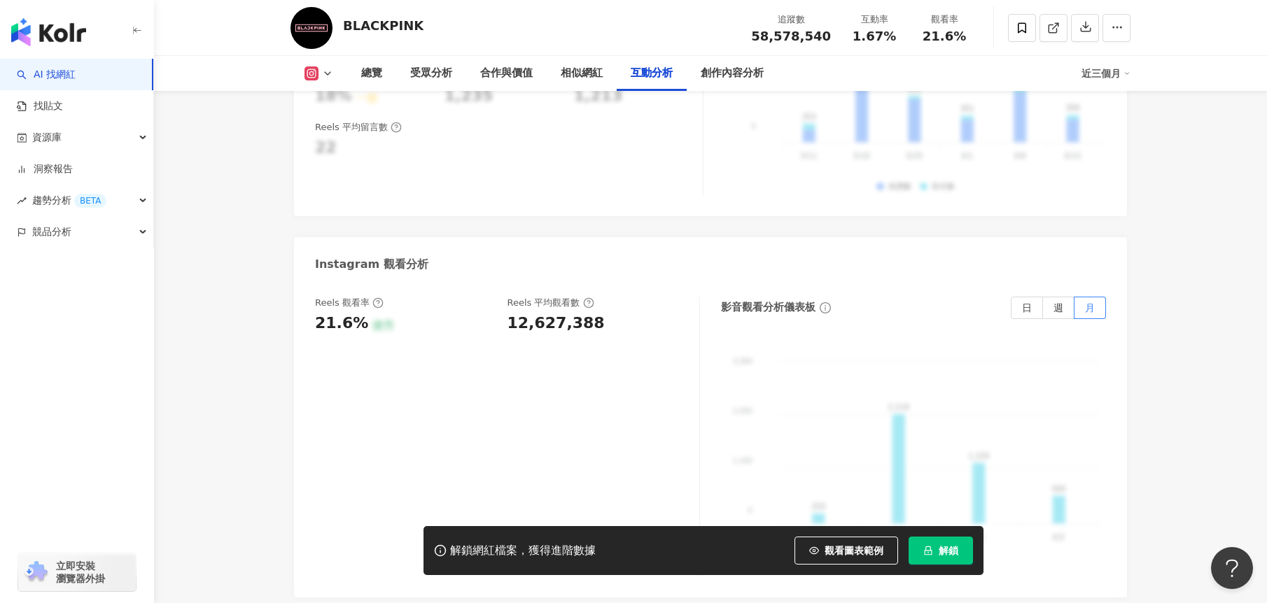
scroll to position [2939, 0]
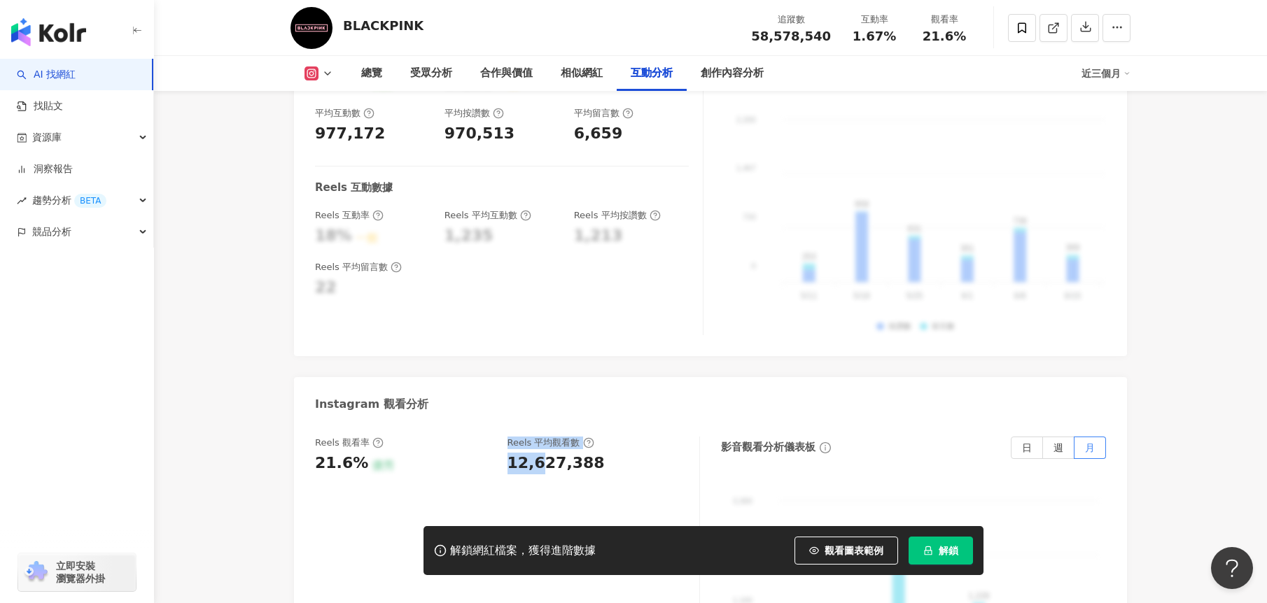
drag, startPoint x: 514, startPoint y: 417, endPoint x: 556, endPoint y: 418, distance: 42.7
click at [552, 437] on div "Reels 觀看率 21.6% 優秀 Reels 平均觀看數 12,627,388" at bounding box center [500, 456] width 370 height 38
click at [605, 453] on div "12,627,388" at bounding box center [596, 464] width 178 height 22
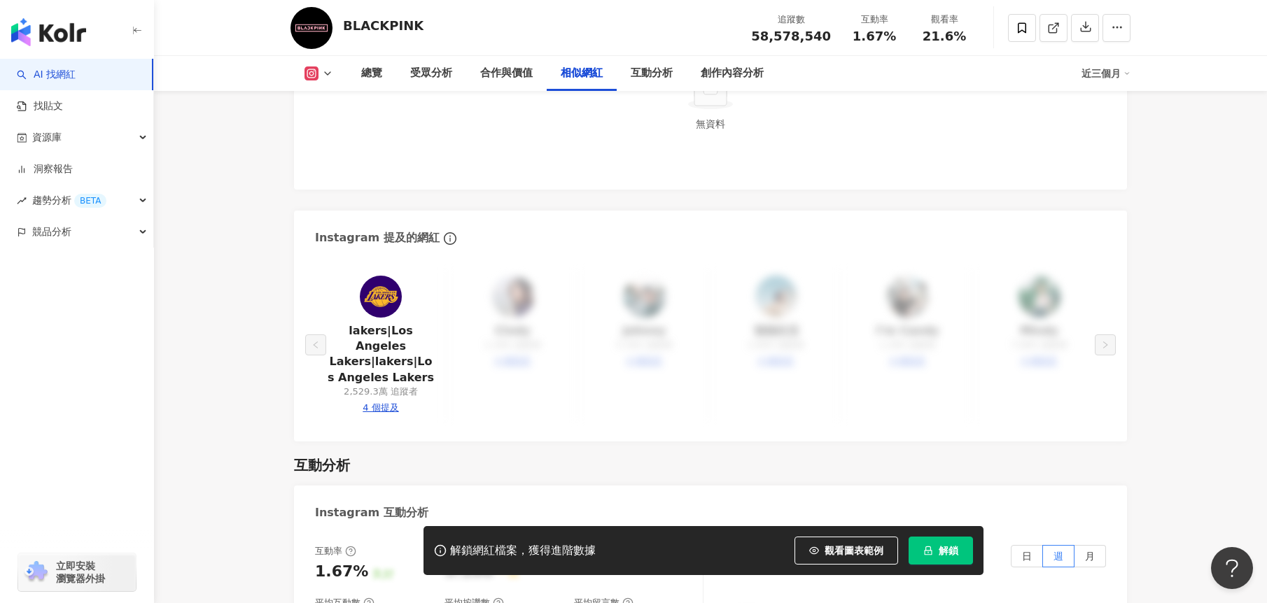
scroll to position [2869, 0]
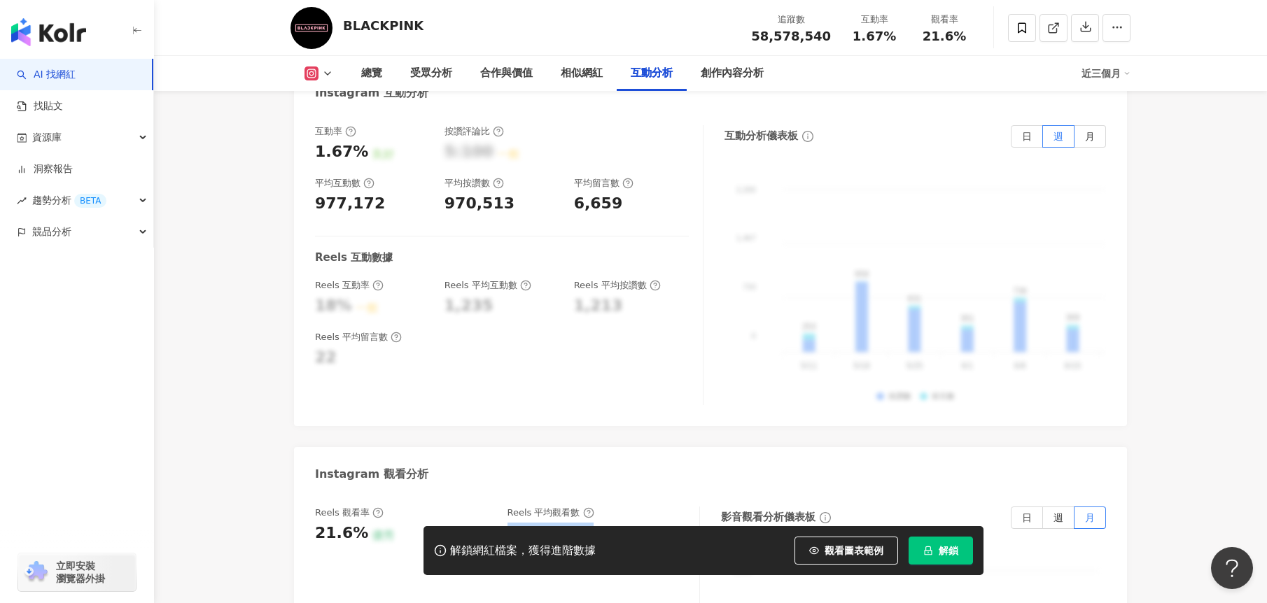
drag, startPoint x: 507, startPoint y: 484, endPoint x: 613, endPoint y: 478, distance: 105.8
click at [603, 523] on div "12,627,388" at bounding box center [596, 534] width 178 height 22
click at [624, 523] on div "12,627,388" at bounding box center [596, 534] width 178 height 22
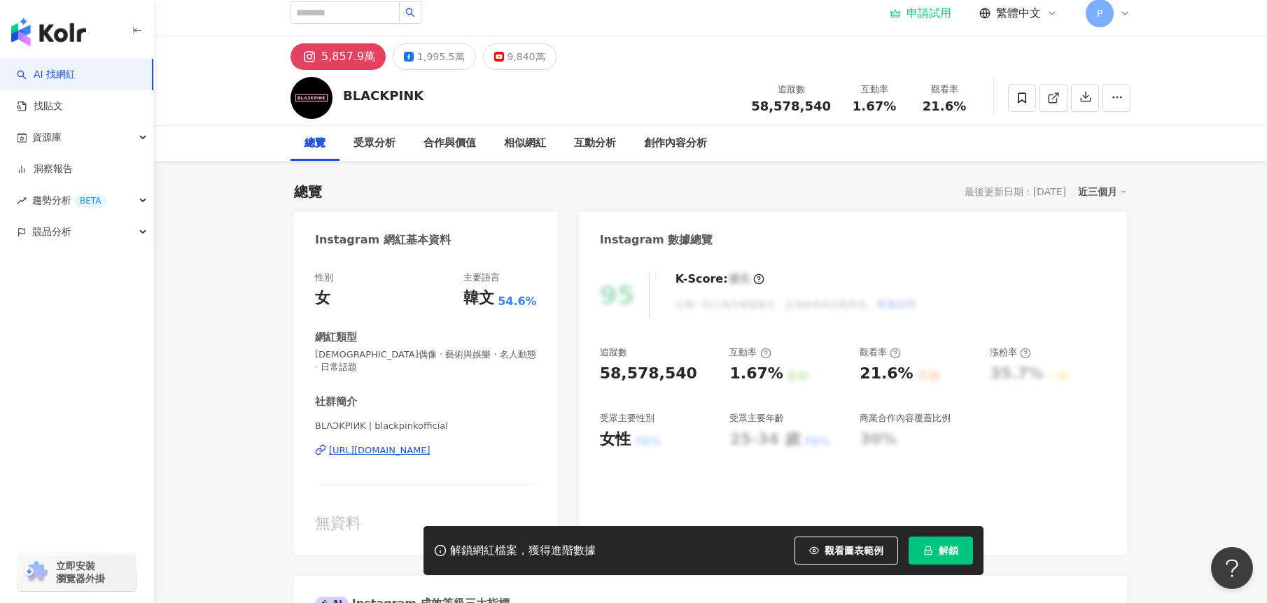
scroll to position [0, 0]
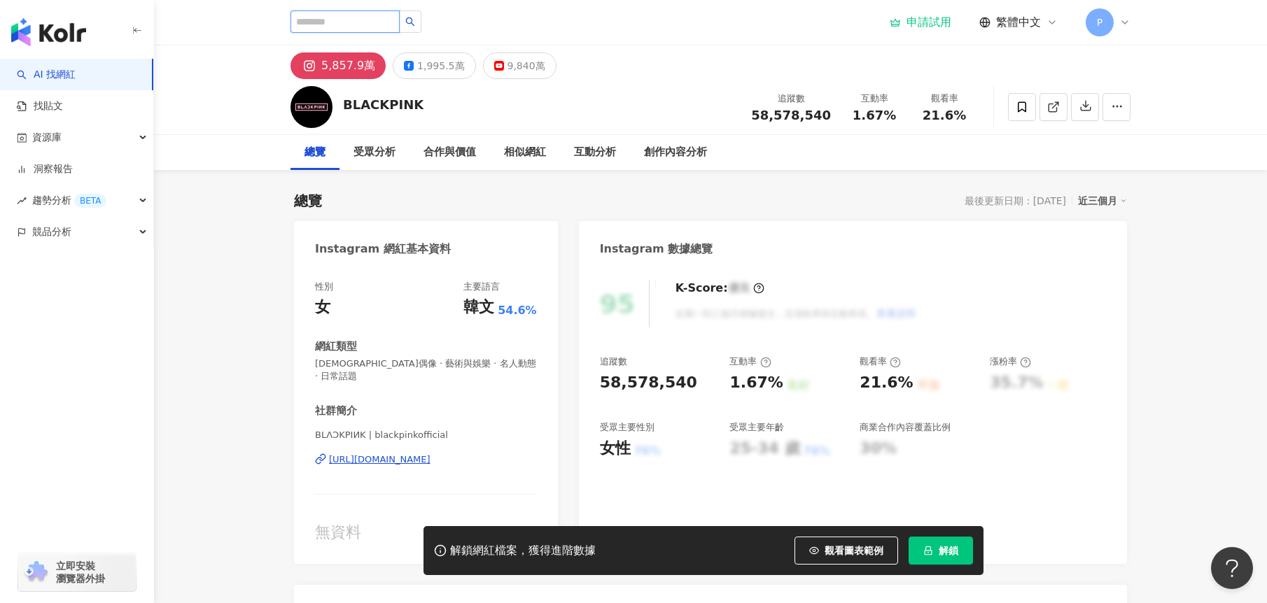
click at [347, 25] on input "search" at bounding box center [344, 21] width 109 height 22
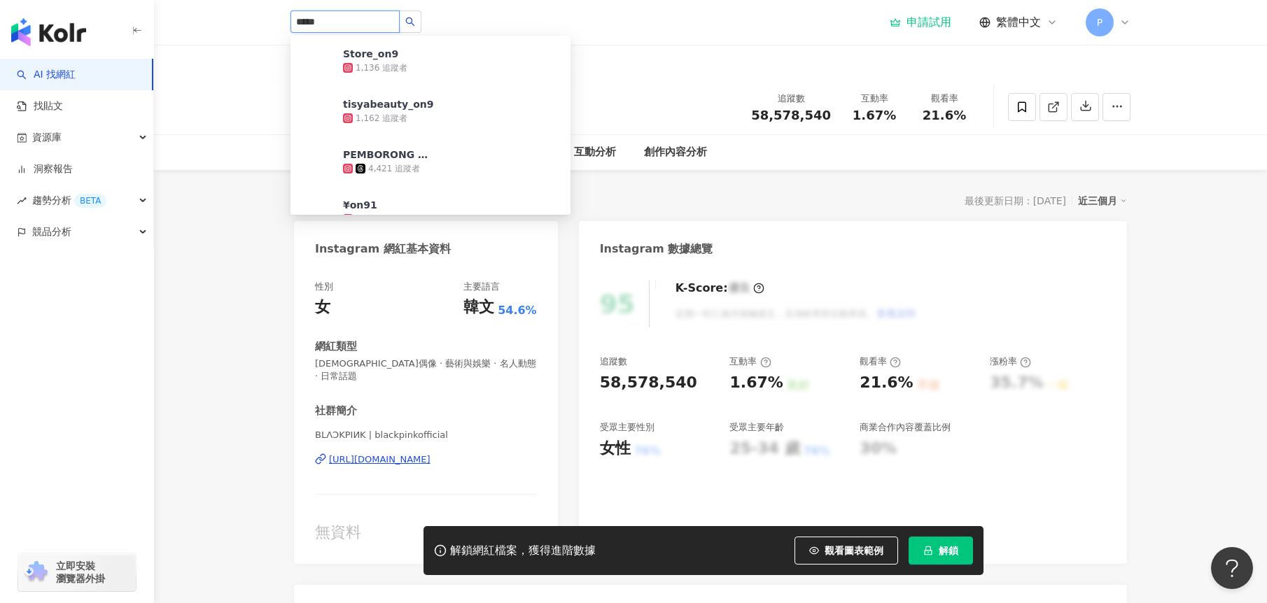
type input "******"
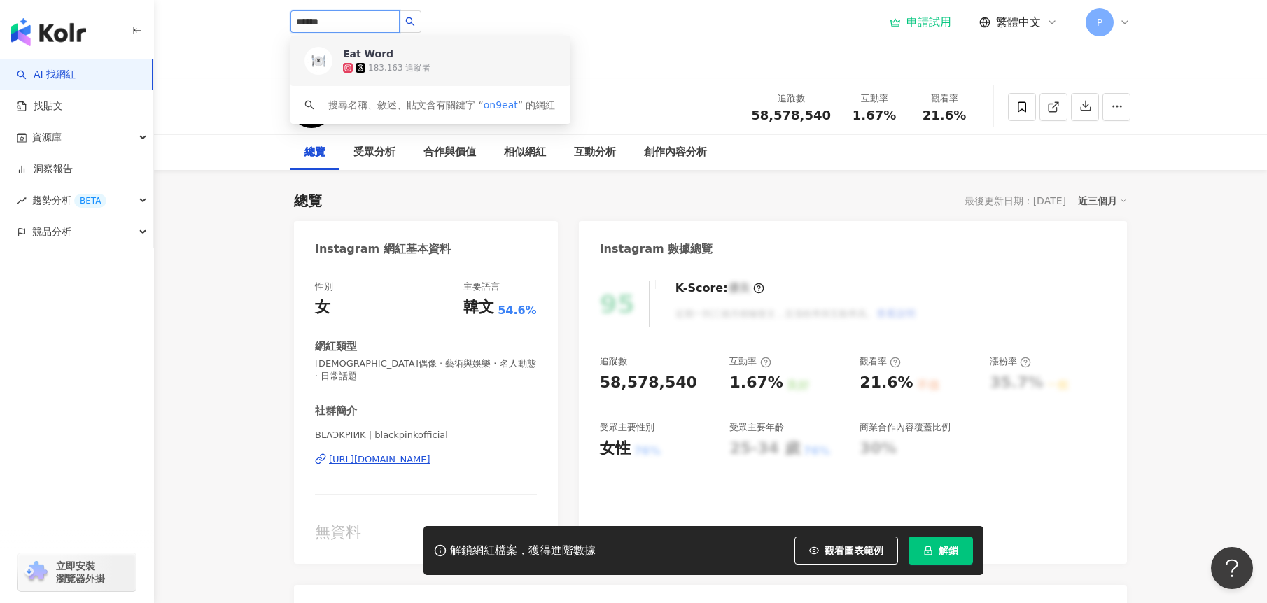
click at [404, 51] on span "Eat Word" at bounding box center [388, 54] width 91 height 14
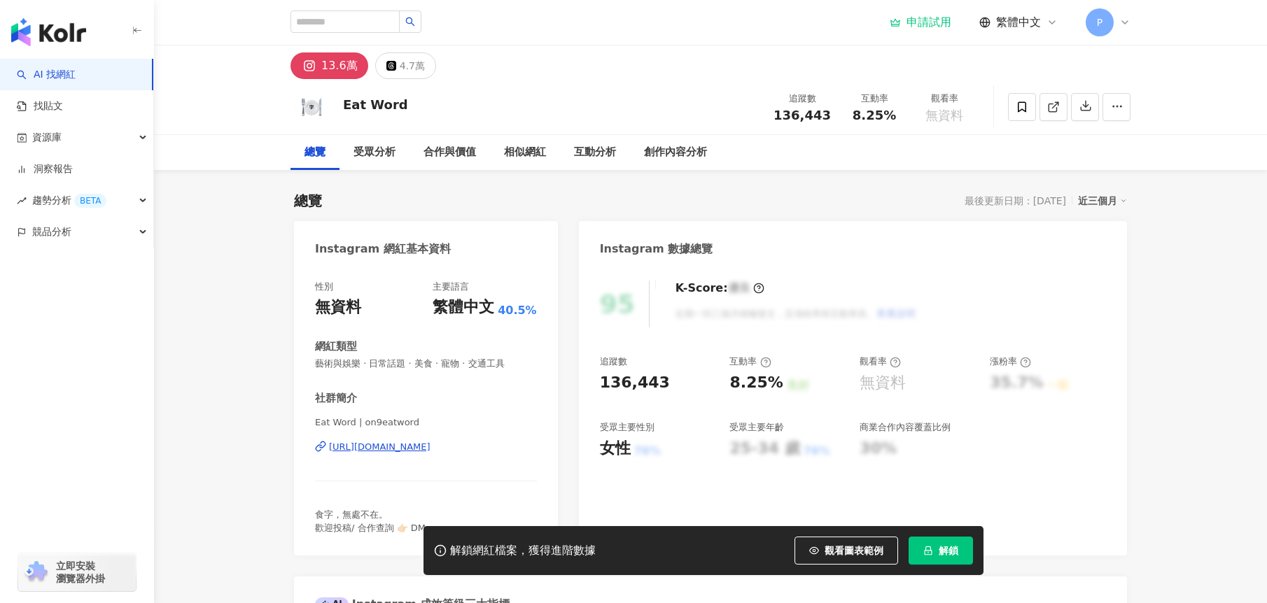
click at [522, 314] on span "40.5%" at bounding box center [517, 310] width 39 height 15
click at [512, 323] on div "性別 無資料 主要語言 繁體中文 40.5% 網紅類型 藝術與娛樂 · 日常話題 · 美食 · 寵物 · 交通工具 社群簡介 Eat Word | on9ea…" at bounding box center [426, 408] width 222 height 254
click at [529, 332] on div "繁體中文 40.5%、英文 32.4%、廣東話 8.11%、簡體中文 8.11%、越南文 5.41%、日文 2.7%、俄文 2.7%" at bounding box center [519, 362] width 175 height 70
drag, startPoint x: 856, startPoint y: 365, endPoint x: 895, endPoint y: 391, distance: 47.0
click at [893, 390] on div "追蹤數 136,443 互動率 8.25% 良好 觀看率 無資料 漲粉率 35.7% 一般 受眾主要性別 女性 76% 受眾主要年齡 25-34 歲 76% …" at bounding box center [853, 407] width 506 height 104
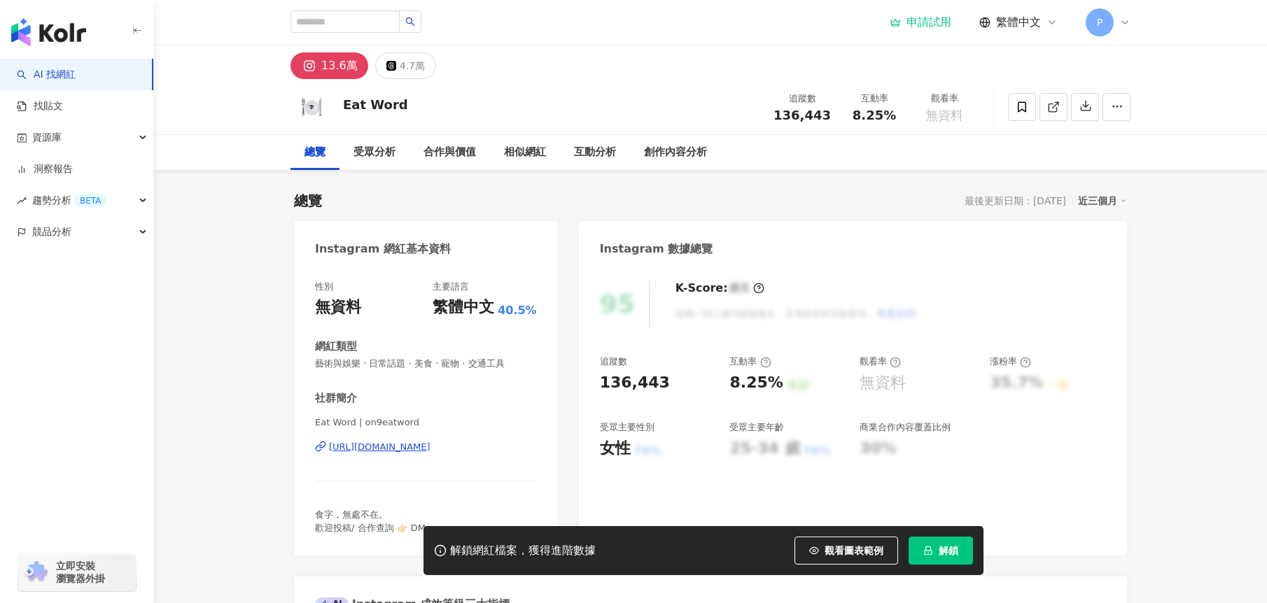
click at [907, 395] on div "追蹤數 136,443 互動率 8.25% 良好 觀看率 無資料 漲粉率 35.7% 一般 受眾主要性別 女性 76% 受眾主要年齡 25-34 歲 76% …" at bounding box center [853, 407] width 506 height 104
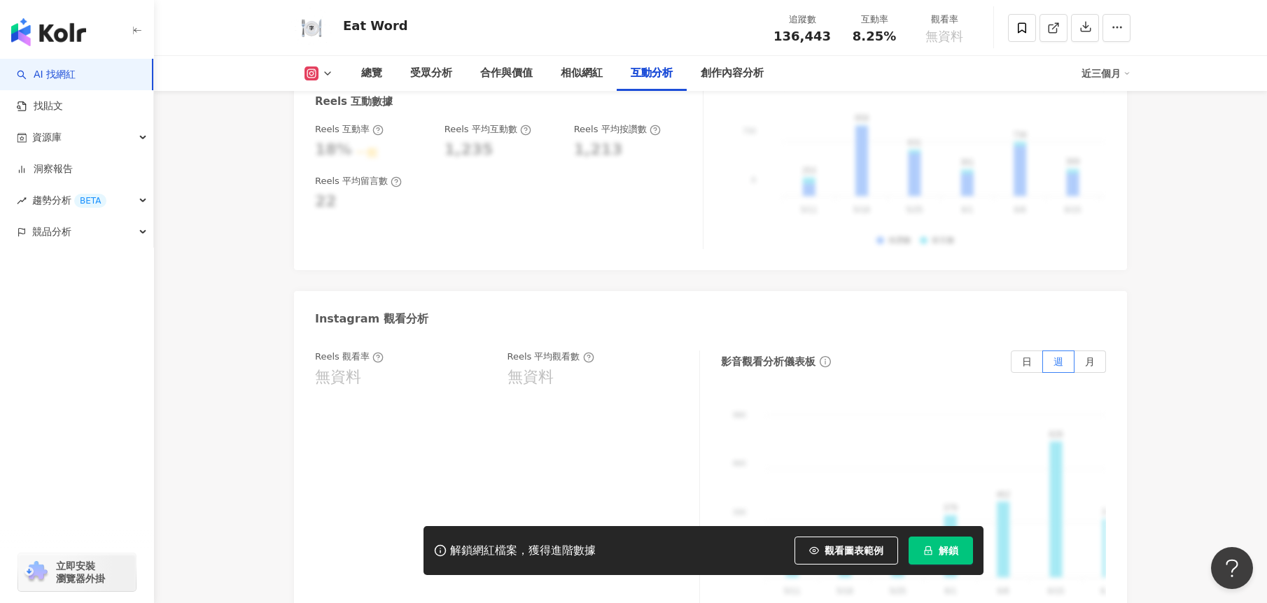
scroll to position [3079, 0]
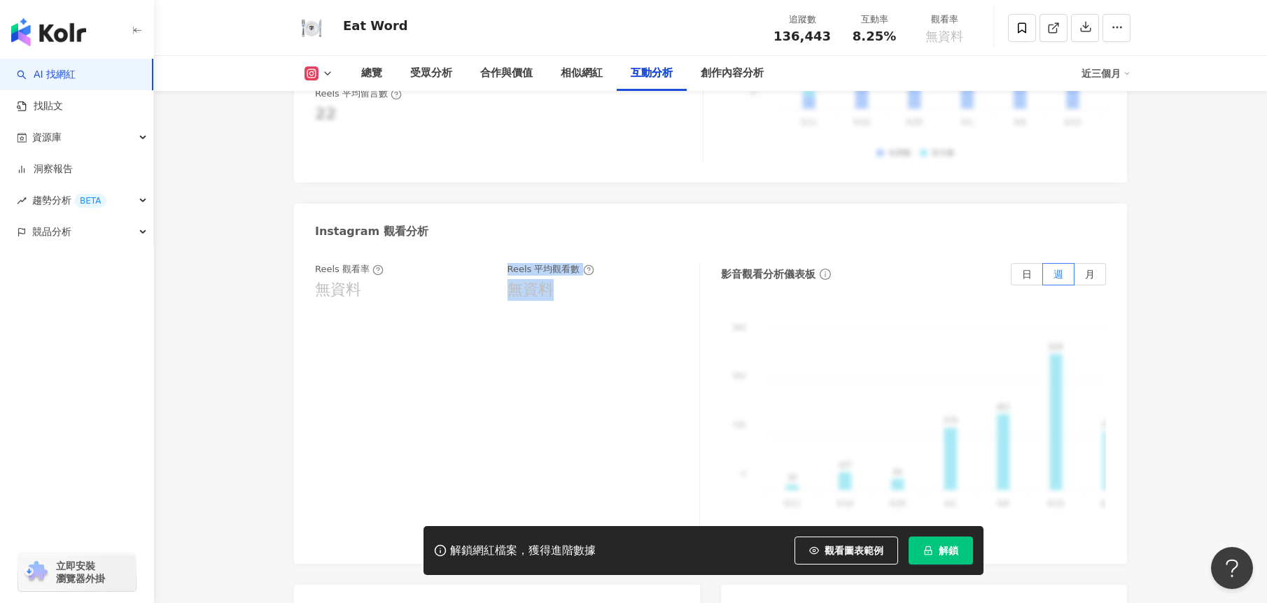
drag, startPoint x: 559, startPoint y: 273, endPoint x: 492, endPoint y: 258, distance: 68.8
click at [492, 263] on div "Reels 觀看率 無資料 Reels 平均觀看數 無資料" at bounding box center [500, 282] width 370 height 38
click at [556, 279] on div "無資料" at bounding box center [596, 290] width 178 height 22
drag, startPoint x: 569, startPoint y: 274, endPoint x: 500, endPoint y: 270, distance: 68.7
click at [500, 270] on div "Reels 觀看率 無資料 Reels 平均觀看數 無資料" at bounding box center [500, 282] width 370 height 38
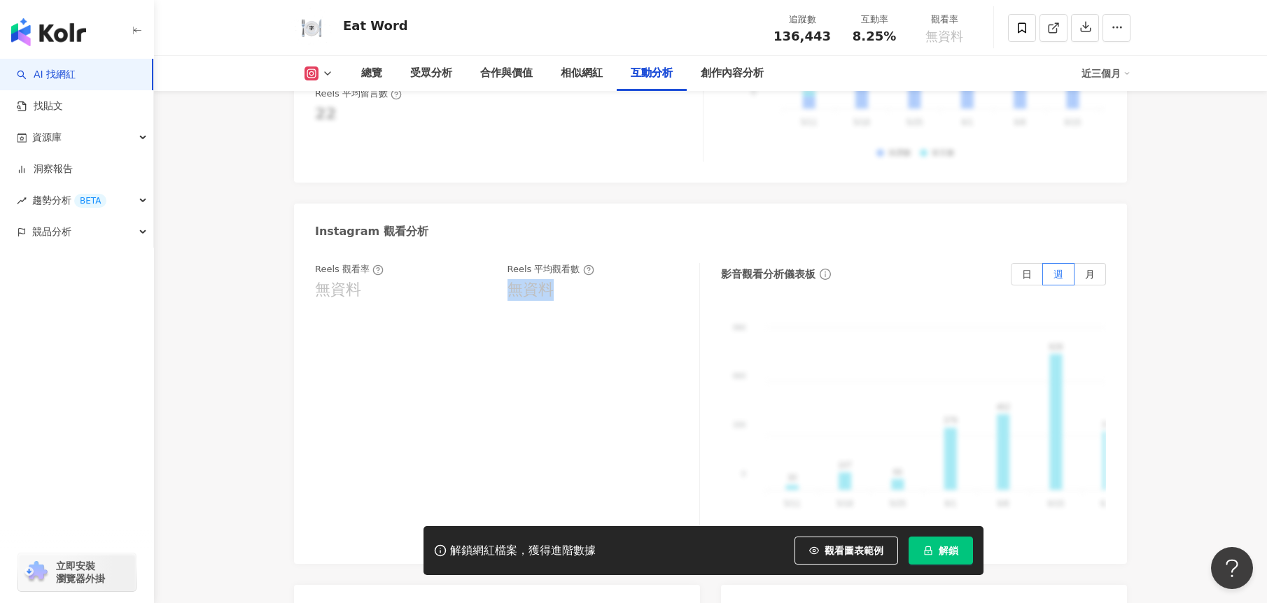
click at [546, 281] on div "Reels 觀看率 無資料 Reels 平均觀看數 無資料" at bounding box center [507, 403] width 385 height 280
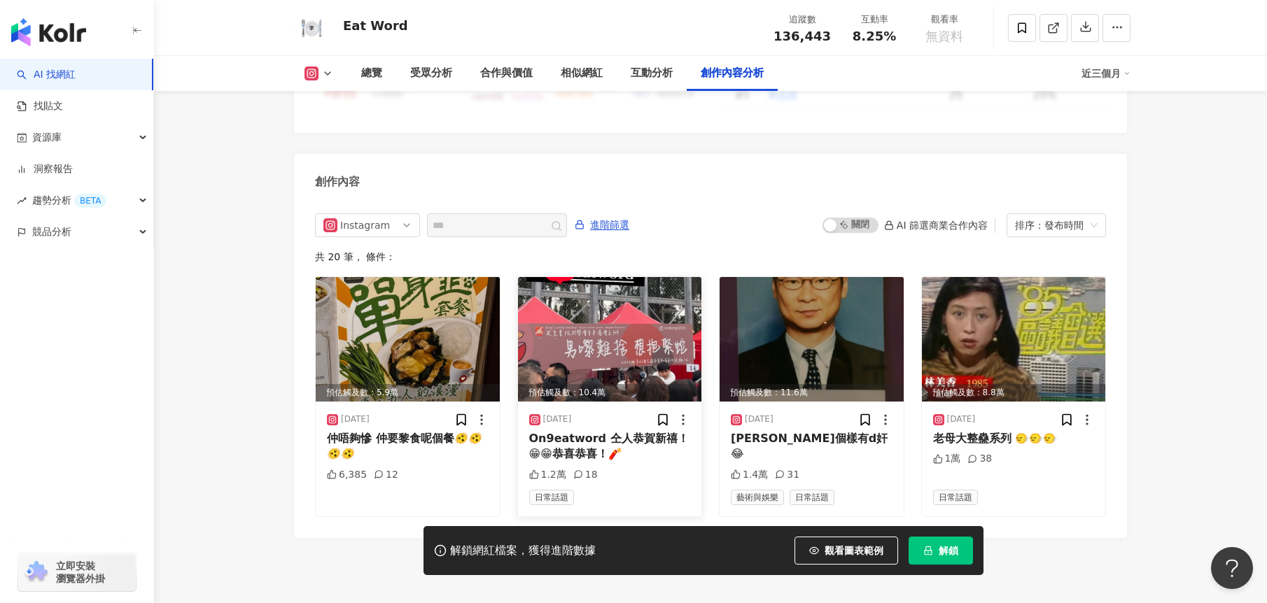
scroll to position [4317, 0]
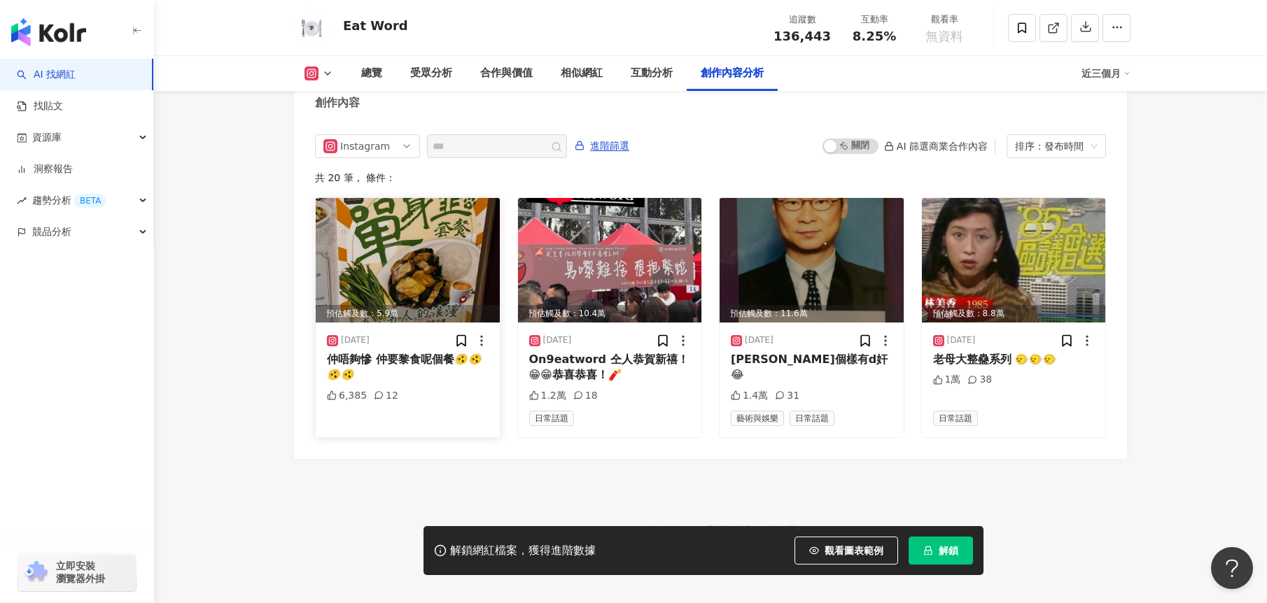
click at [403, 286] on img at bounding box center [408, 260] width 184 height 125
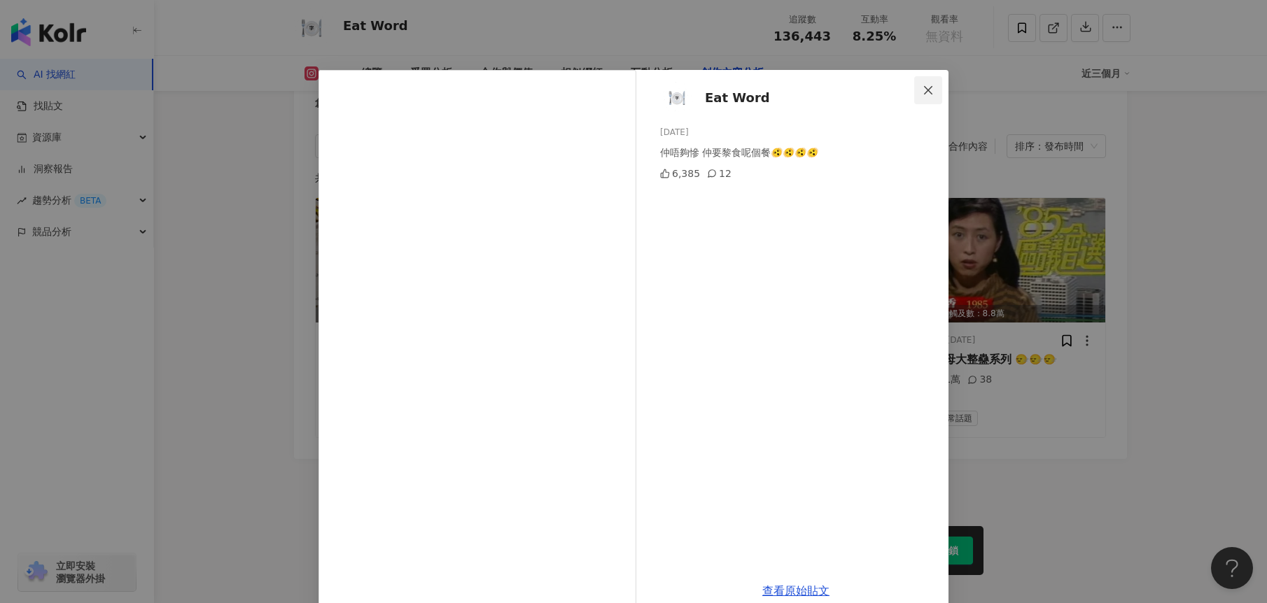
click at [924, 86] on icon "close" at bounding box center [927, 90] width 11 height 11
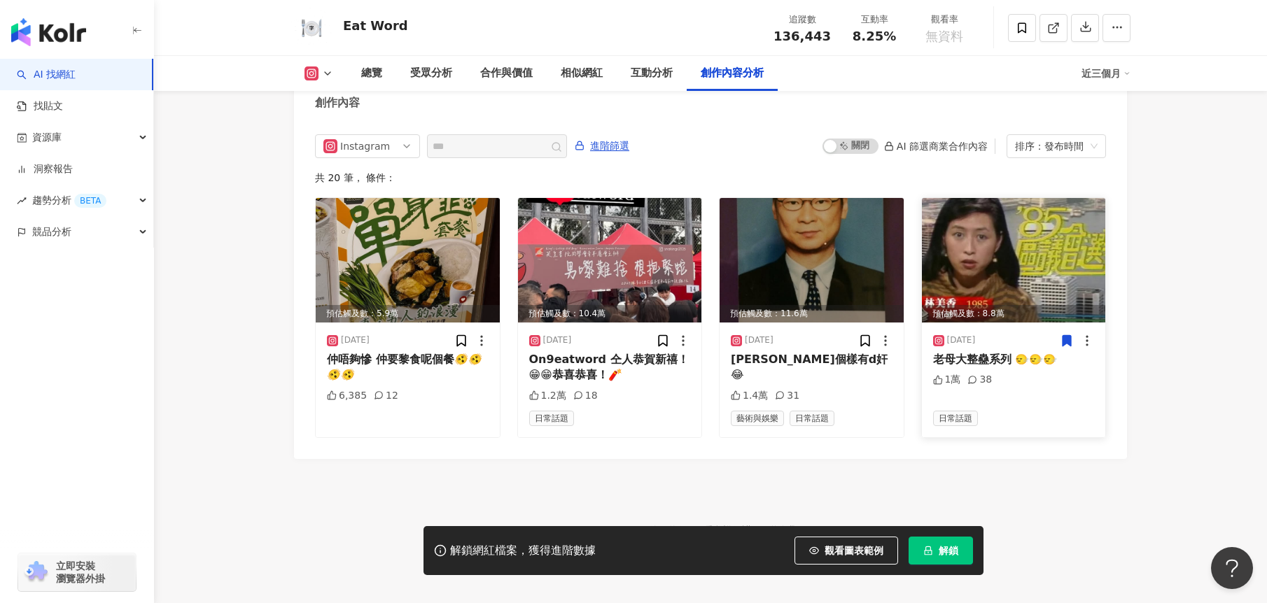
click at [1047, 243] on img at bounding box center [1014, 260] width 184 height 125
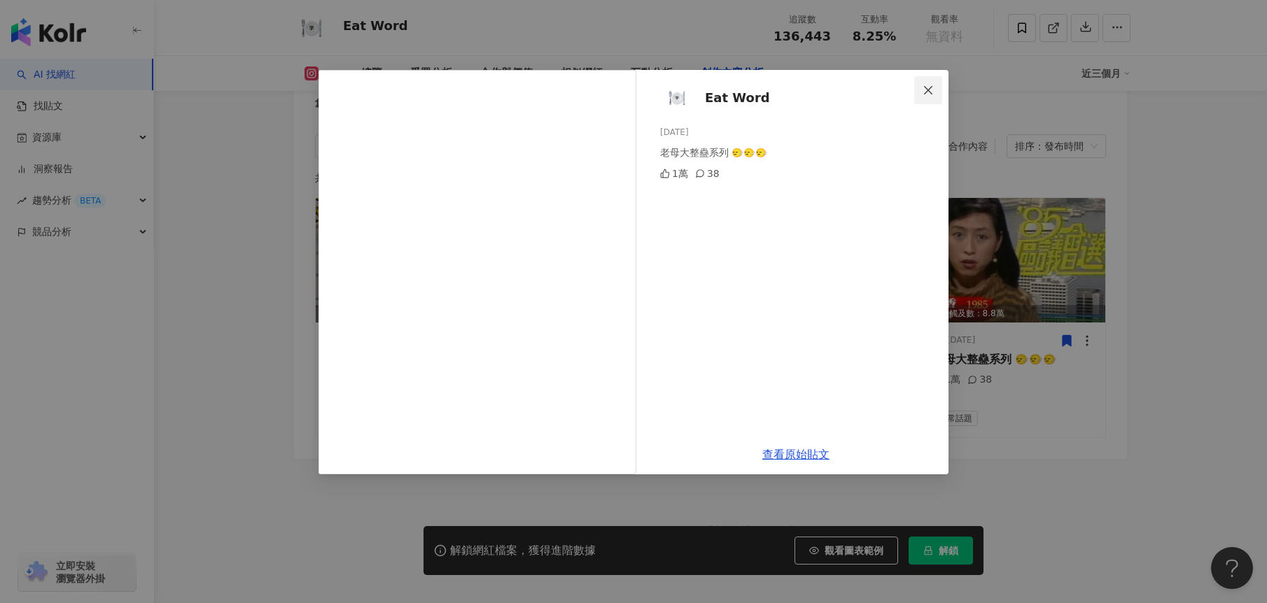
click at [920, 90] on span "Close" at bounding box center [928, 90] width 28 height 11
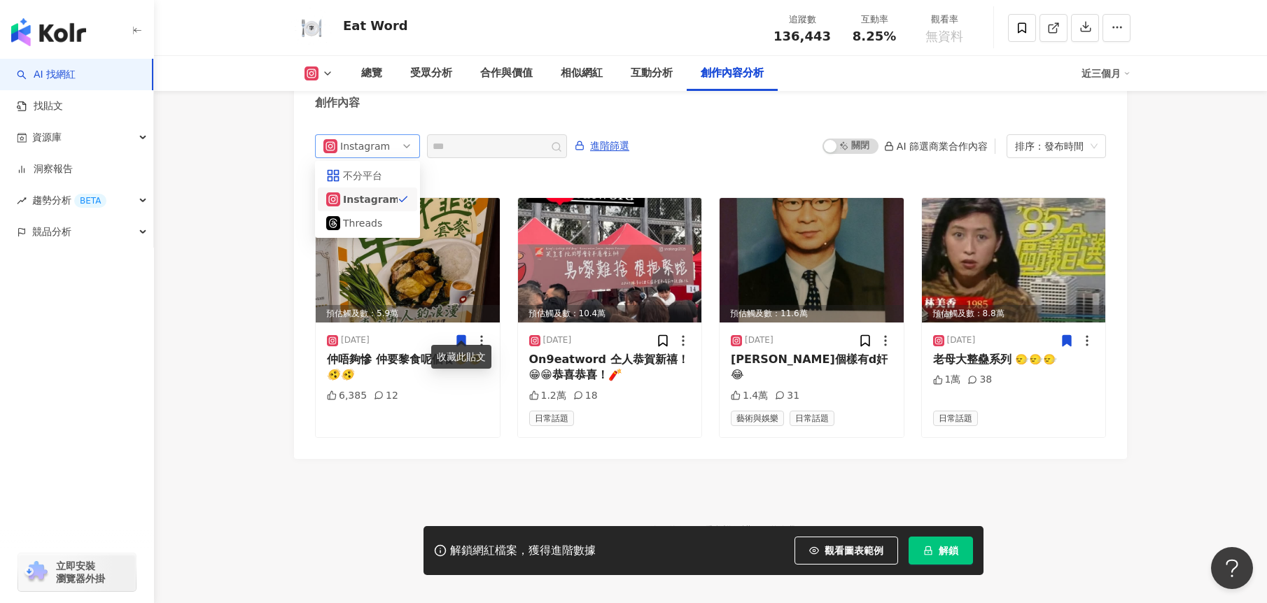
click at [396, 140] on span "Instagram" at bounding box center [367, 146] width 88 height 22
click at [502, 172] on div "共 20 筆 ， 條件：" at bounding box center [710, 177] width 791 height 11
click at [629, 135] on span "進階篩選" at bounding box center [609, 146] width 39 height 22
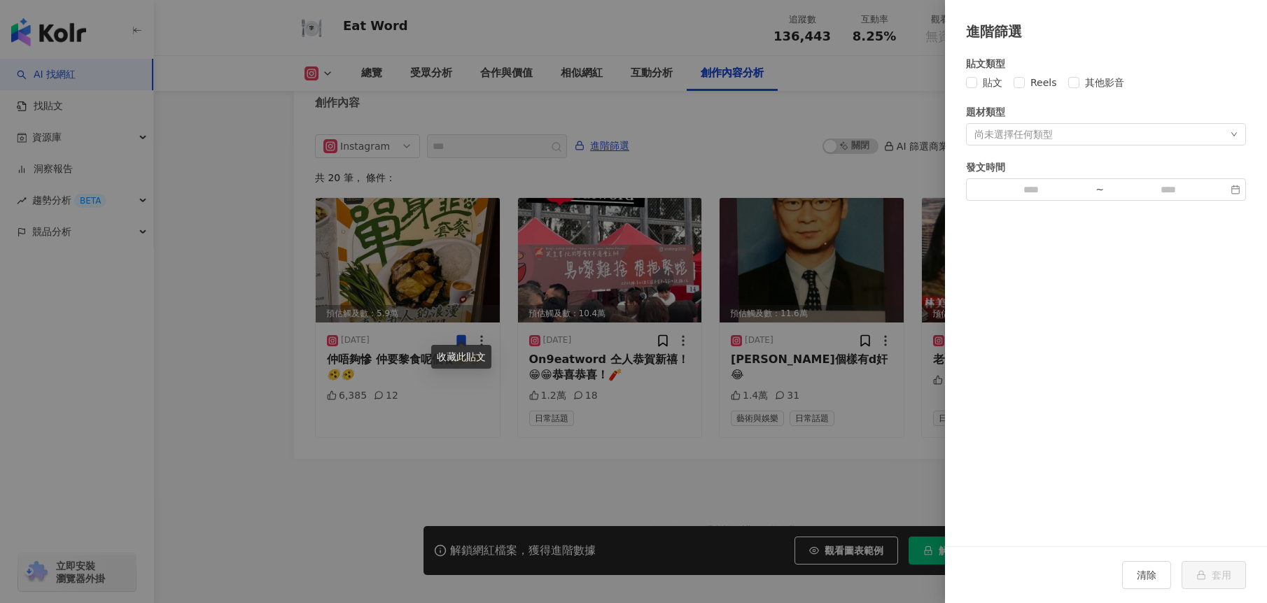
click at [753, 153] on div at bounding box center [633, 301] width 1267 height 603
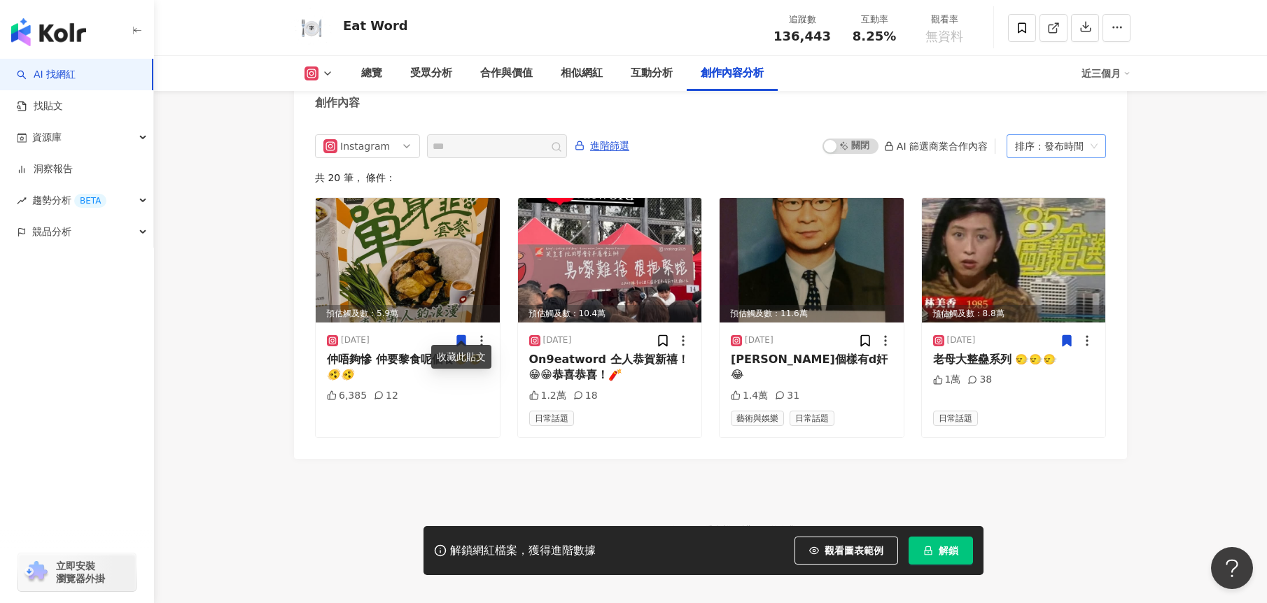
click at [1044, 135] on div "排序：發布時間" at bounding box center [1050, 146] width 70 height 22
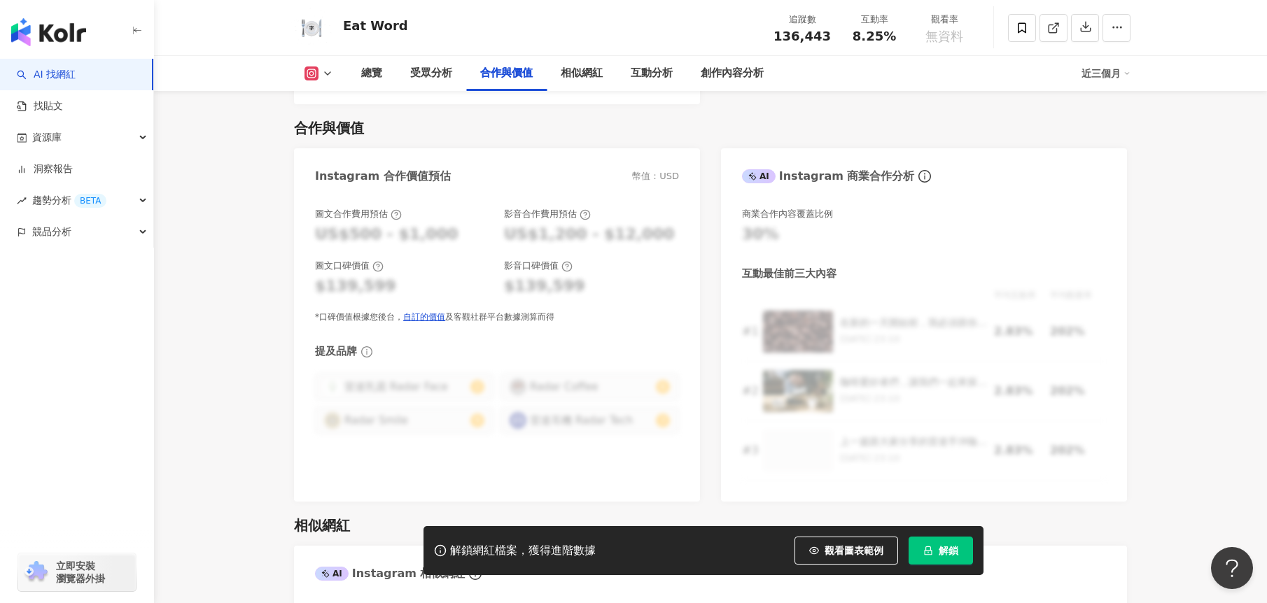
scroll to position [1868, 0]
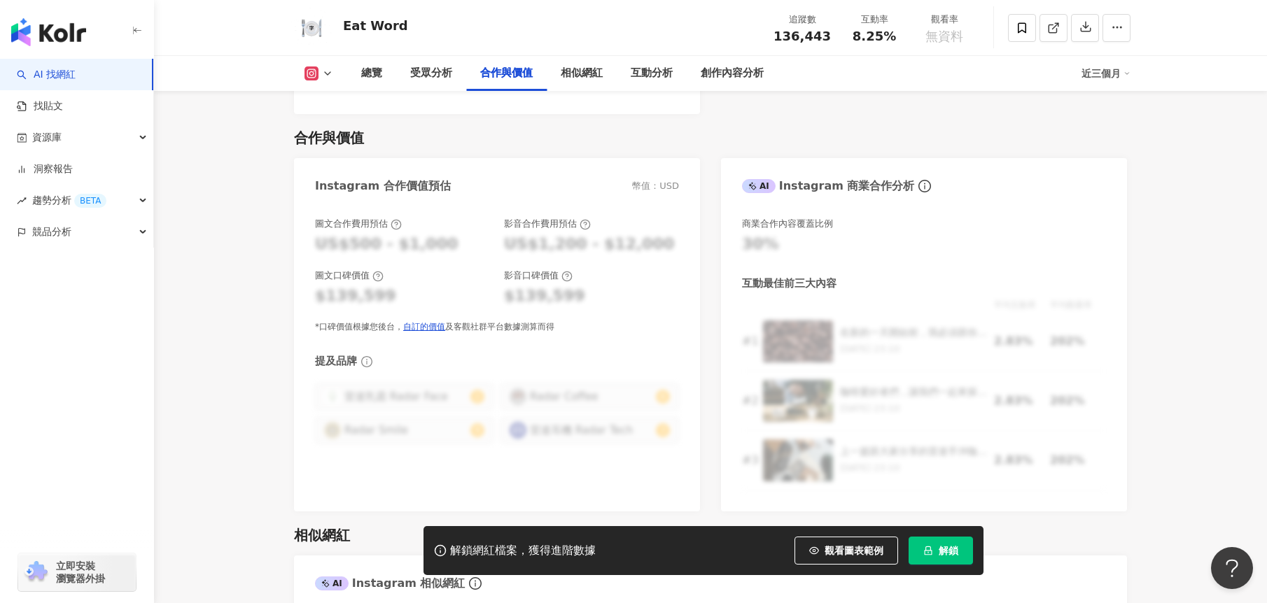
click at [344, 234] on div "US$500 - $1,000" at bounding box center [386, 245] width 143 height 22
drag, startPoint x: 327, startPoint y: 224, endPoint x: 437, endPoint y: 244, distance: 112.3
click at [394, 234] on div "US$500 - $1,000" at bounding box center [386, 245] width 143 height 22
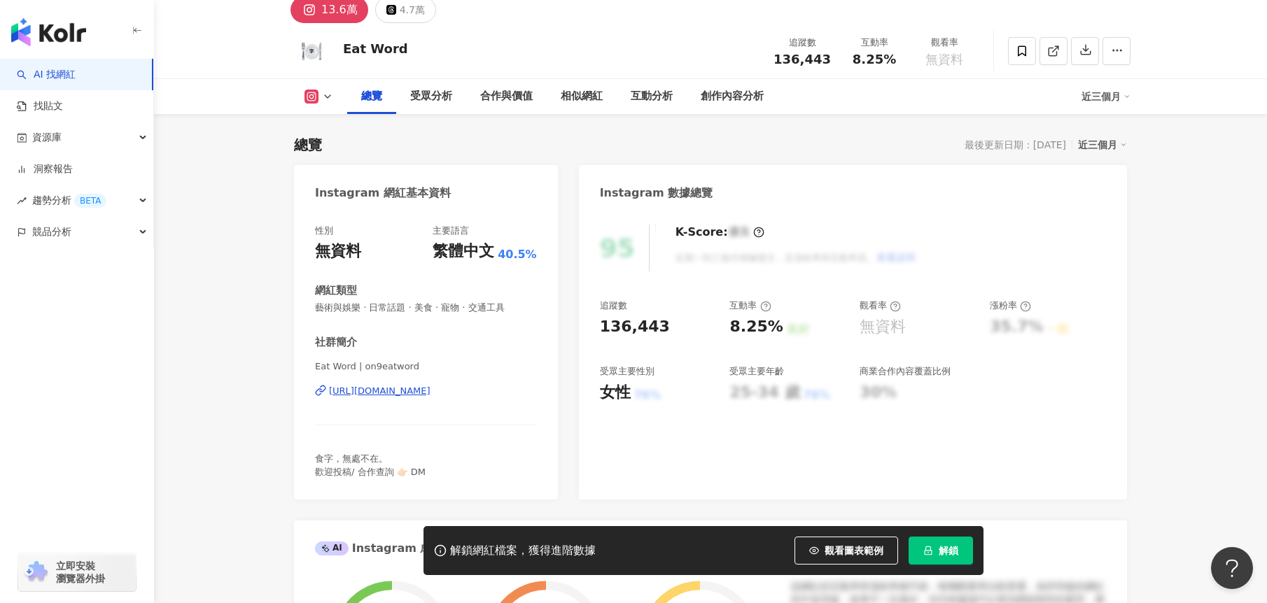
scroll to position [0, 0]
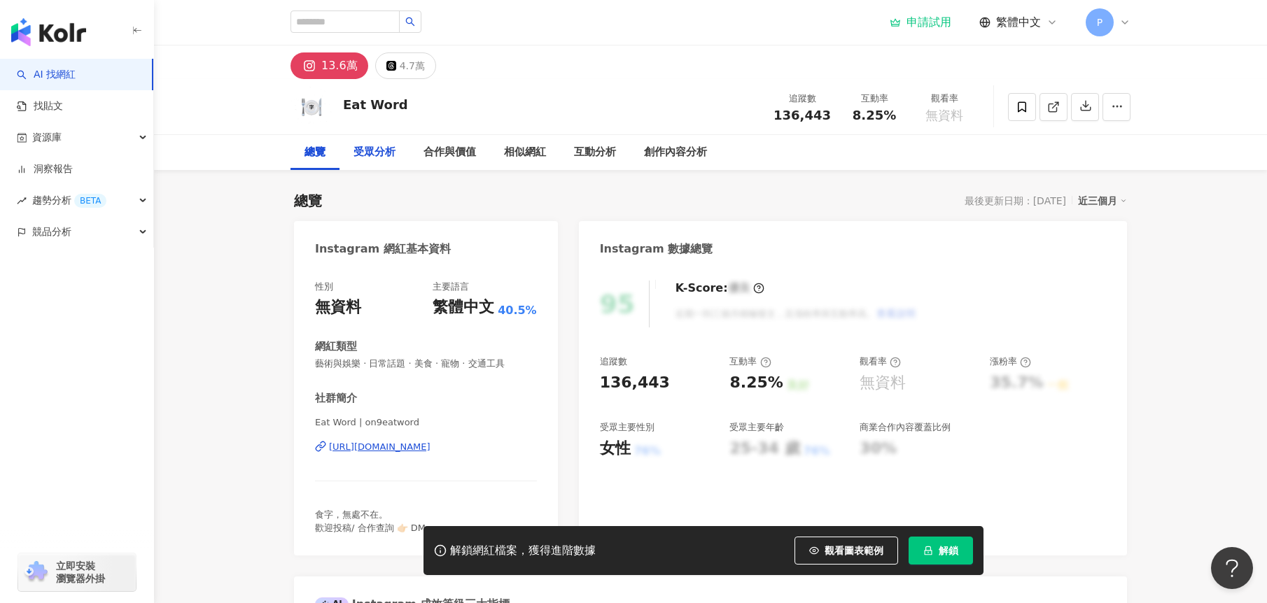
click at [379, 146] on div "受眾分析" at bounding box center [374, 152] width 42 height 17
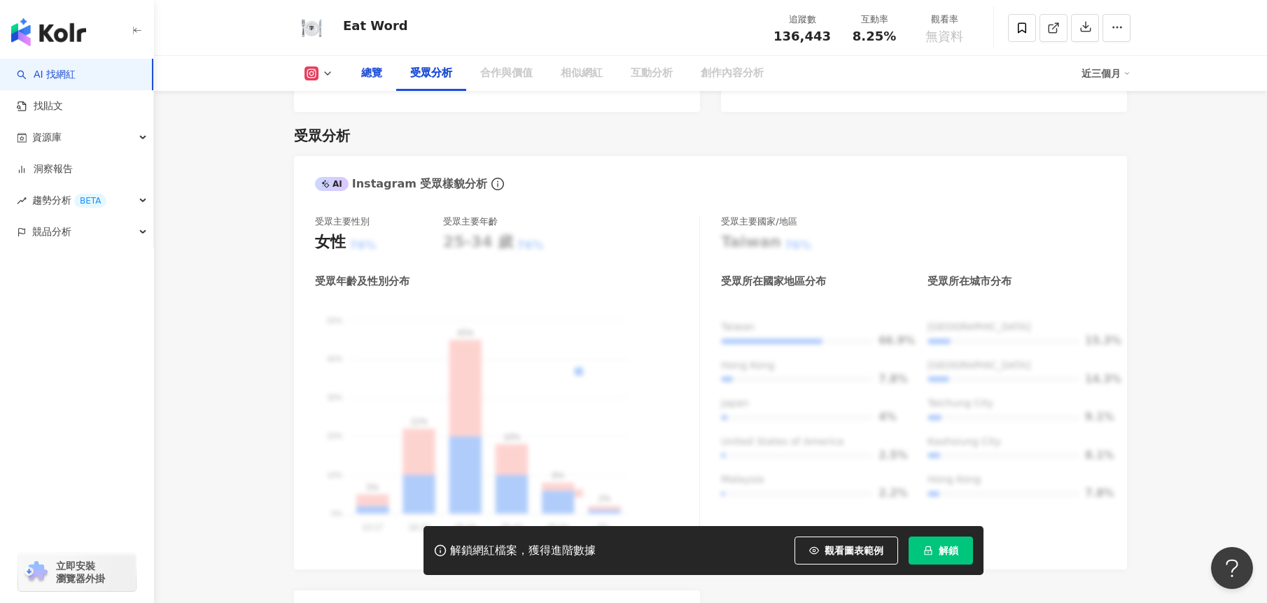
click at [385, 83] on div "總覽" at bounding box center [371, 73] width 49 height 35
click at [381, 81] on div "總覽" at bounding box center [371, 73] width 21 height 17
click at [373, 76] on div "總覽" at bounding box center [371, 73] width 21 height 17
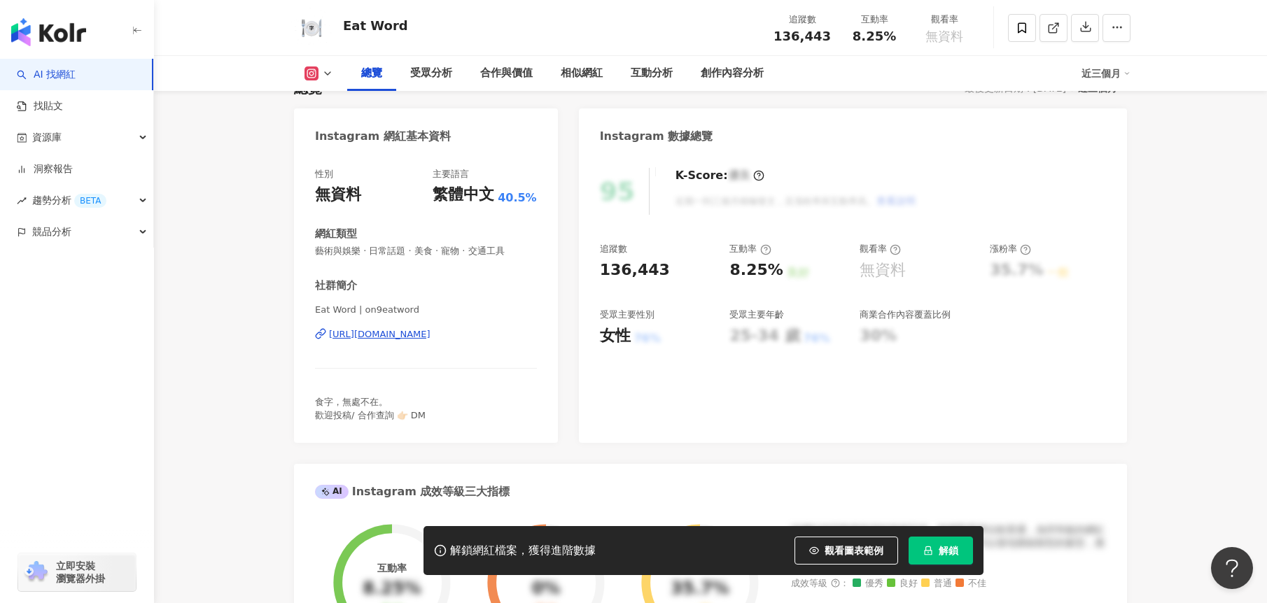
scroll to position [70, 0]
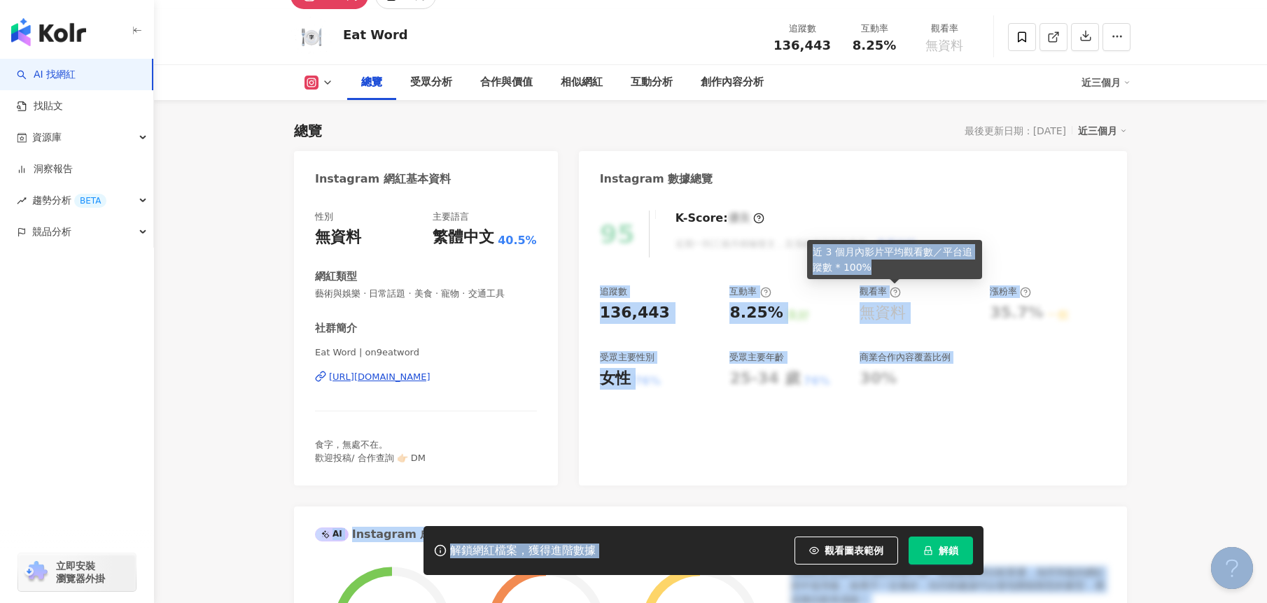
drag, startPoint x: 905, startPoint y: 267, endPoint x: 805, endPoint y: 251, distance: 100.7
click at [805, 251] on body "AI 找網紅 找貼文 資源庫 洞察報告 趨勢分析 BETA 競品分析 立即安裝 瀏覽器外掛 申請試用 繁體中文 P 13.6萬 4.7萬 Eat Word 追…" at bounding box center [633, 231] width 1267 height 603
click at [864, 263] on div "95 K-Score : 優良 近期一到三個月積極發文，且漲粉率與互動率高。 查看說明 追蹤數 136,443 互動率 8.25% 良好 觀看率 無資料 漲粉…" at bounding box center [853, 341] width 548 height 289
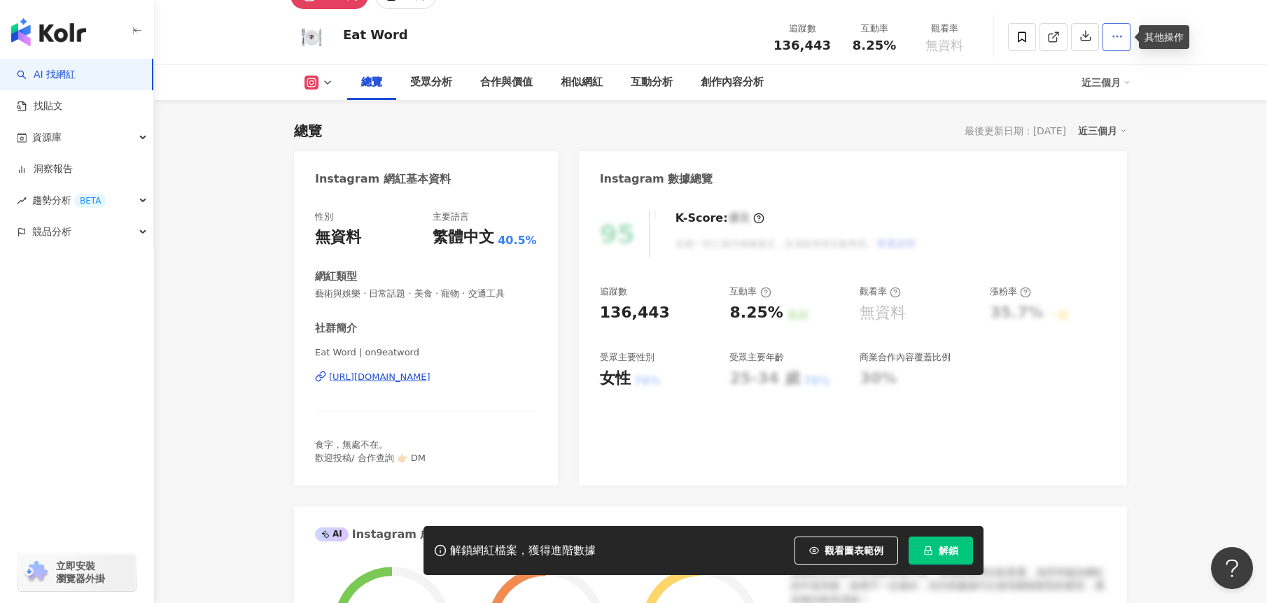
click at [1118, 37] on icon "button" at bounding box center [1117, 36] width 13 height 13
click at [1092, 76] on span "查看合作資訊" at bounding box center [1089, 70] width 59 height 15
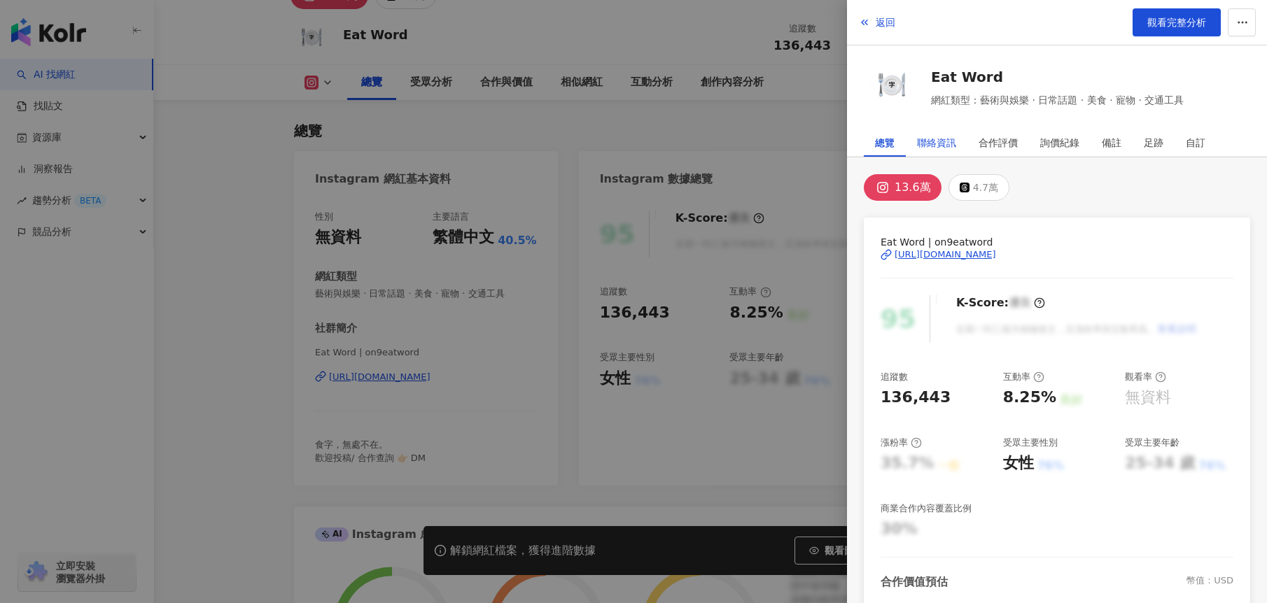
click at [933, 144] on div "聯絡資訊" at bounding box center [936, 143] width 39 height 28
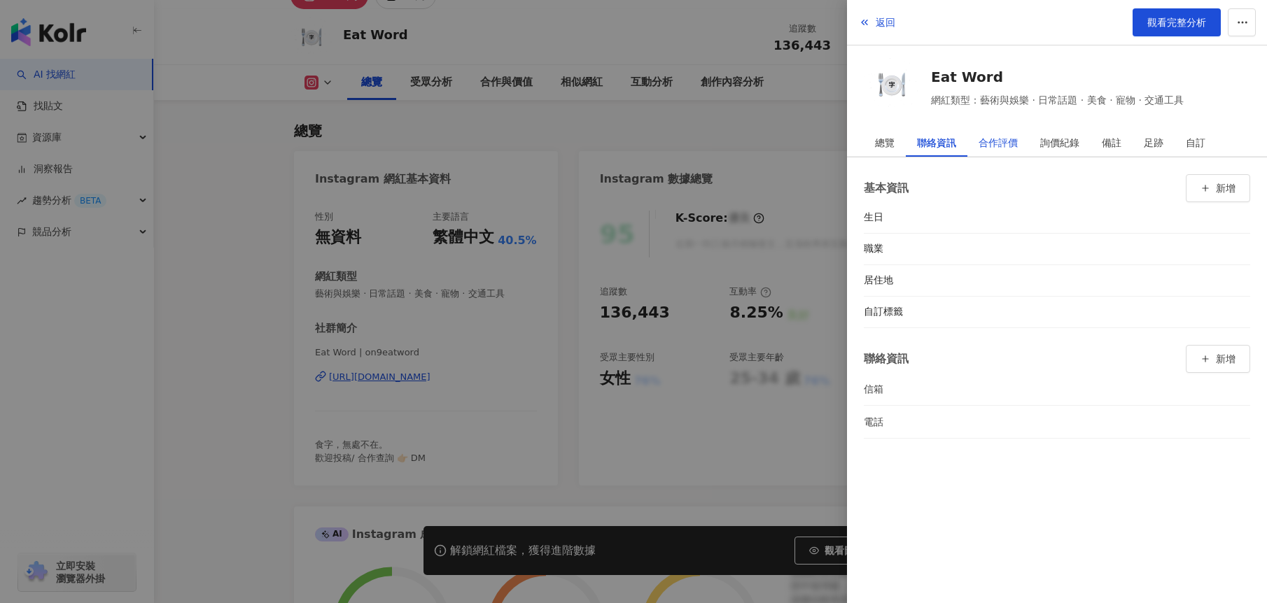
click at [1007, 146] on div "合作評價" at bounding box center [997, 143] width 39 height 28
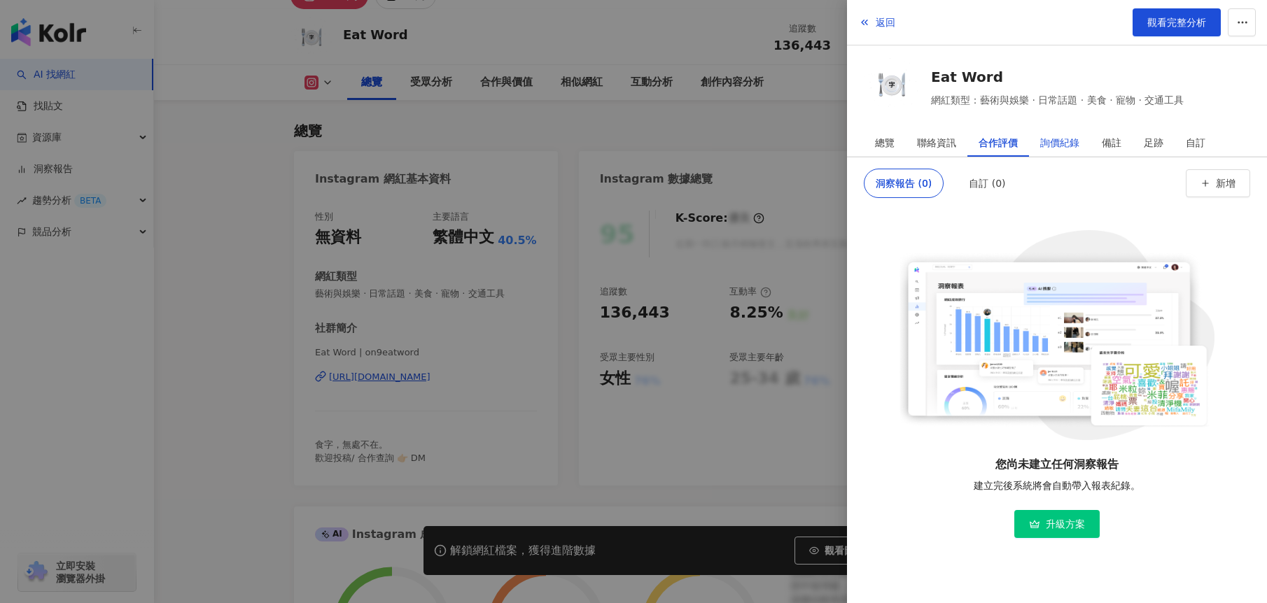
click at [1055, 142] on div "詢價紀錄" at bounding box center [1059, 143] width 39 height 28
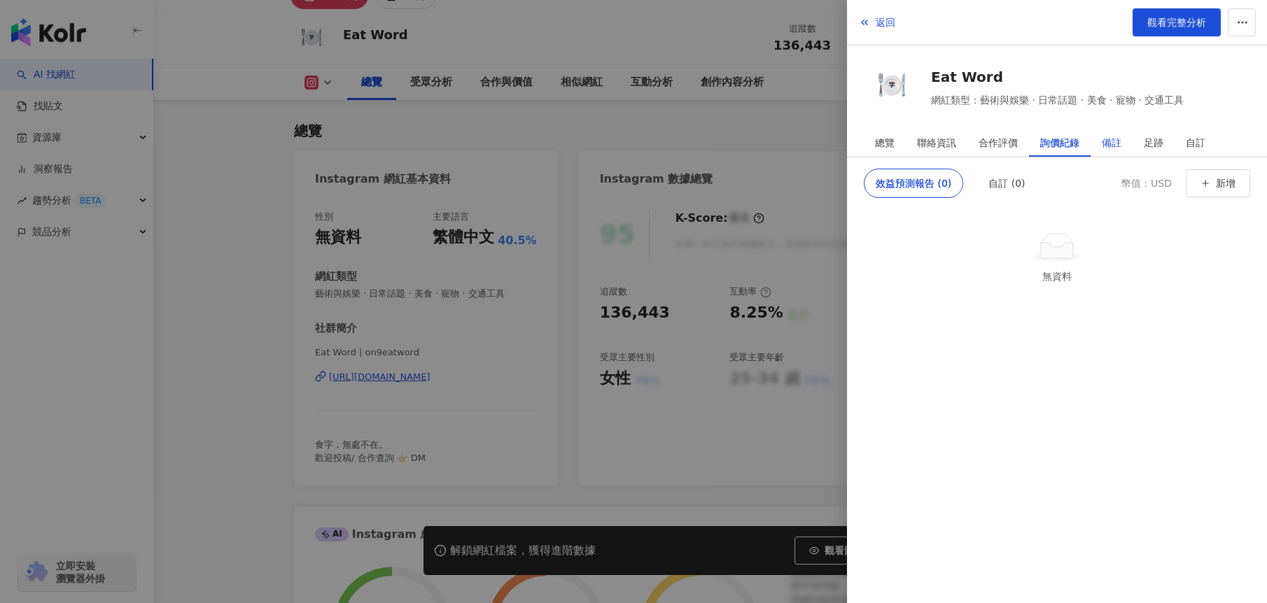
click at [1102, 143] on div "備註" at bounding box center [1111, 143] width 20 height 28
click at [1160, 144] on div "足跡" at bounding box center [1153, 143] width 20 height 28
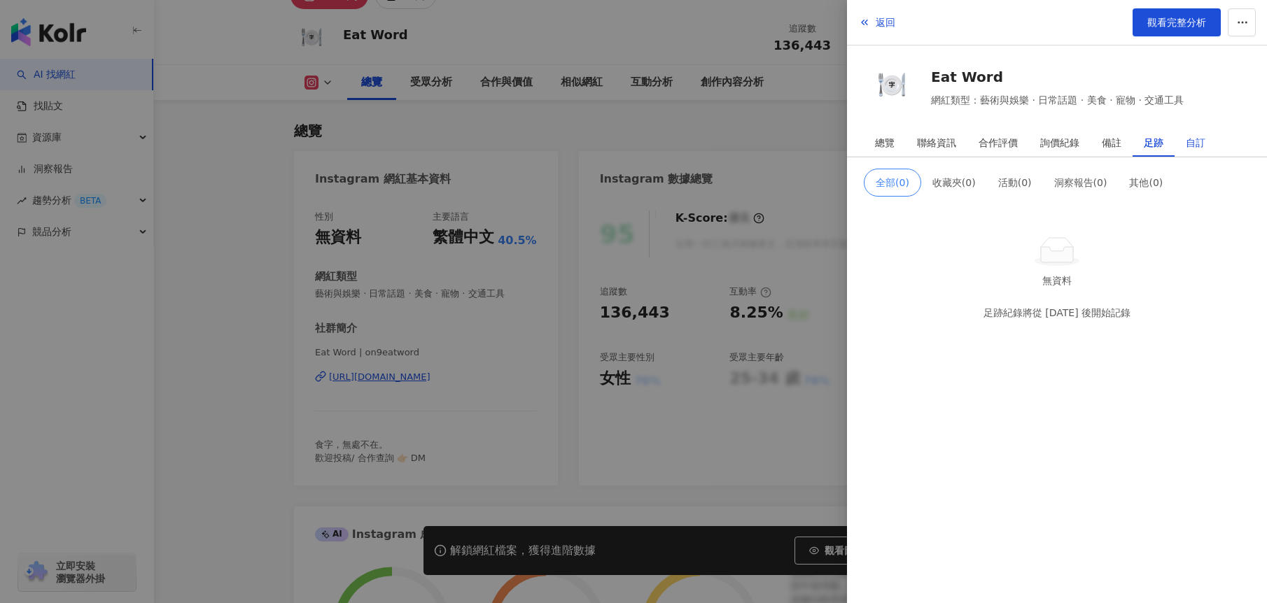
click at [1201, 143] on div "自訂" at bounding box center [1195, 143] width 20 height 28
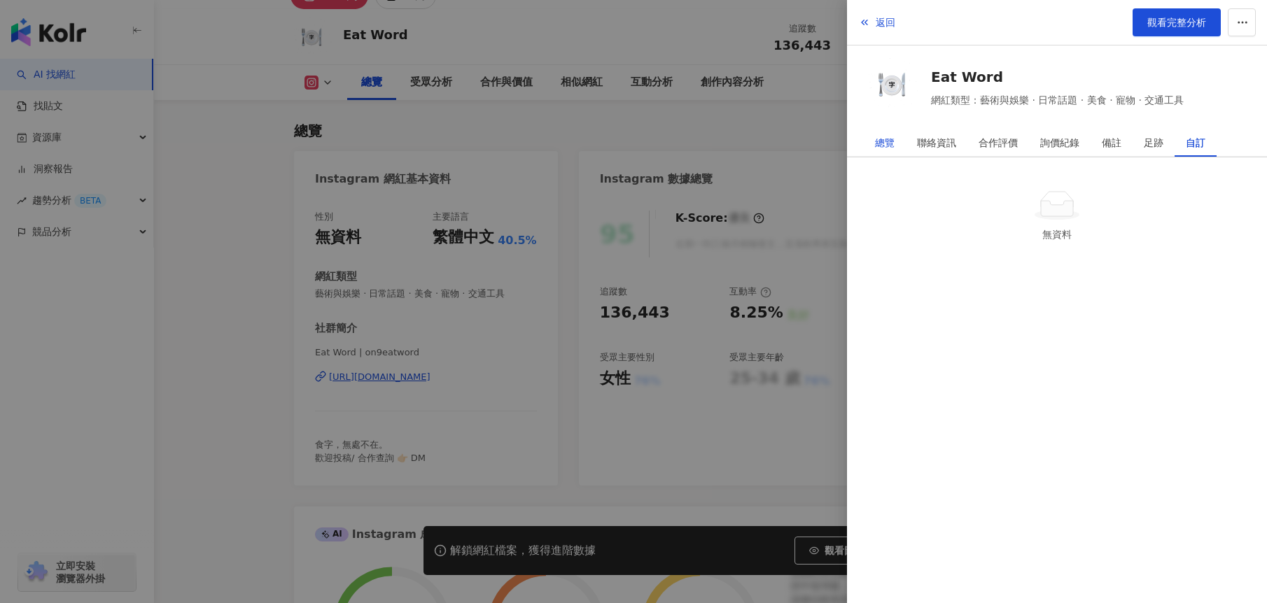
click at [882, 141] on div "總覽" at bounding box center [885, 143] width 20 height 28
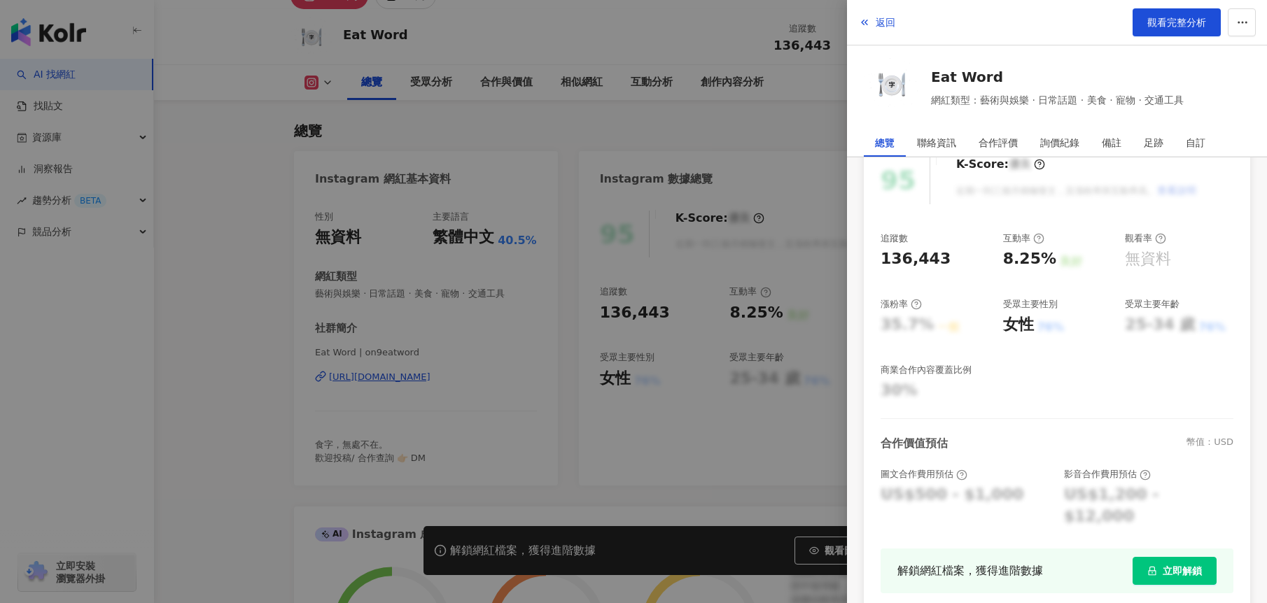
scroll to position [140, 0]
click at [808, 174] on div at bounding box center [633, 301] width 1267 height 603
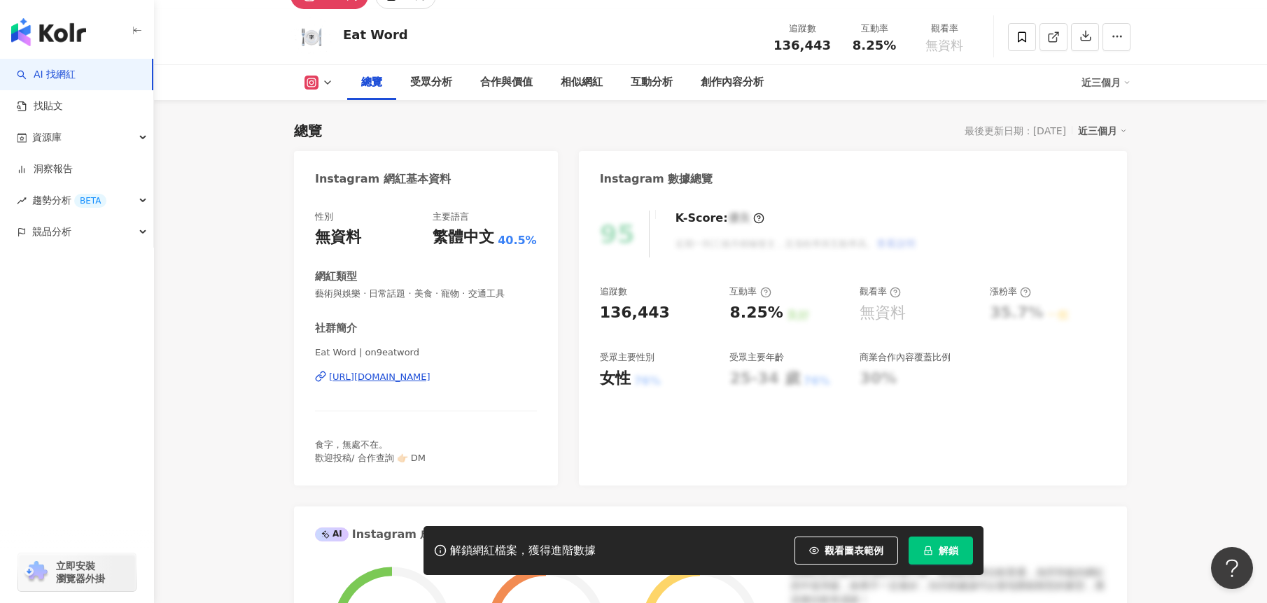
click at [942, 565] on div "解鎖網紅檔案，獲得進階數據 觀看圖表範例 解鎖" at bounding box center [703, 550] width 560 height 49
click at [942, 555] on span "解鎖" at bounding box center [948, 550] width 20 height 11
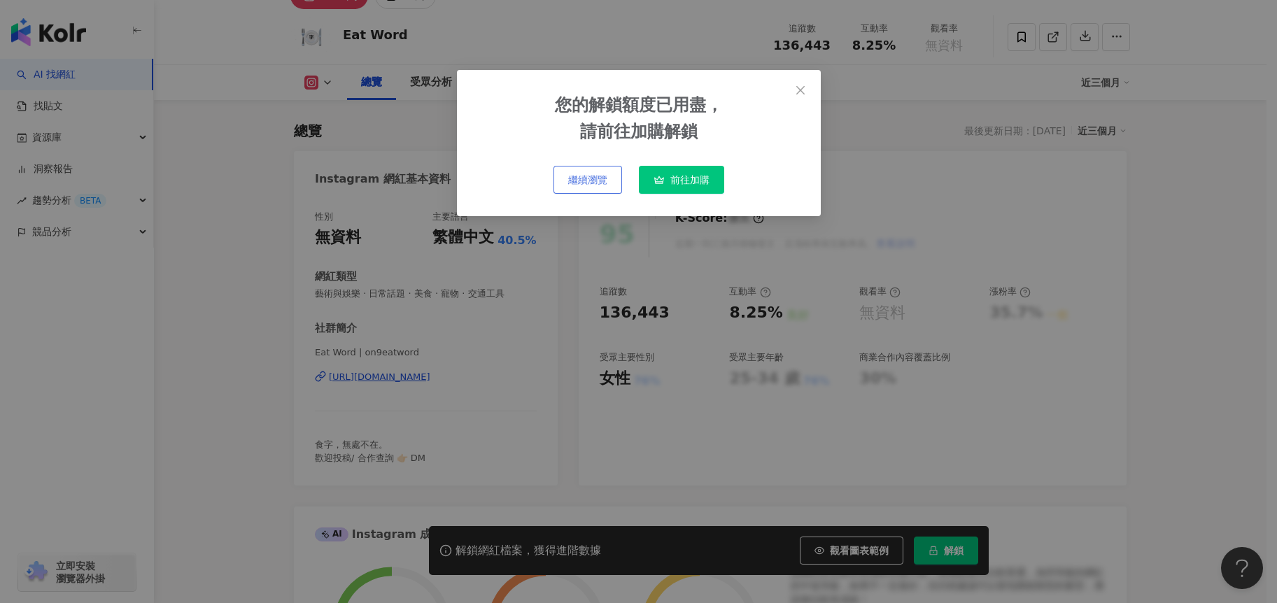
click at [598, 181] on span "繼續瀏覽" at bounding box center [587, 179] width 39 height 11
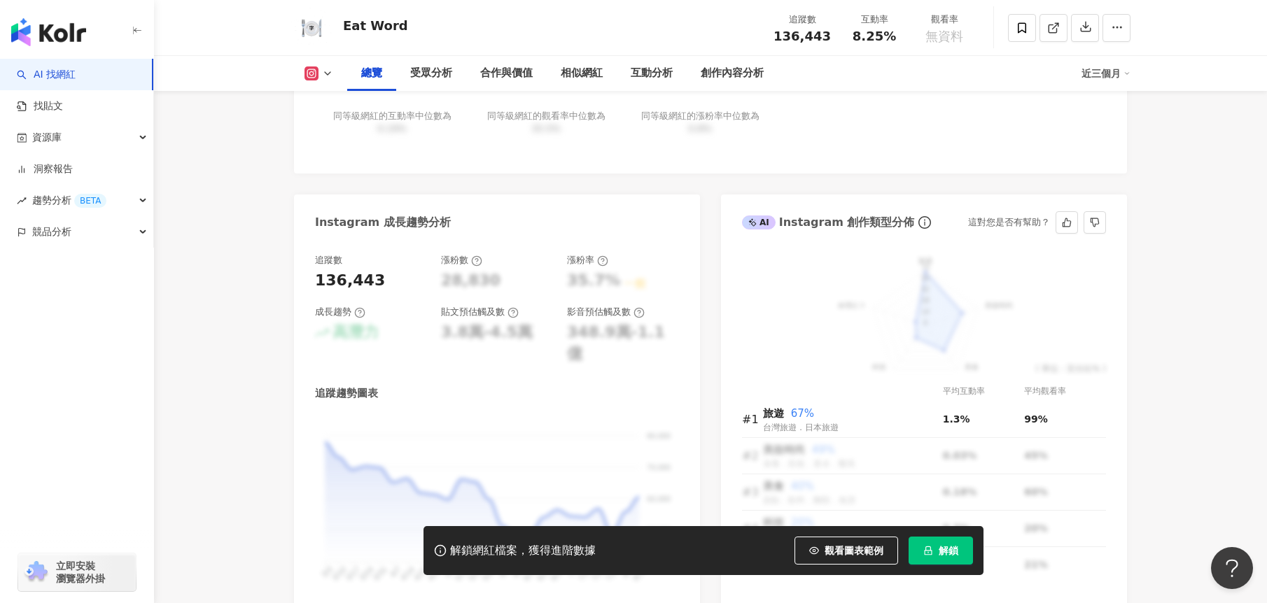
scroll to position [630, 0]
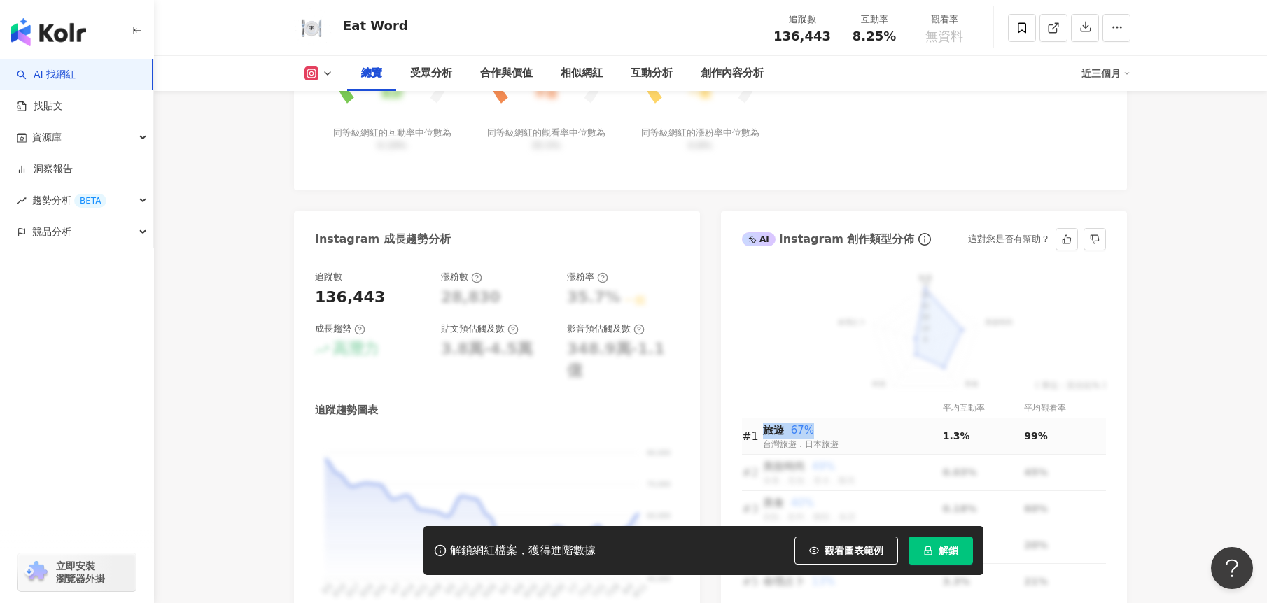
drag, startPoint x: 767, startPoint y: 434, endPoint x: 810, endPoint y: 437, distance: 43.5
click at [810, 437] on div "旅遊 67%" at bounding box center [853, 431] width 180 height 17
click at [858, 437] on div "旅遊 67%" at bounding box center [853, 431] width 180 height 17
drag, startPoint x: 940, startPoint y: 438, endPoint x: 1074, endPoint y: 442, distance: 134.4
click at [1074, 442] on tr "#1 旅遊 67% 台灣旅遊．日本旅遊 1.3% 99%" at bounding box center [924, 436] width 364 height 36
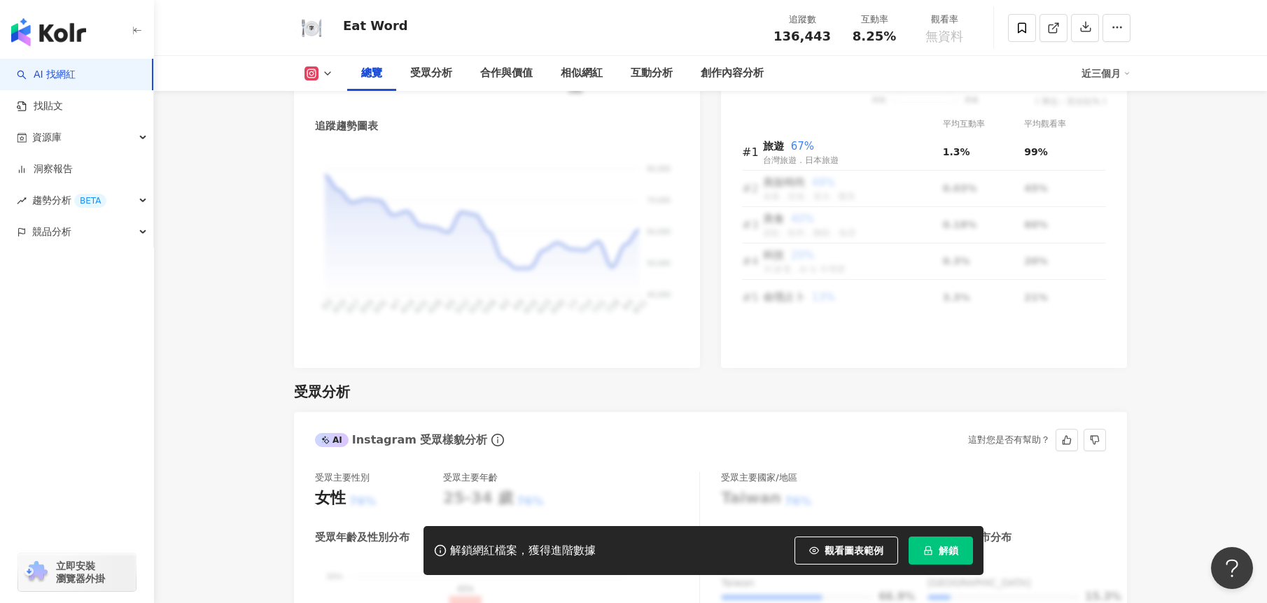
scroll to position [910, 0]
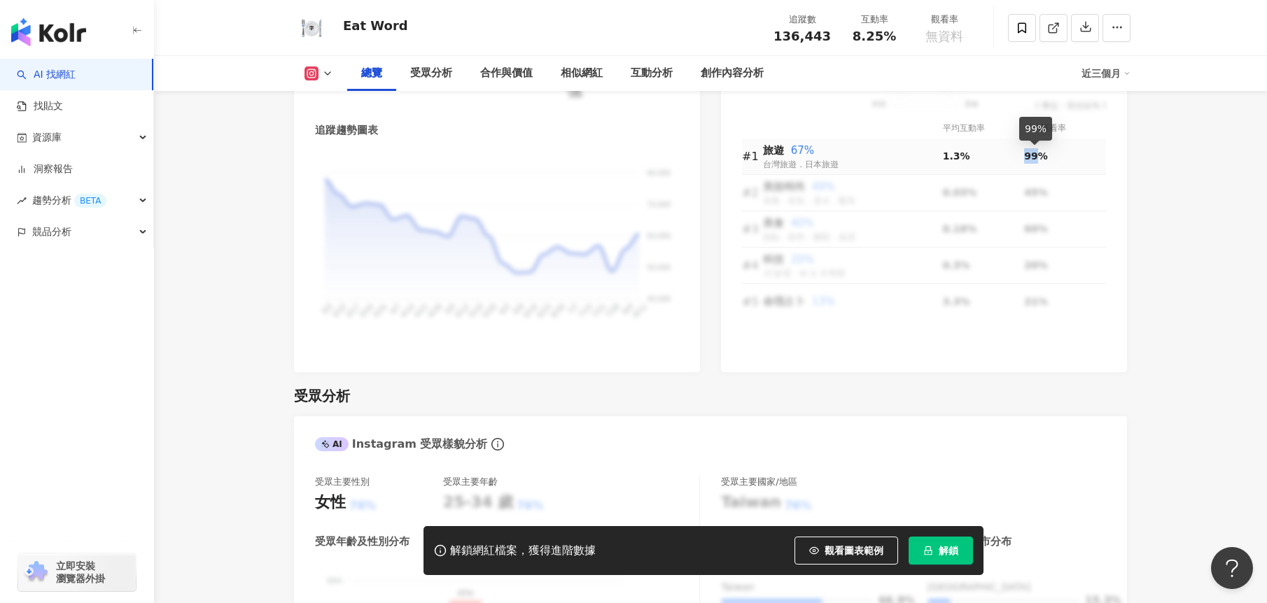
drag, startPoint x: 1040, startPoint y: 155, endPoint x: 1024, endPoint y: 157, distance: 15.5
click at [1024, 157] on span "99%" at bounding box center [1036, 155] width 24 height 11
click at [1048, 159] on div "99%" at bounding box center [1065, 155] width 82 height 15
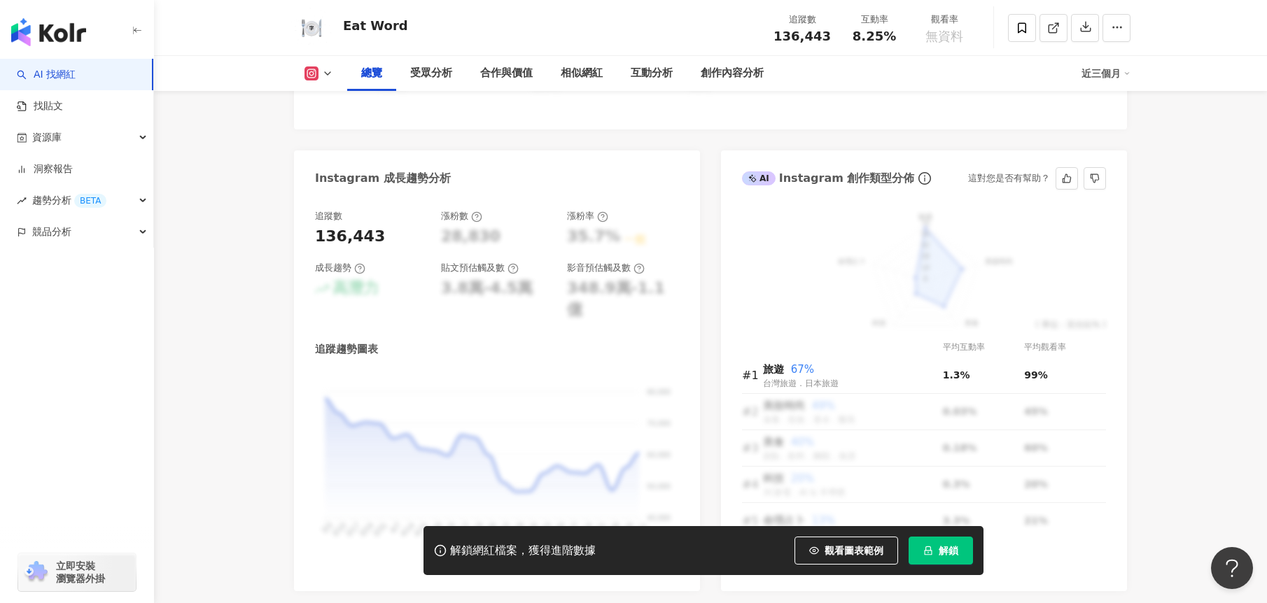
scroll to position [630, 0]
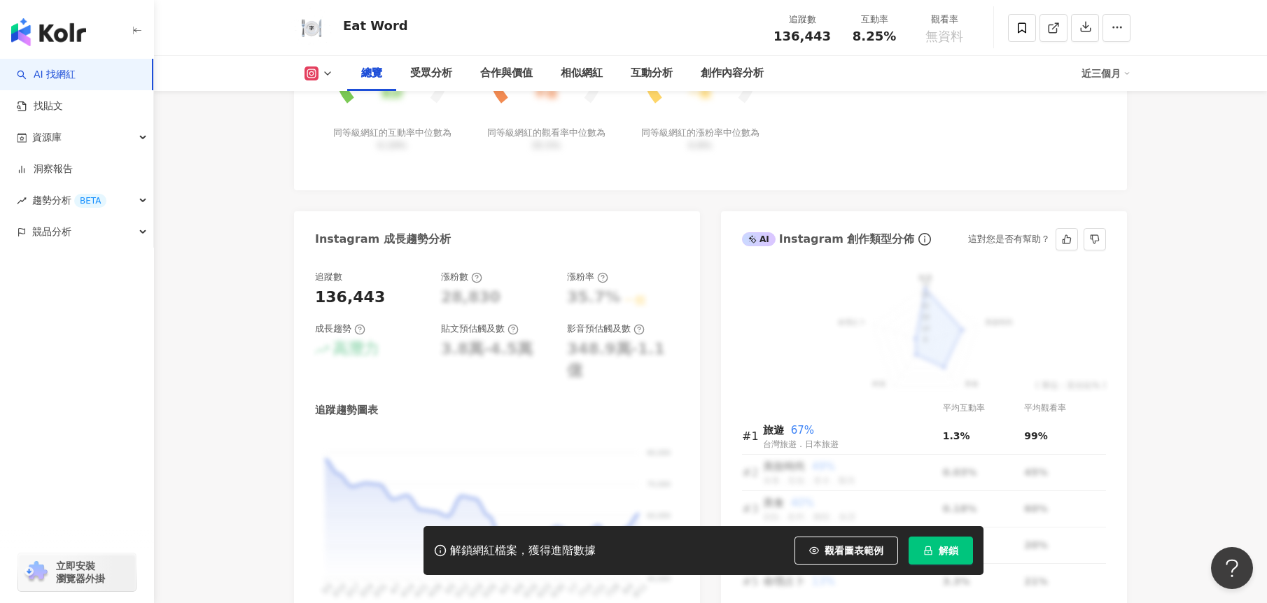
drag, startPoint x: 745, startPoint y: 235, endPoint x: 770, endPoint y: 239, distance: 24.7
click at [770, 239] on div "AI" at bounding box center [759, 239] width 34 height 14
click at [759, 233] on div "AI" at bounding box center [759, 239] width 34 height 14
click at [766, 248] on div "AI Instagram 創作類型分佈" at bounding box center [837, 239] width 191 height 21
drag, startPoint x: 766, startPoint y: 238, endPoint x: 781, endPoint y: 240, distance: 15.5
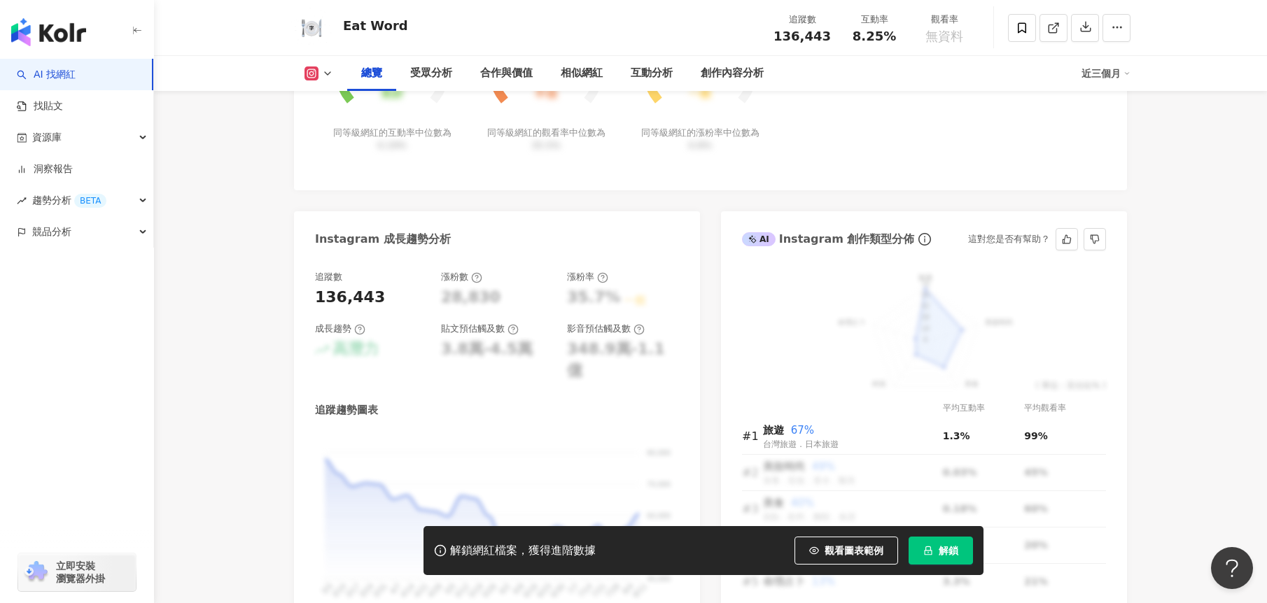
click at [770, 238] on div "AI" at bounding box center [759, 239] width 34 height 14
click at [781, 242] on div "AI Instagram 創作類型分佈" at bounding box center [828, 239] width 172 height 15
drag, startPoint x: 761, startPoint y: 241, endPoint x: 782, endPoint y: 241, distance: 21.0
click at [763, 241] on div "AI" at bounding box center [759, 239] width 34 height 14
click at [780, 243] on div "AI Instagram 創作類型分佈" at bounding box center [828, 239] width 172 height 15
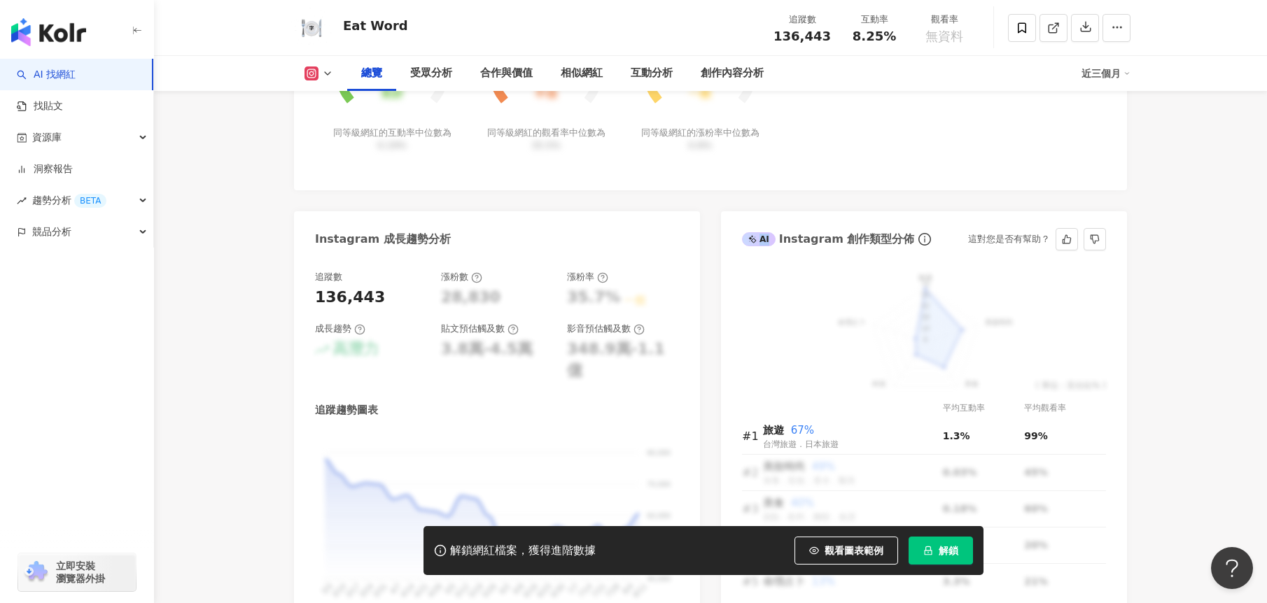
click at [776, 244] on div "AI Instagram 創作類型分佈" at bounding box center [828, 239] width 172 height 15
drag, startPoint x: 773, startPoint y: 244, endPoint x: 765, endPoint y: 242, distance: 8.5
click at [766, 243] on div "AI Instagram 創作類型分佈" at bounding box center [828, 239] width 172 height 15
click at [763, 244] on div "AI" at bounding box center [759, 239] width 34 height 14
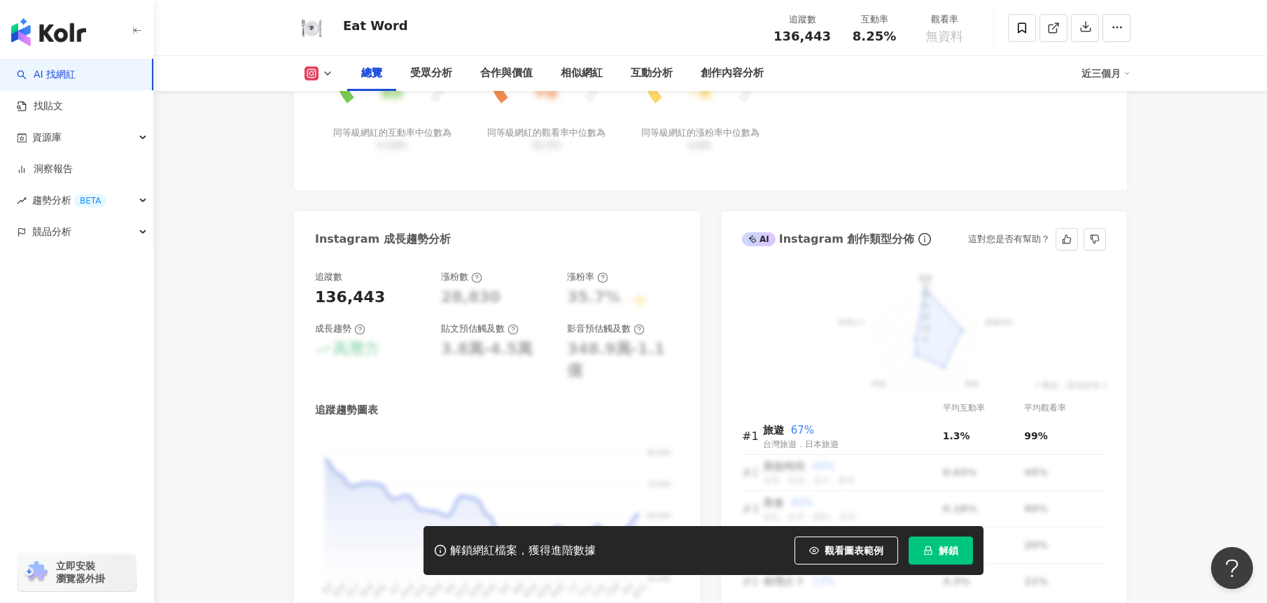
click at [832, 300] on div "旅遊 美妝時尚 美食 科技 命理占卜 70 56 42 28 14 0 ( 單位：百分比% )" at bounding box center [924, 331] width 364 height 120
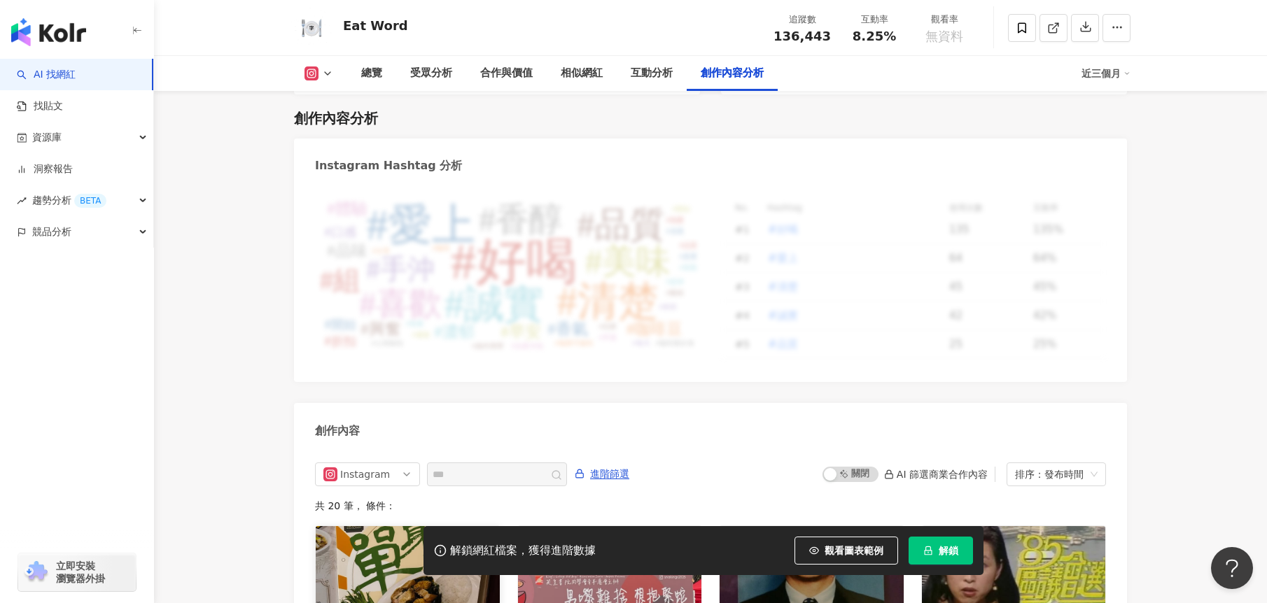
scroll to position [4317, 0]
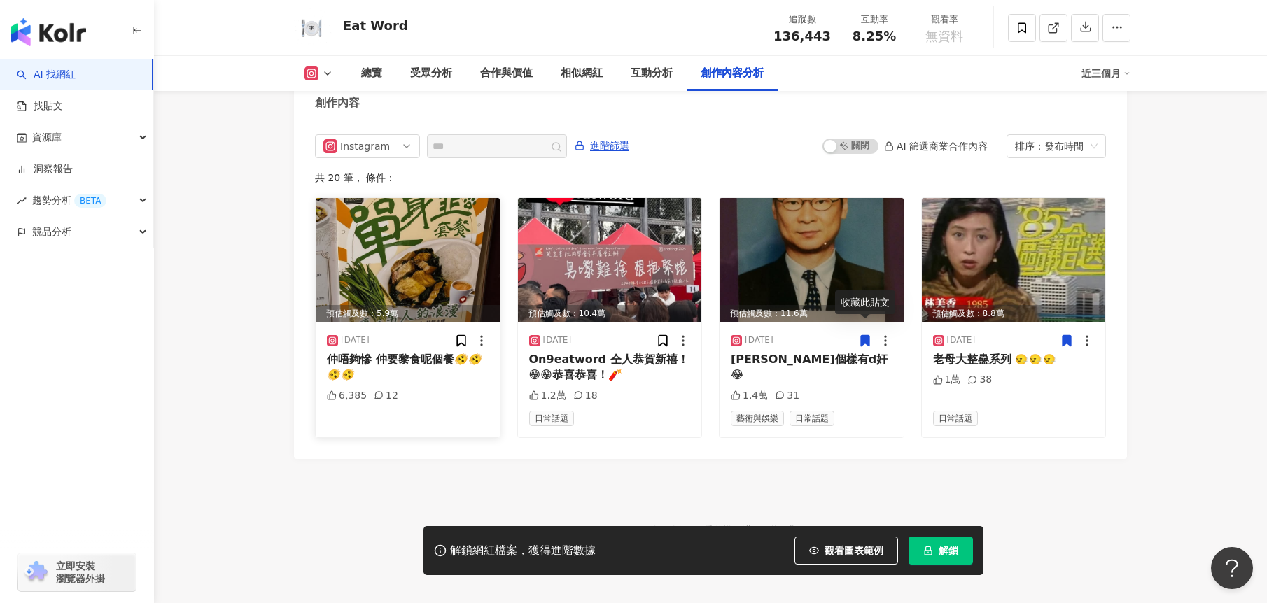
click at [407, 247] on img at bounding box center [408, 260] width 184 height 125
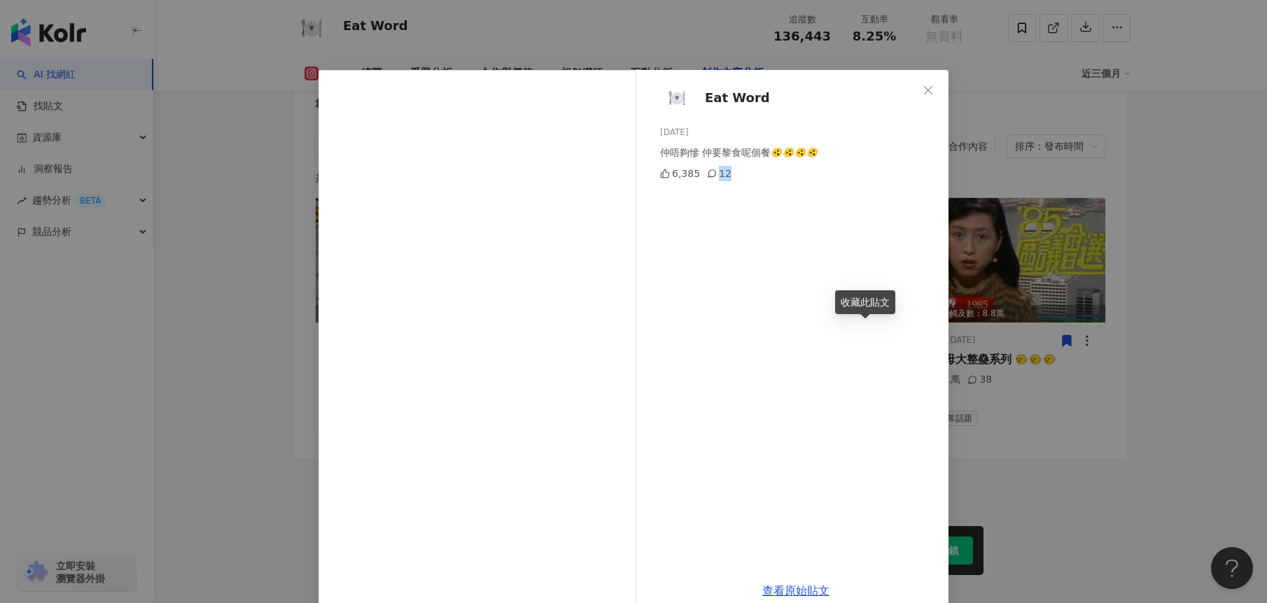
drag, startPoint x: 735, startPoint y: 175, endPoint x: 749, endPoint y: 180, distance: 14.8
click at [755, 184] on div "Eat Word [DATE] 仲唔夠慘 仲要黎食呢個餐🫨🫨🫨🫨 6,385 12" at bounding box center [795, 320] width 305 height 501
drag, startPoint x: 738, startPoint y: 172, endPoint x: 748, endPoint y: 173, distance: 9.8
click at [748, 173] on div "6,385 12" at bounding box center [798, 173] width 277 height 15
click at [748, 174] on div "6,385 12" at bounding box center [798, 173] width 277 height 15
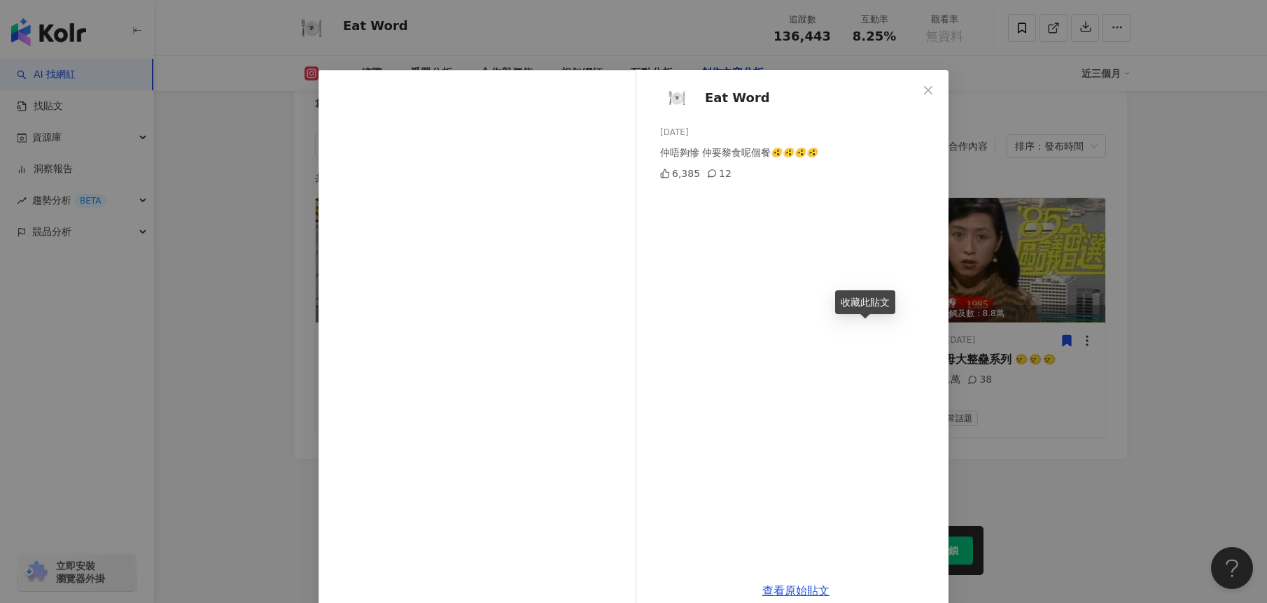
click at [747, 176] on div "6,385 12" at bounding box center [798, 173] width 277 height 15
click at [746, 178] on div "6,385 12" at bounding box center [798, 173] width 277 height 15
click at [746, 180] on div "6,385 12" at bounding box center [798, 173] width 277 height 15
click at [747, 182] on div "Eat Word [DATE] 仲唔夠慘 仲要黎食呢個餐🫨🫨🫨🫨 6,385 12" at bounding box center [795, 320] width 305 height 501
click at [895, 202] on div "Eat Word [DATE] 仲唔夠慘 仲要黎食呢個餐🫨🫨🫨🫨 6,385 12" at bounding box center [795, 320] width 305 height 501
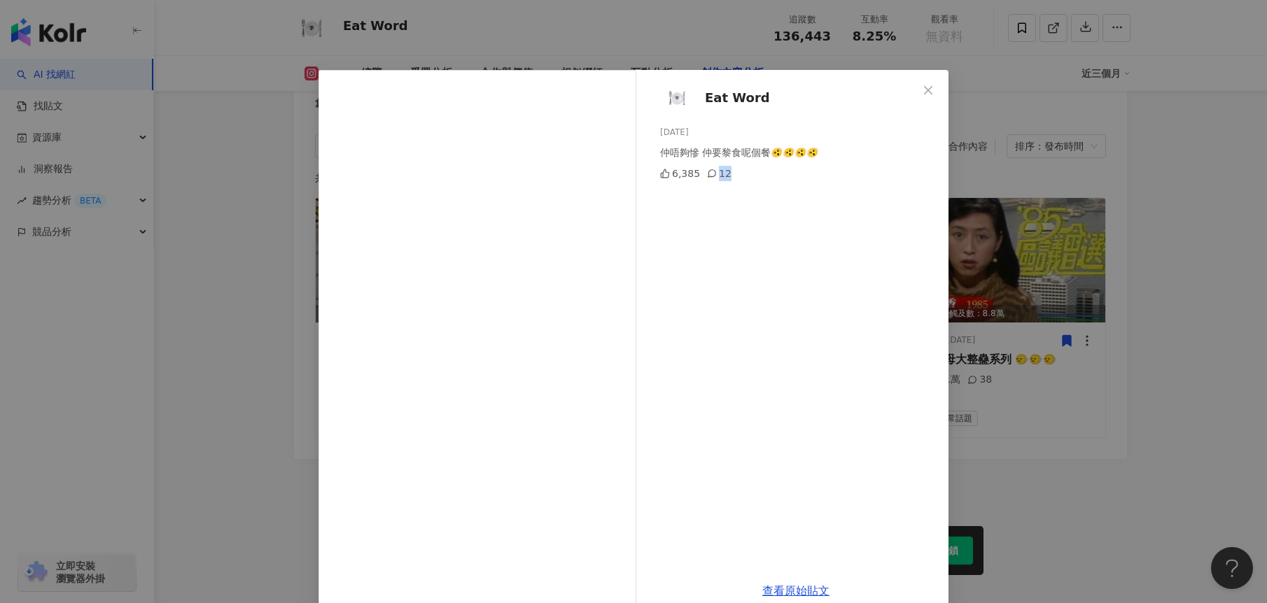
click at [774, 268] on div "Eat Word [DATE] 仲唔夠慘 仲要黎食呢個餐🫨🫨🫨🫨 6,385 12" at bounding box center [795, 320] width 305 height 501
drag, startPoint x: 664, startPoint y: 174, endPoint x: 687, endPoint y: 178, distance: 23.6
click at [687, 178] on div "6,385" at bounding box center [680, 173] width 40 height 15
click at [722, 241] on div "Eat Word [DATE] 仲唔夠慘 仲要黎食呢個餐🫨🫨🫨🫨 6,385 12" at bounding box center [795, 320] width 305 height 501
click at [676, 176] on div "6,385" at bounding box center [680, 173] width 40 height 15
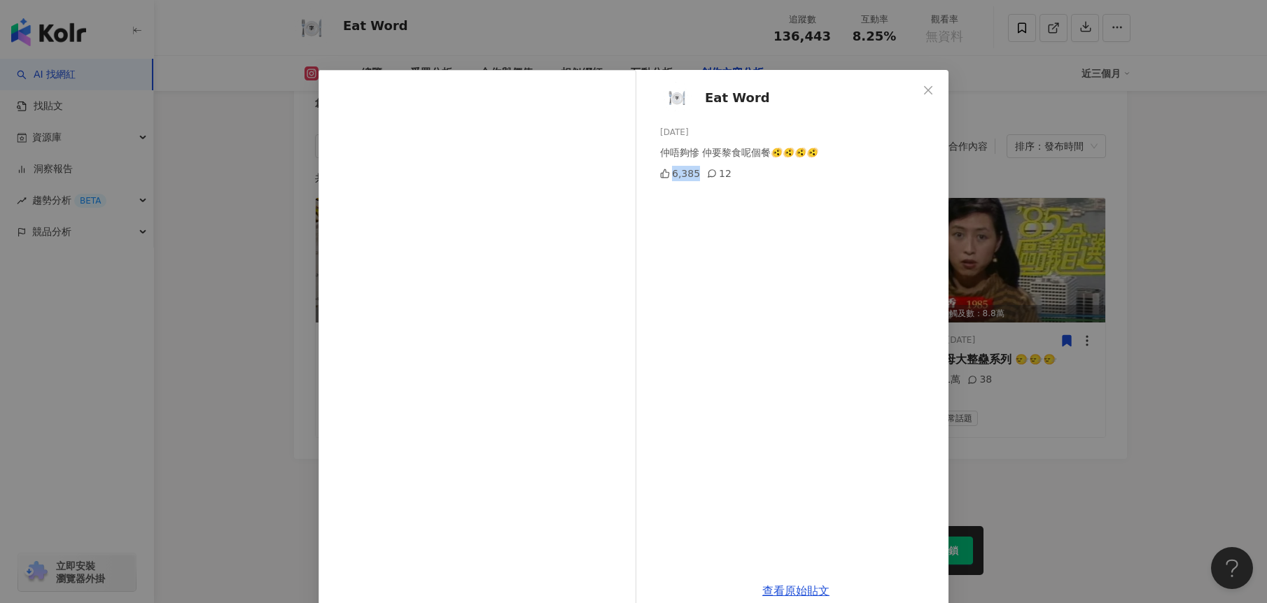
click at [676, 176] on div "6,385" at bounding box center [680, 173] width 40 height 15
click at [731, 288] on div "Eat Word [DATE] 仲唔夠慘 仲要黎食呢個餐🫨🫨🫨🫨 6,385 12" at bounding box center [795, 320] width 305 height 501
drag, startPoint x: 740, startPoint y: 475, endPoint x: 677, endPoint y: 460, distance: 65.4
click at [741, 475] on div "Eat Word [DATE] 仲唔夠慘 仲要黎食呢個餐🫨🫨🫨🫨 6,385 12" at bounding box center [795, 320] width 305 height 501
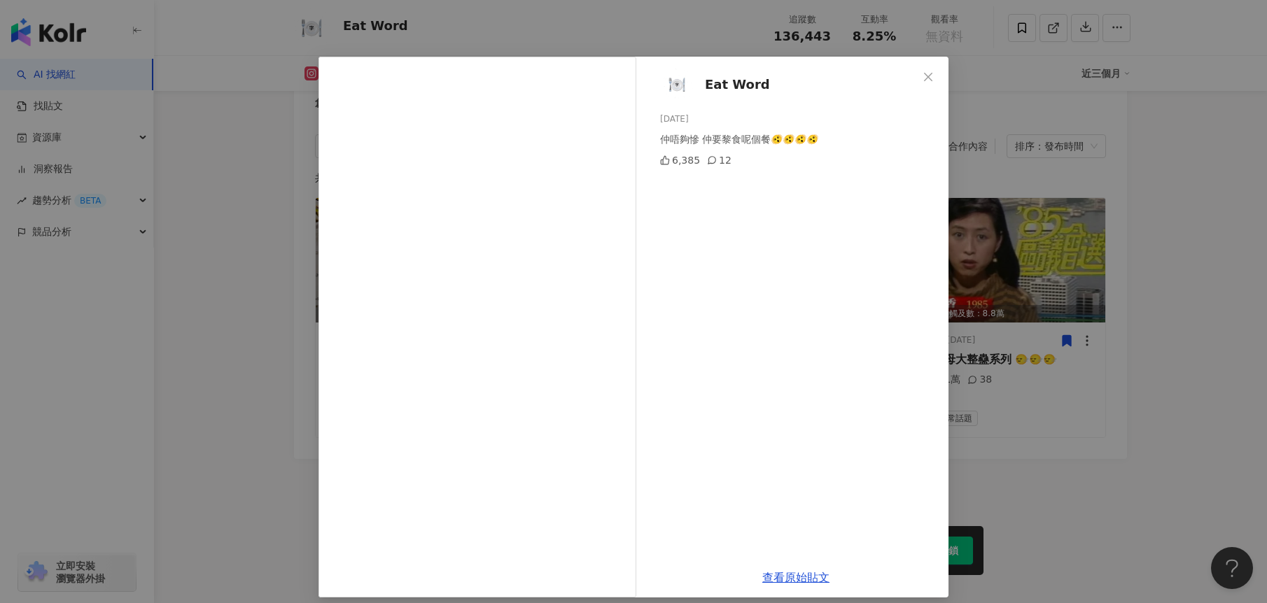
scroll to position [24, 0]
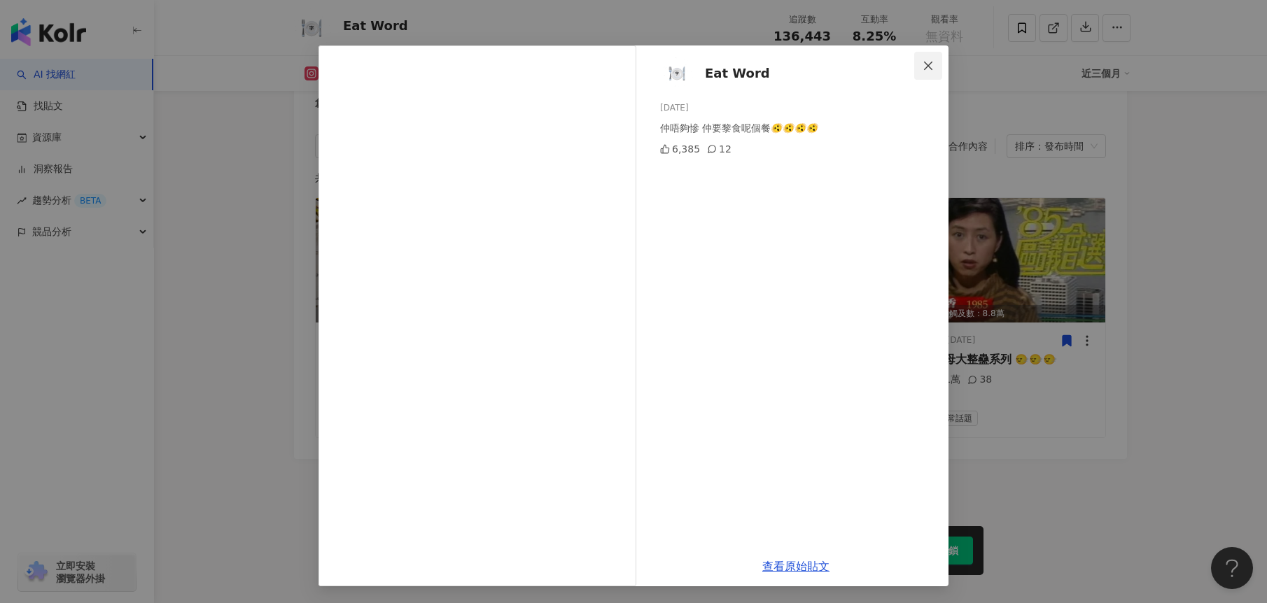
click at [923, 71] on icon "close" at bounding box center [927, 65] width 11 height 11
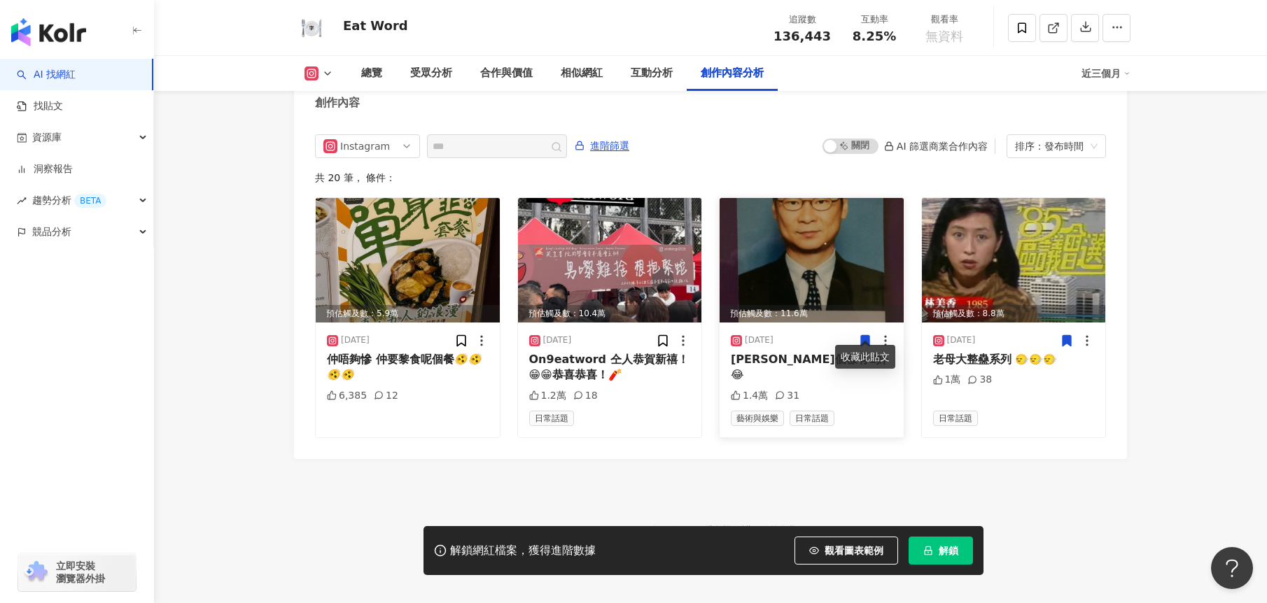
click at [859, 334] on icon at bounding box center [865, 341] width 14 height 14
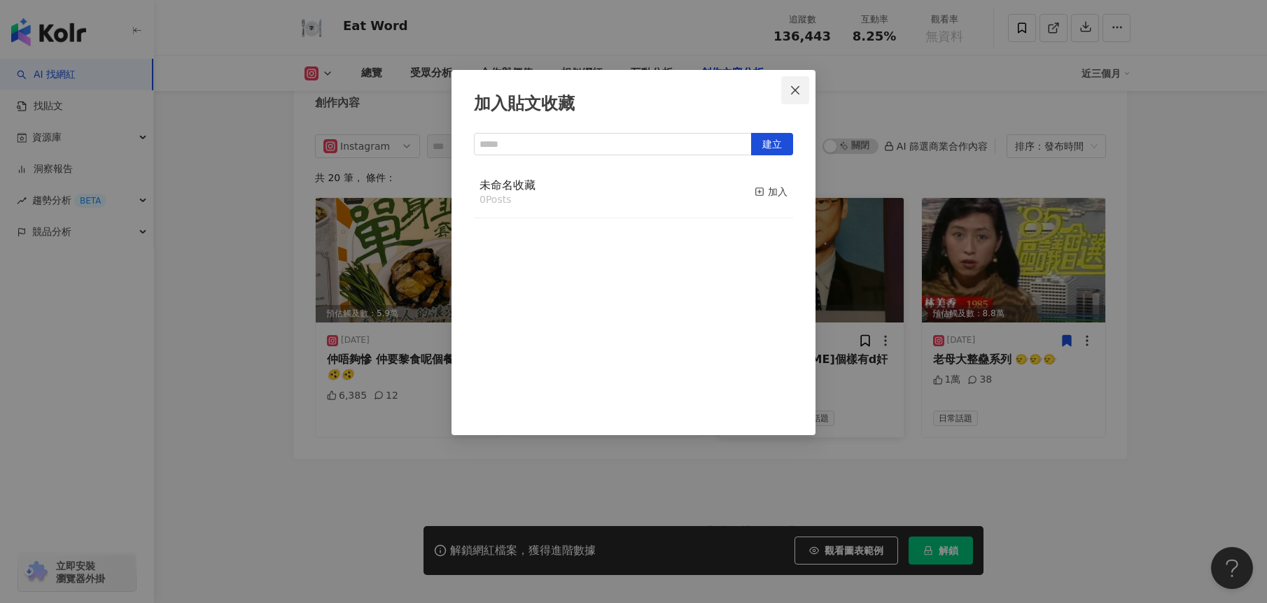
click at [798, 86] on icon "close" at bounding box center [795, 89] width 8 height 8
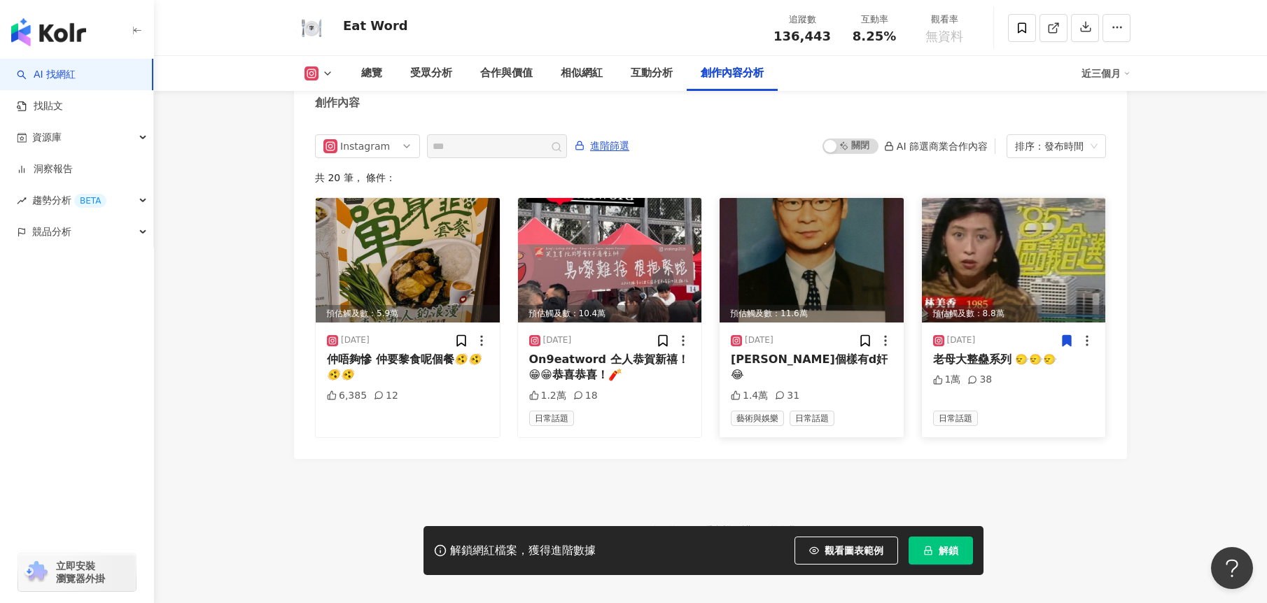
click at [1017, 266] on img at bounding box center [1014, 260] width 184 height 125
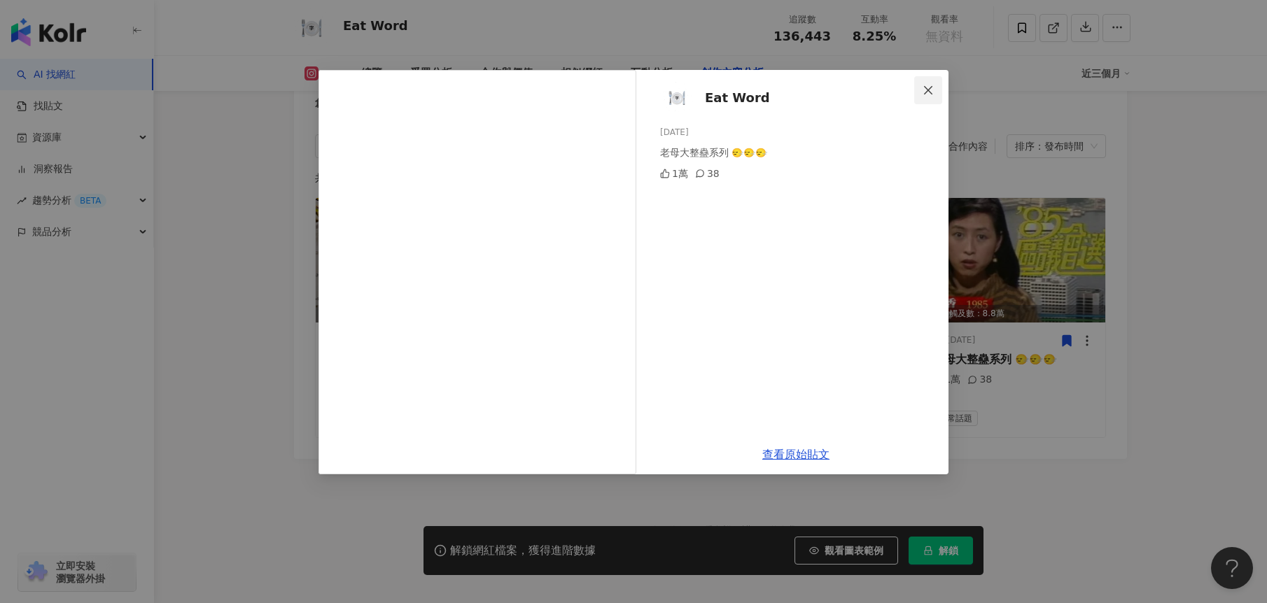
click at [926, 90] on icon "close" at bounding box center [927, 90] width 11 height 11
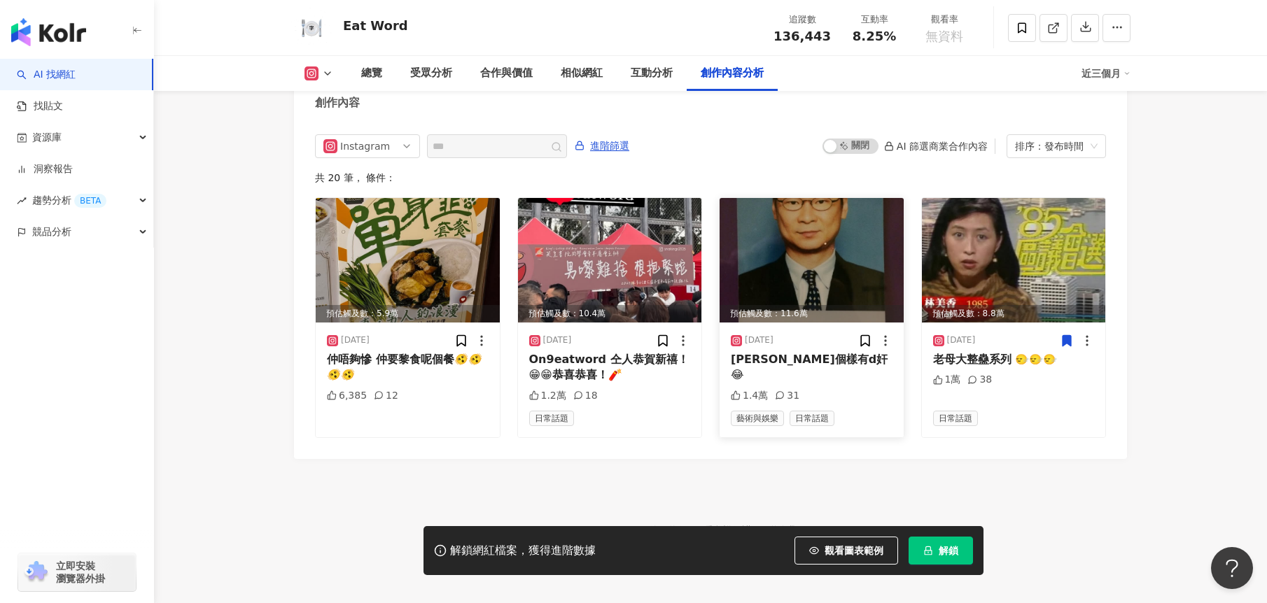
click at [1105, 62] on div "近三個月" at bounding box center [1105, 73] width 49 height 22
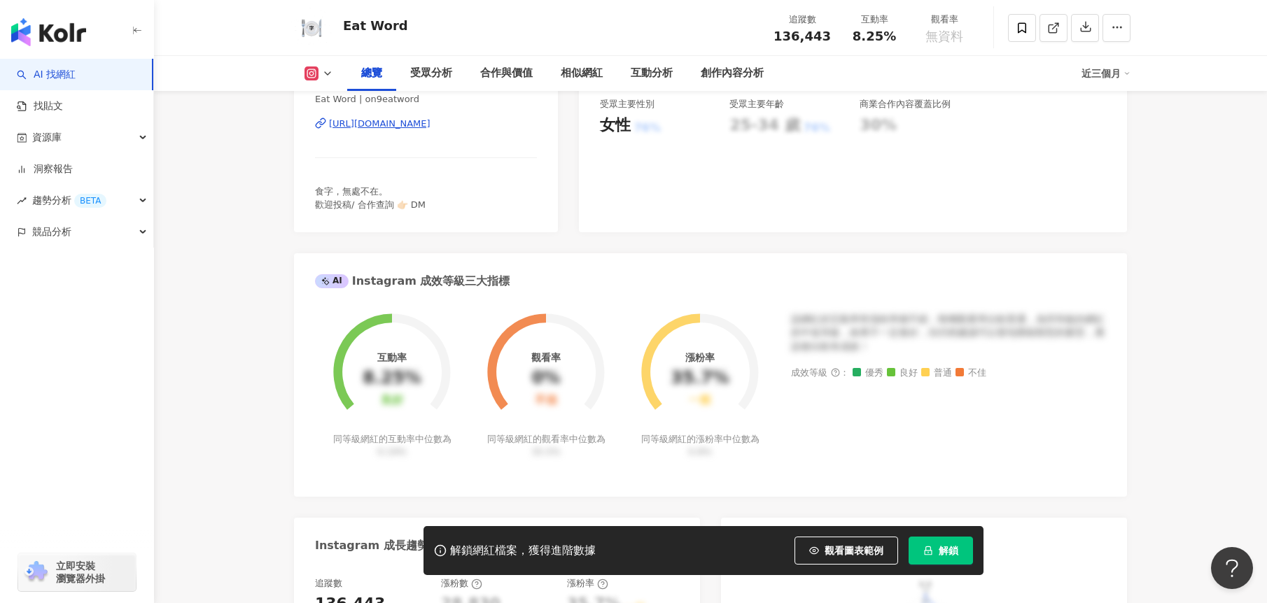
scroll to position [0, 0]
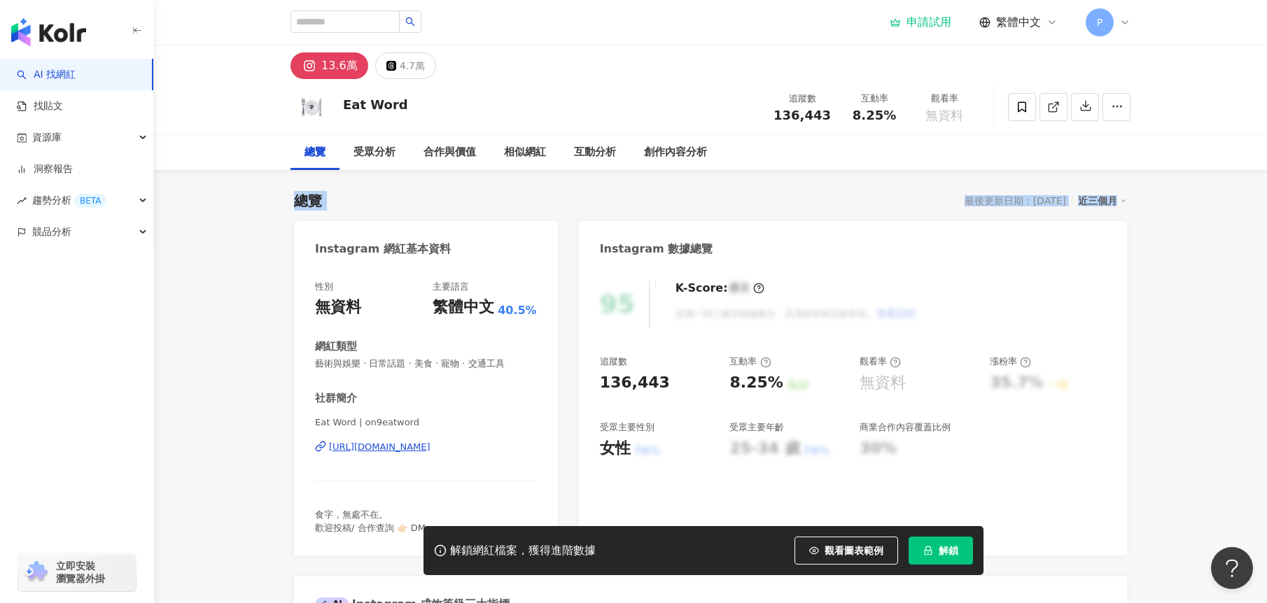
drag, startPoint x: 1143, startPoint y: 205, endPoint x: 740, endPoint y: 149, distance: 406.9
click at [784, 206] on div "總覽 最後更新日期：[DATE] 近三個月" at bounding box center [710, 201] width 833 height 20
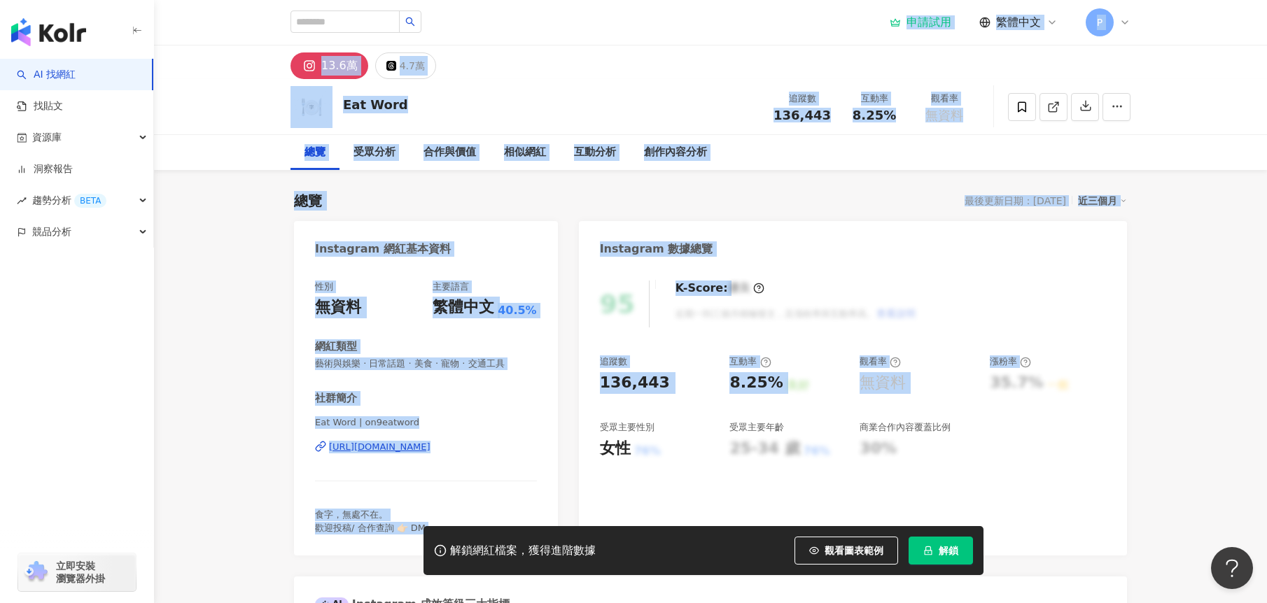
drag, startPoint x: 1085, startPoint y: 505, endPoint x: 253, endPoint y: 38, distance: 954.6
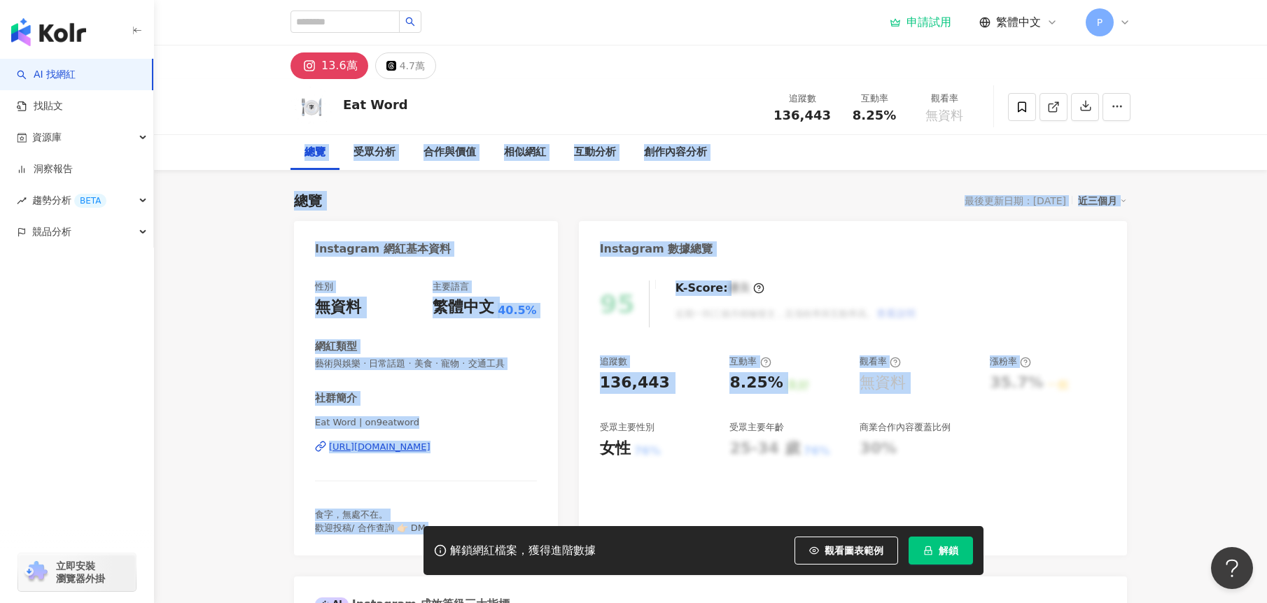
drag, startPoint x: 230, startPoint y: 155, endPoint x: 1076, endPoint y: 453, distance: 896.8
drag, startPoint x: 1092, startPoint y: 481, endPoint x: 255, endPoint y: 169, distance: 893.2
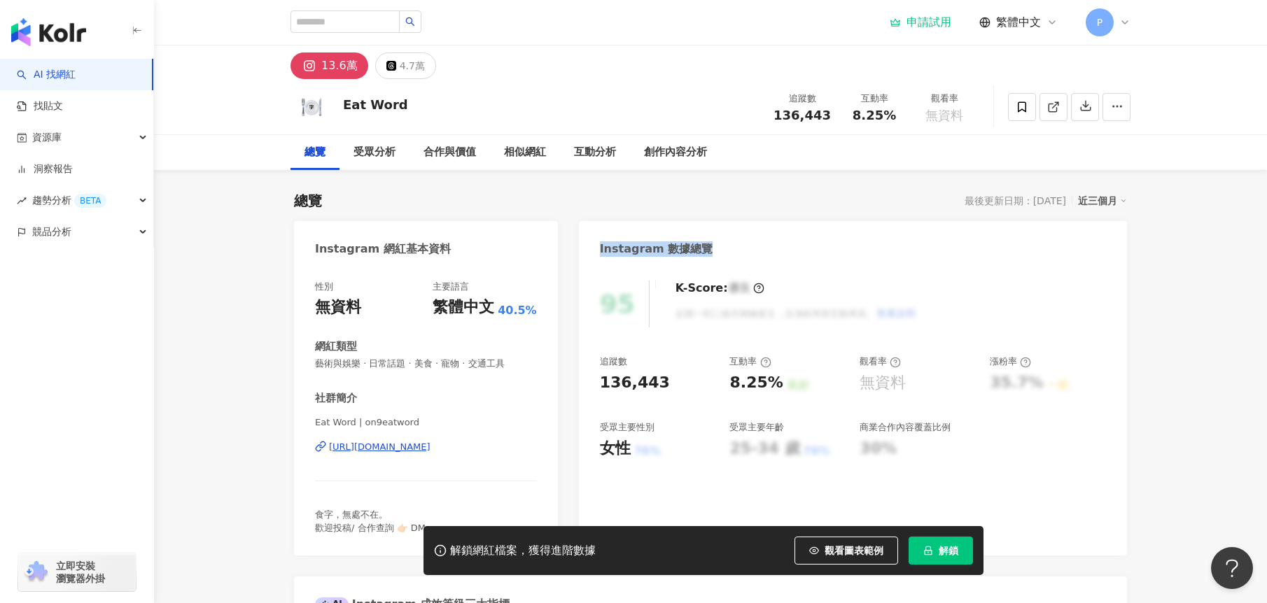
drag, startPoint x: 635, startPoint y: 257, endPoint x: 712, endPoint y: 263, distance: 77.2
click at [712, 263] on div "Instagram 數據總覽" at bounding box center [853, 243] width 548 height 45
click at [802, 253] on div "Instagram 數據總覽" at bounding box center [853, 243] width 548 height 45
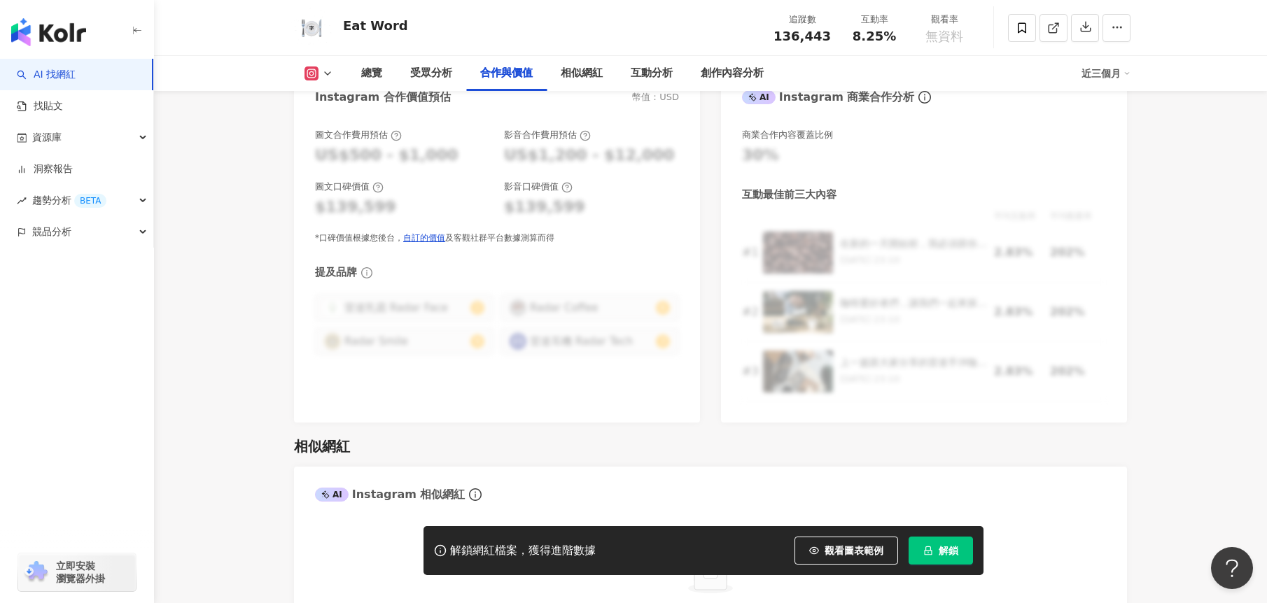
scroll to position [2099, 0]
